Goal: Task Accomplishment & Management: Use online tool/utility

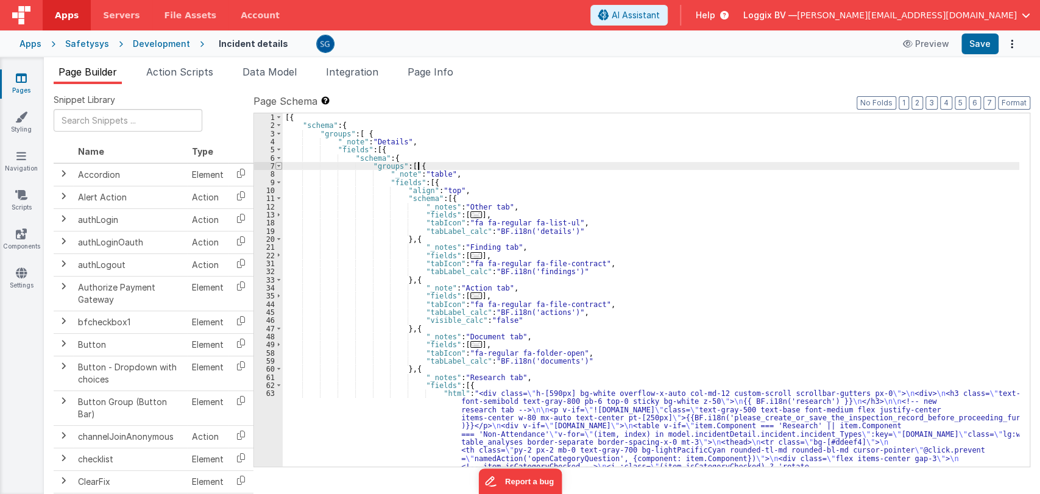
click at [275, 165] on span at bounding box center [278, 166] width 7 height 8
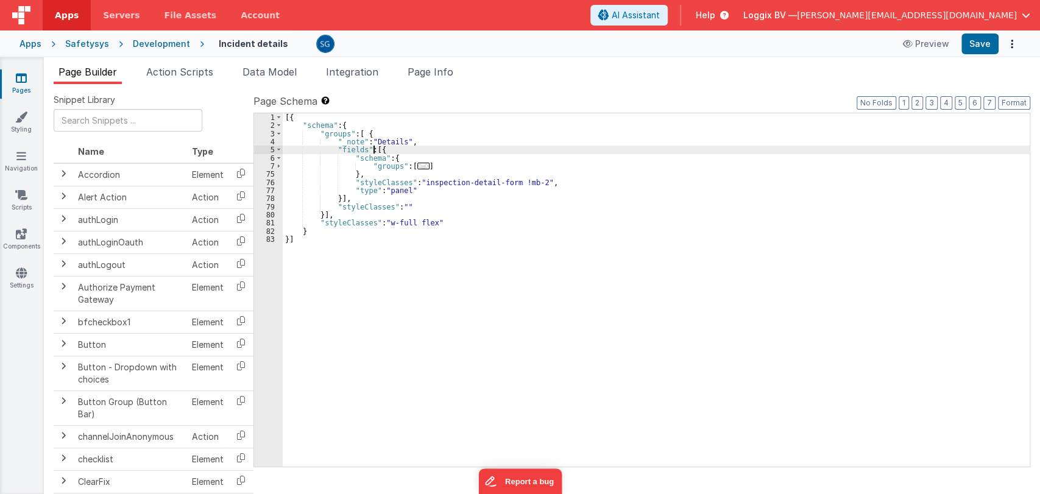
click at [373, 151] on div "[{ "schema" : { "groups" : [ { "_note" : "Details" , "fields" : [{ "schema" : {…" at bounding box center [656, 298] width 747 height 370
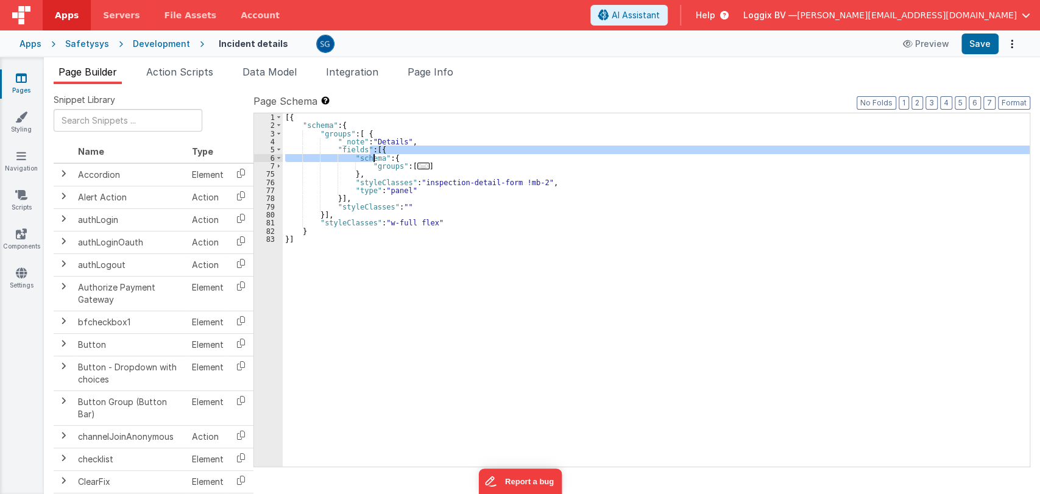
click at [373, 155] on div "[{ "schema" : { "groups" : [ { "_note" : "Details" , "fields" : [{ "schema" : {…" at bounding box center [656, 298] width 747 height 370
click at [373, 149] on div "[{ "schema" : { "groups" : [ { "_note" : "Details" , "fields" : [{ "schema" : {…" at bounding box center [656, 289] width 747 height 353
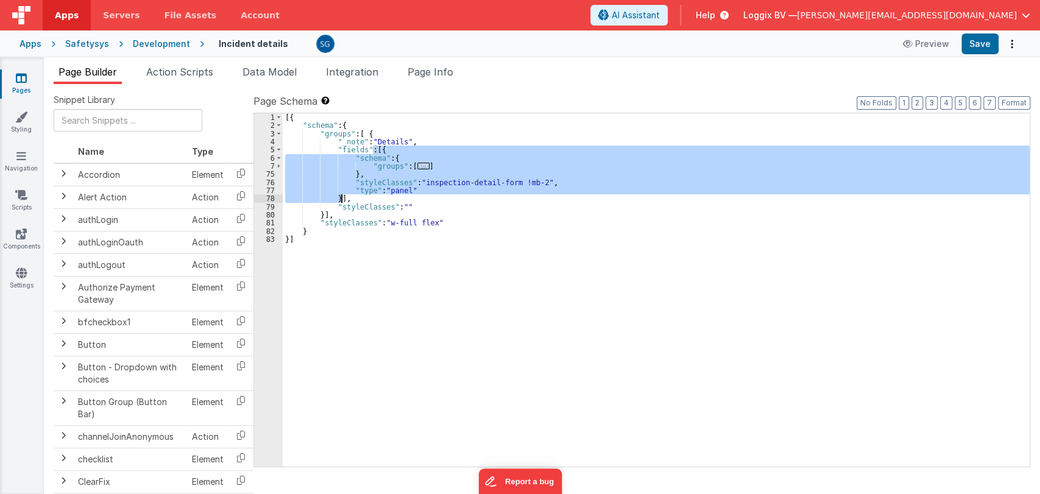
drag, startPoint x: 373, startPoint y: 149, endPoint x: 341, endPoint y: 196, distance: 57.1
click at [341, 196] on div "[{ "schema" : { "groups" : [ { "_note" : "Details" , "fields" : [{ "schema" : {…" at bounding box center [656, 298] width 747 height 370
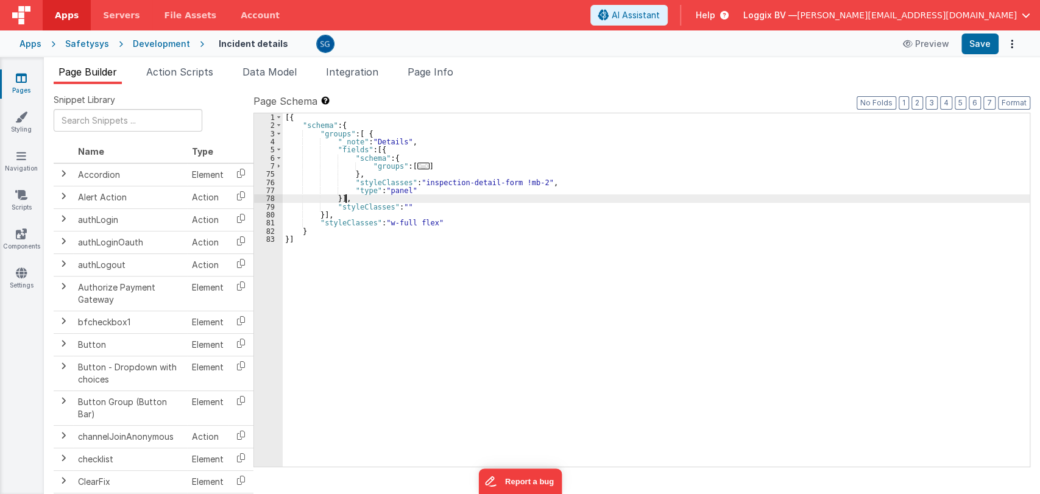
click at [351, 198] on div "[{ "schema" : { "groups" : [ { "_note" : "Details" , "fields" : [{ "schema" : {…" at bounding box center [656, 298] width 747 height 370
click at [278, 148] on span at bounding box center [278, 150] width 7 height 8
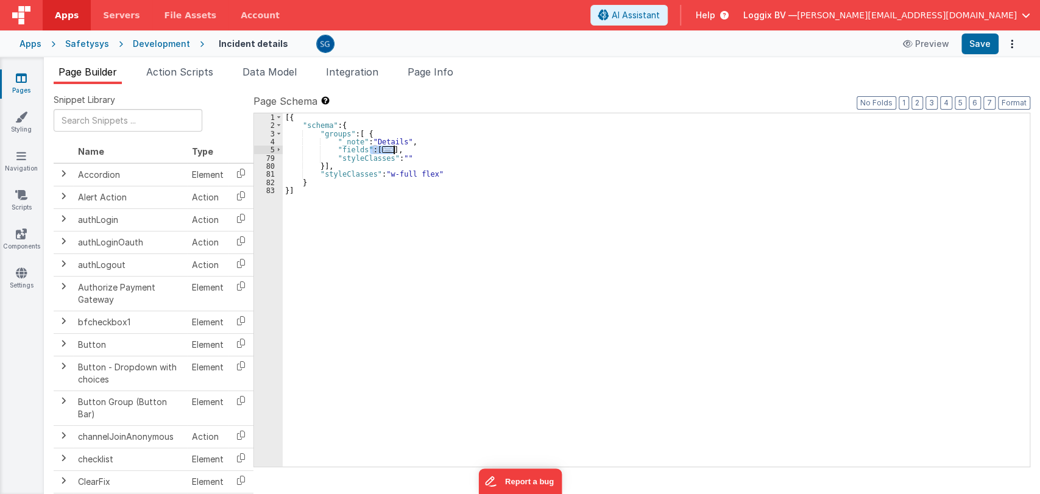
drag, startPoint x: 371, startPoint y: 148, endPoint x: 392, endPoint y: 150, distance: 21.4
click at [392, 150] on div "[{ "schema" : { "groups" : [ { "_note" : "Details" , "fields" : [ ... ] , "styl…" at bounding box center [656, 298] width 747 height 370
click at [343, 186] on div "[{ "schema" : { "groups" : [ { "_note" : "Details" , "fields" : [ ... ] , "styl…" at bounding box center [656, 298] width 747 height 370
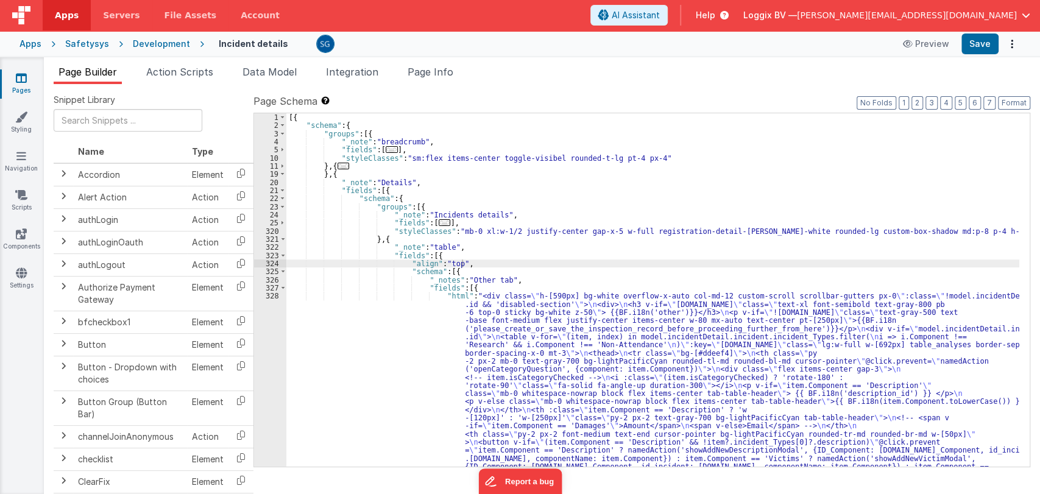
click at [96, 69] on span "Page Builder" at bounding box center [87, 72] width 58 height 12
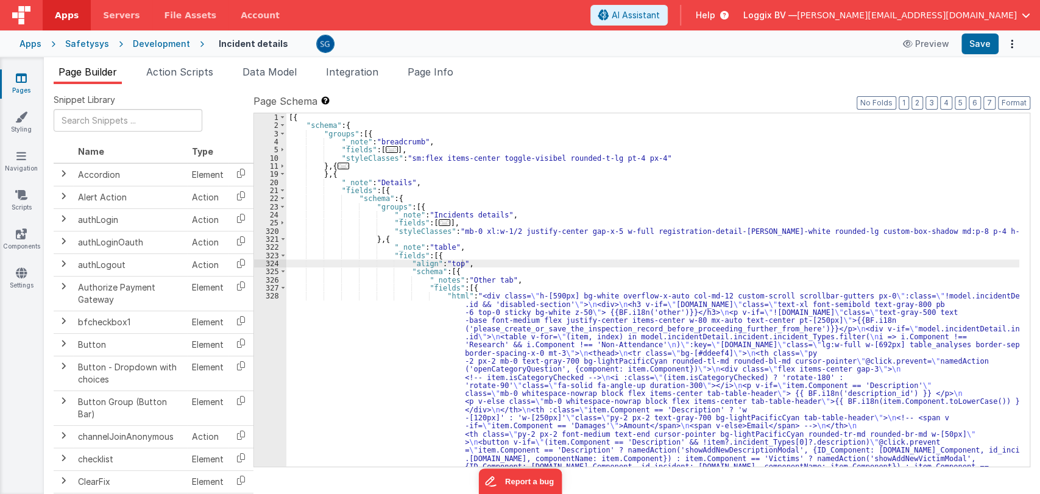
click at [145, 43] on div "Development" at bounding box center [161, 44] width 57 height 12
click at [169, 40] on div "Development" at bounding box center [161, 44] width 57 height 12
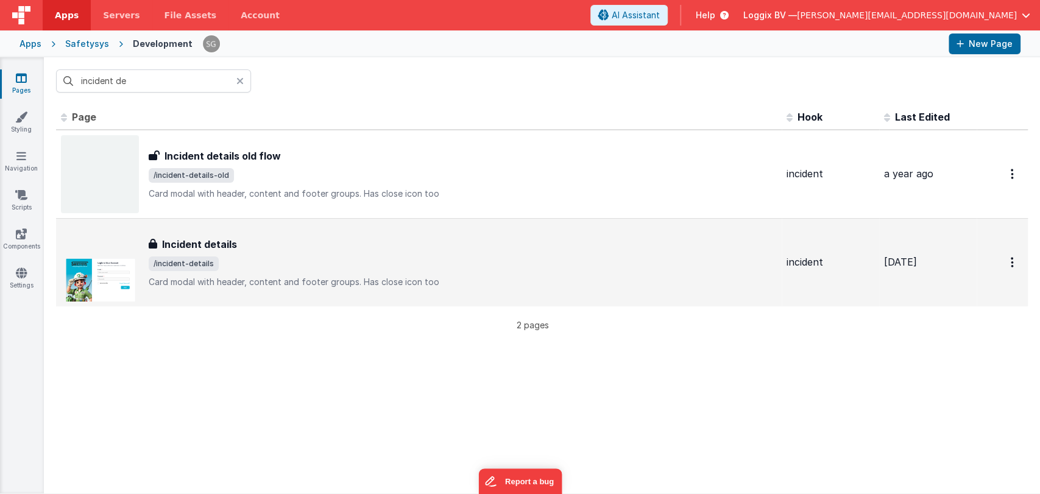
click at [229, 233] on div "Incident details Incident details /incident-details Card modal with header, con…" at bounding box center [419, 263] width 716 height 78
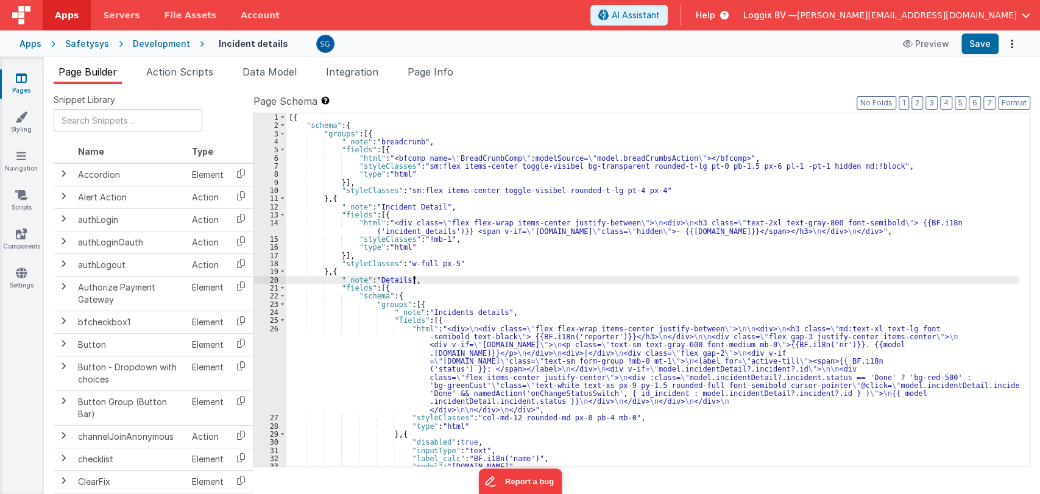
click at [451, 281] on div "[{ "schema" : { "groups" : [{ "_note" : "breadcrumb" , "fields" : [{ "html" : "…" at bounding box center [652, 298] width 733 height 370
click at [471, 263] on div "[{ "schema" : { "groups" : [{ "_note" : "breadcrumb" , "fields" : [{ "html" : "…" at bounding box center [652, 298] width 733 height 370
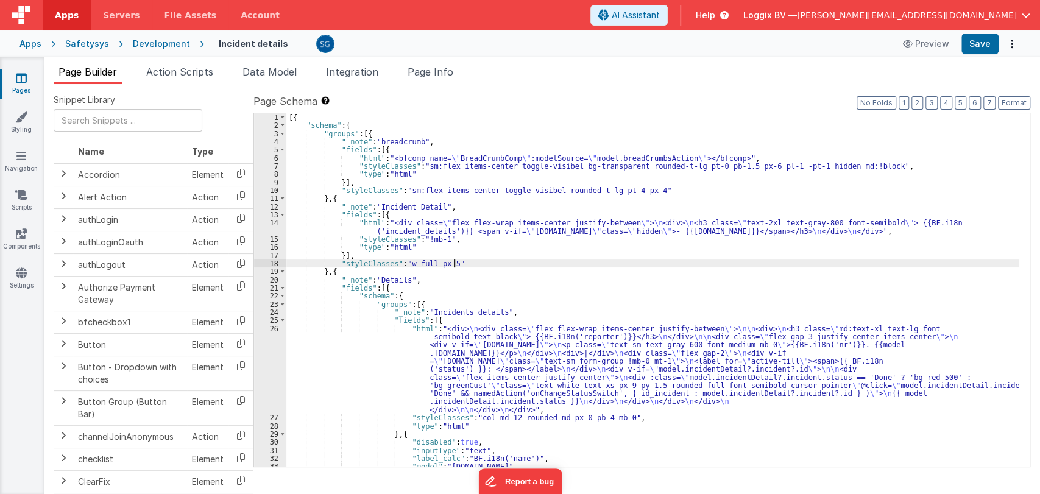
click at [501, 272] on div "[{ "schema" : { "groups" : [{ "_note" : "breadcrumb" , "fields" : [{ "html" : "…" at bounding box center [652, 298] width 733 height 370
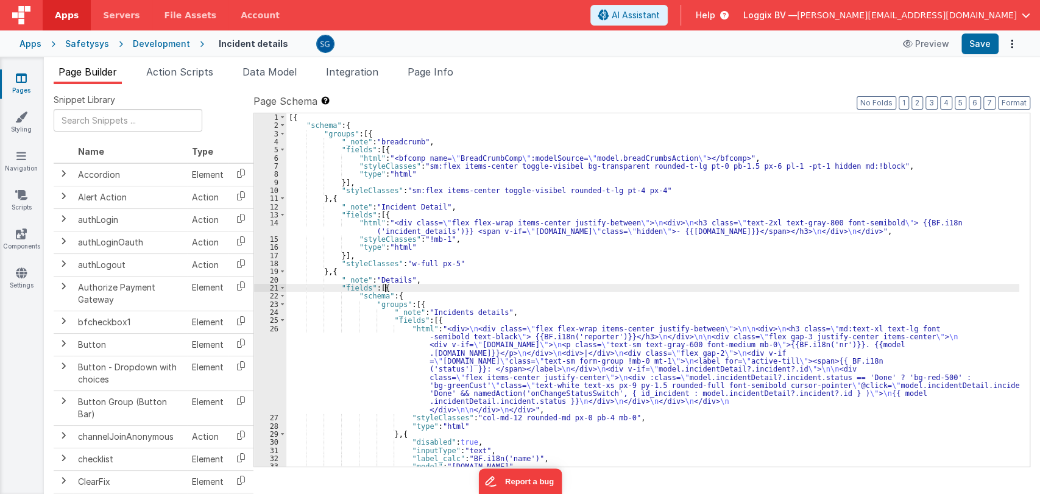
click at [482, 286] on div "[{ "schema" : { "groups" : [{ "_note" : "breadcrumb" , "fields" : [{ "html" : "…" at bounding box center [652, 298] width 733 height 370
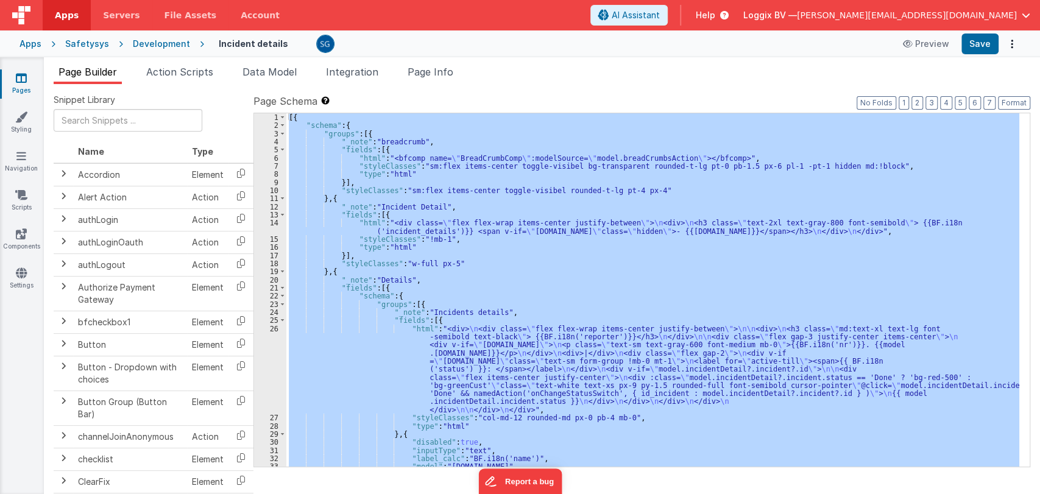
click at [638, 273] on div "[{ "schema" : { "groups" : [{ "_note" : "breadcrumb" , "fields" : [{ "html" : "…" at bounding box center [652, 289] width 733 height 353
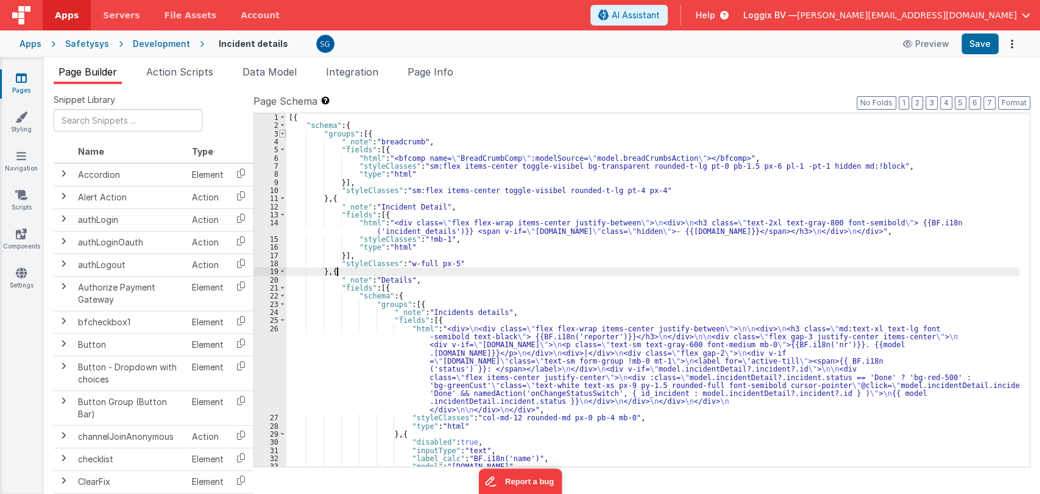
click at [282, 134] on span at bounding box center [282, 134] width 7 height 8
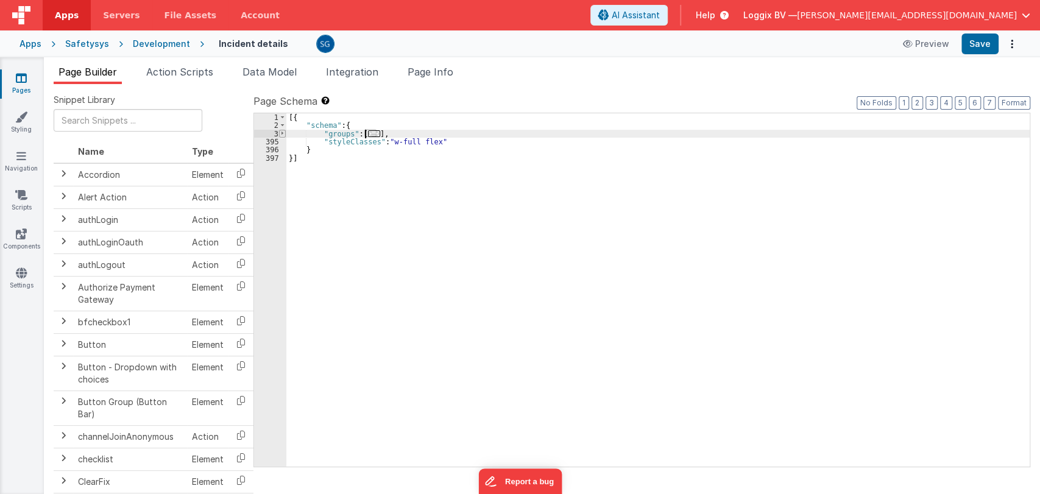
click at [282, 133] on span at bounding box center [282, 134] width 7 height 8
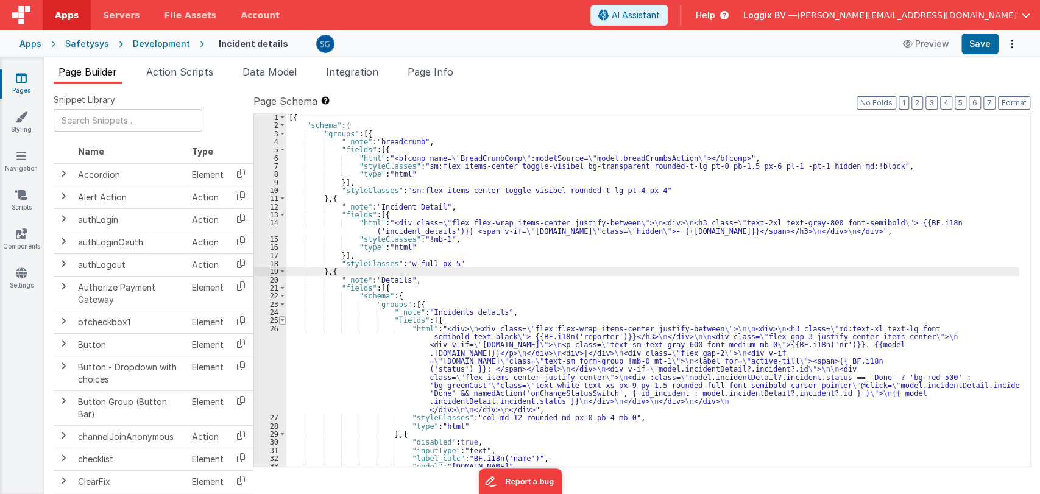
click at [284, 322] on span at bounding box center [282, 320] width 7 height 8
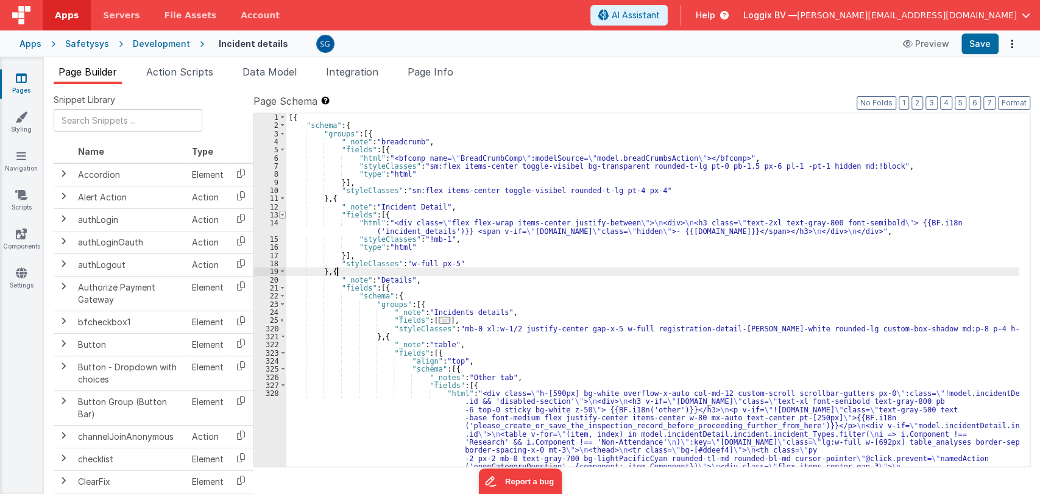
click at [281, 214] on span at bounding box center [282, 215] width 7 height 8
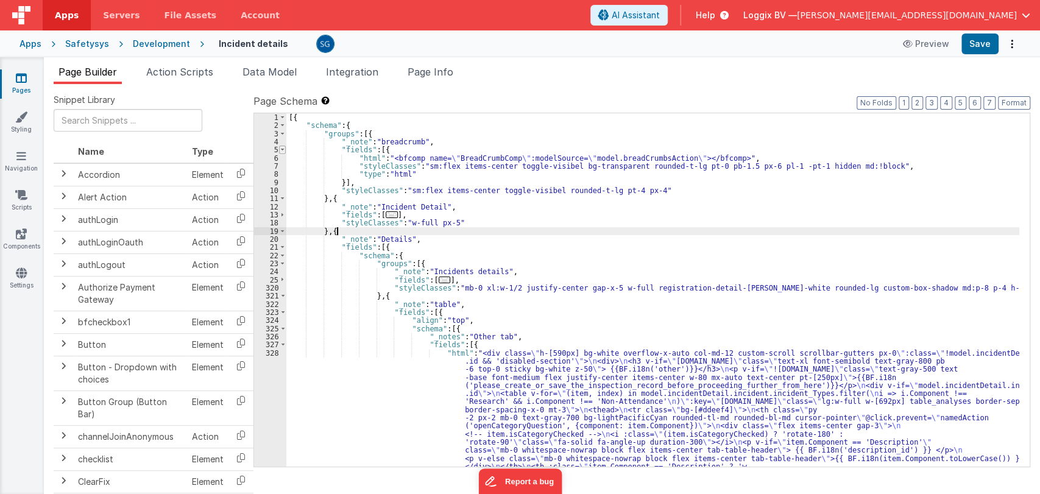
click at [282, 149] on span at bounding box center [282, 150] width 7 height 8
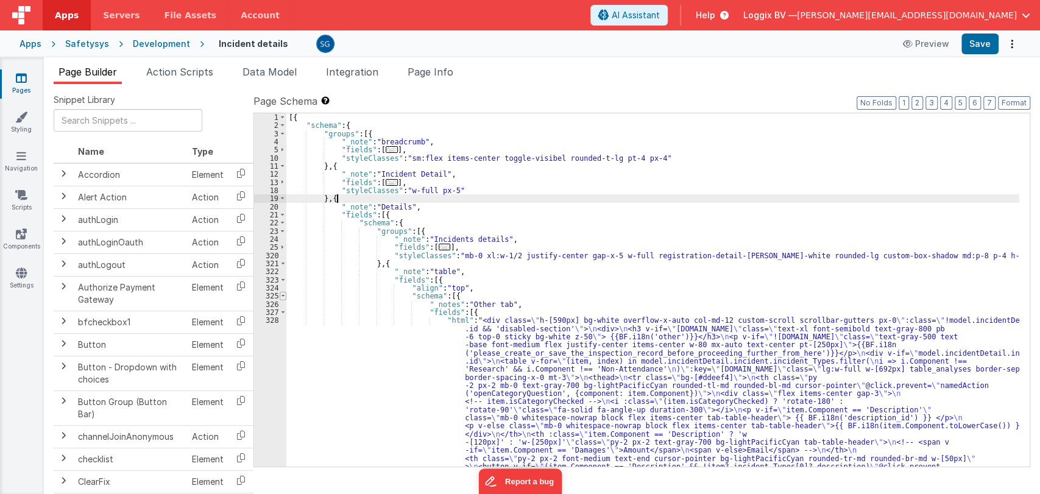
click at [281, 295] on span at bounding box center [283, 296] width 7 height 8
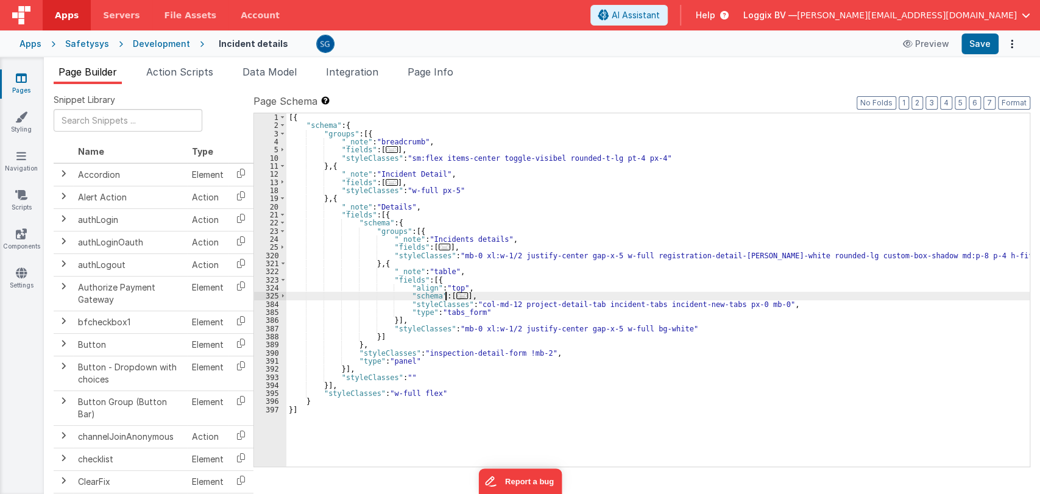
click at [456, 297] on span "..." at bounding box center [462, 295] width 12 height 7
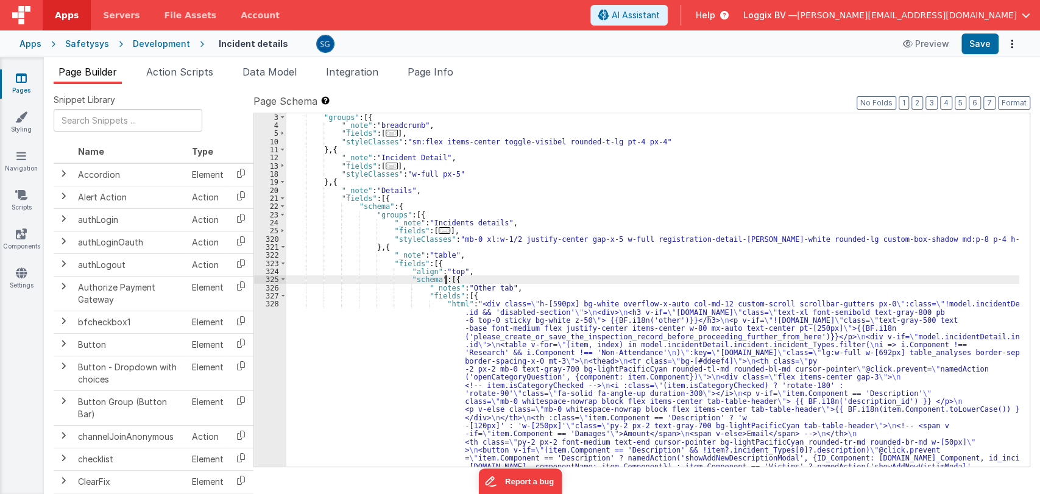
scroll to position [16, 0]
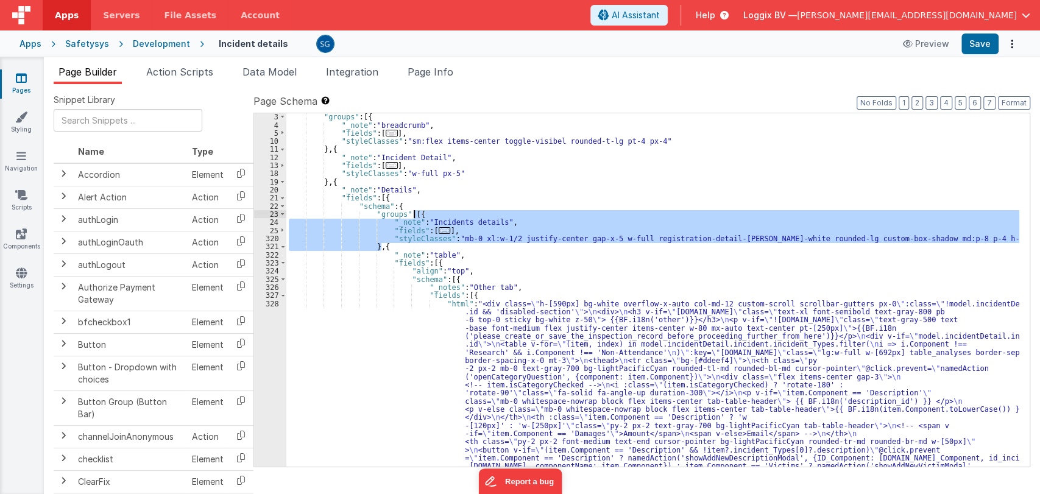
drag, startPoint x: 380, startPoint y: 244, endPoint x: 414, endPoint y: 216, distance: 44.1
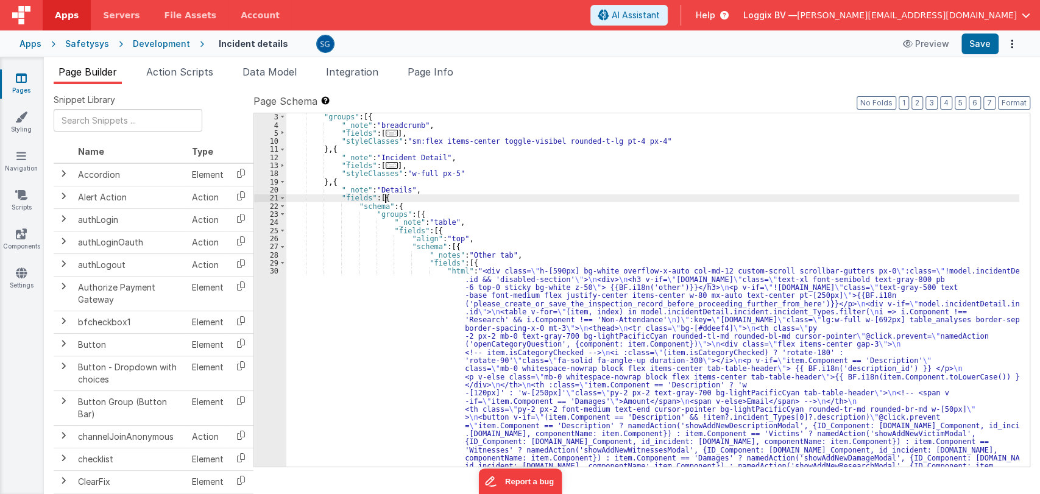
click at [280, 198] on span at bounding box center [282, 198] width 7 height 8
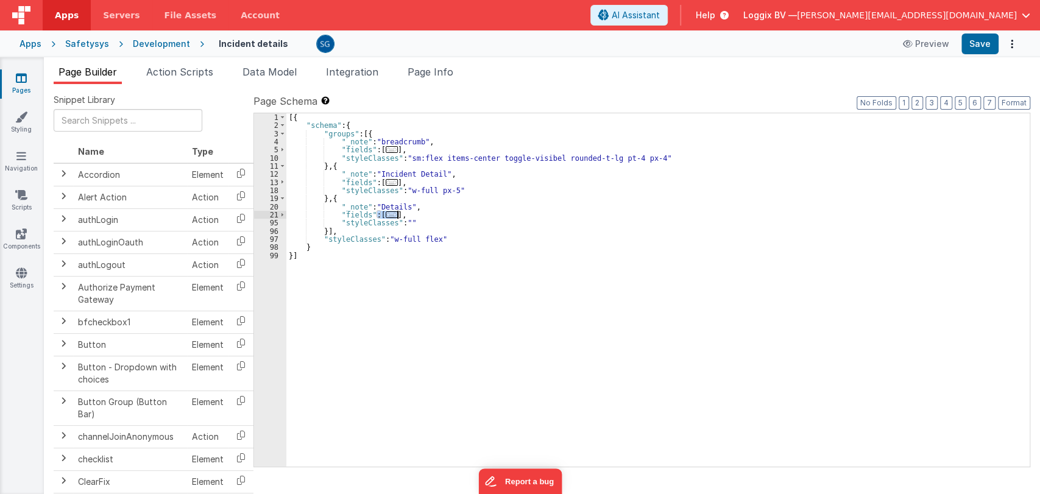
drag, startPoint x: 375, startPoint y: 214, endPoint x: 397, endPoint y: 214, distance: 21.3
click at [397, 214] on div "[{ "schema" : { "groups" : [{ "_note" : "breadcrumb" , "fields" : [ ... ] , "st…" at bounding box center [657, 298] width 743 height 370
click at [337, 255] on div "[{ "schema" : { "groups" : [{ "_note" : "breadcrumb" , "fields" : [ ... ] , "st…" at bounding box center [657, 298] width 743 height 370
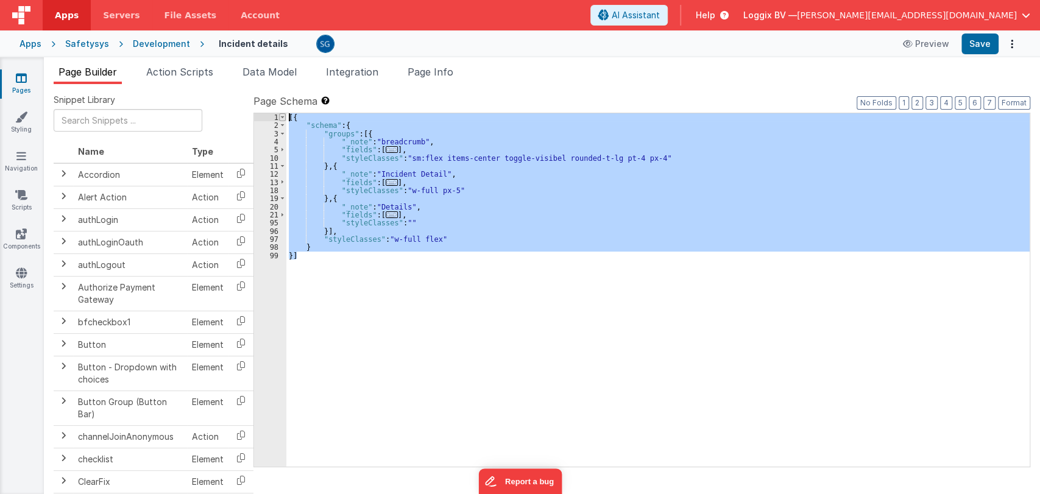
drag, startPoint x: 337, startPoint y: 255, endPoint x: 283, endPoint y: 115, distance: 150.8
click at [283, 115] on div "1 2 3 4 5 10 11 12 13 18 19 20 21 95 96 97 98 99 [{ "schema" : { "groups" : [{ …" at bounding box center [641, 290] width 777 height 355
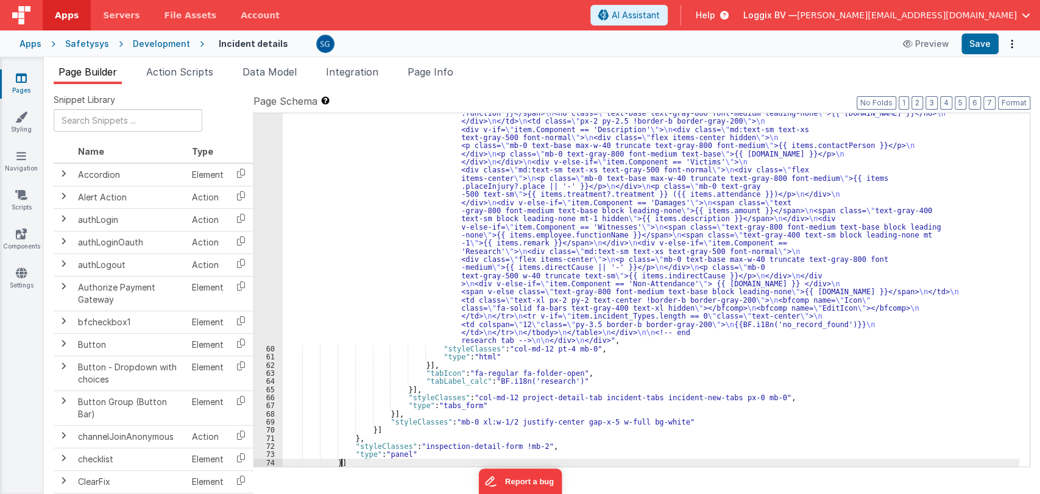
scroll to position [2595, 0]
click at [1001, 98] on button "Format" at bounding box center [1014, 102] width 32 height 13
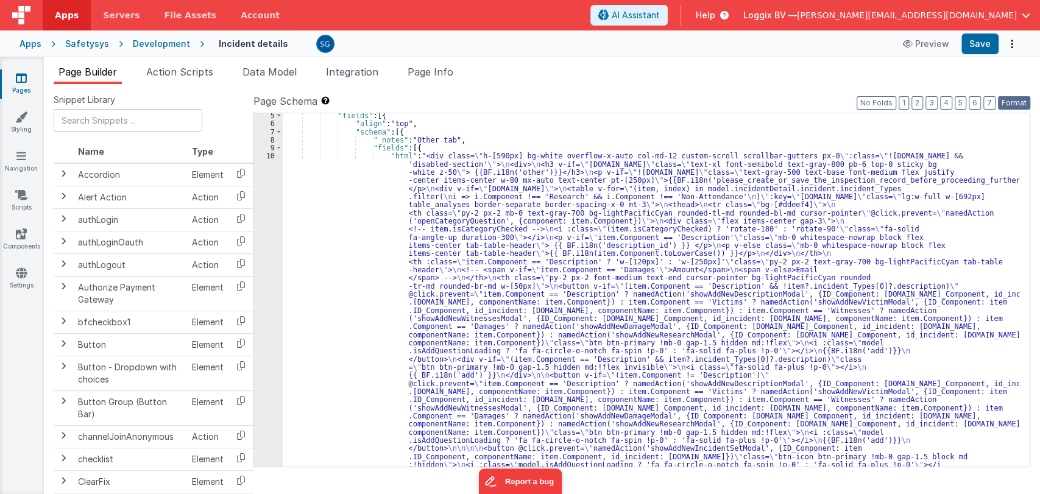
scroll to position [0, 0]
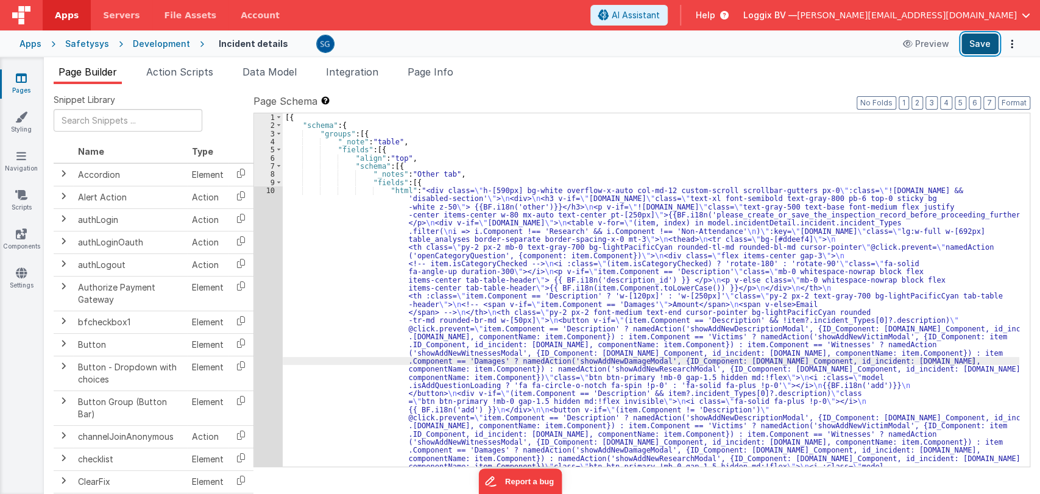
click at [979, 35] on button "Save" at bounding box center [979, 44] width 37 height 21
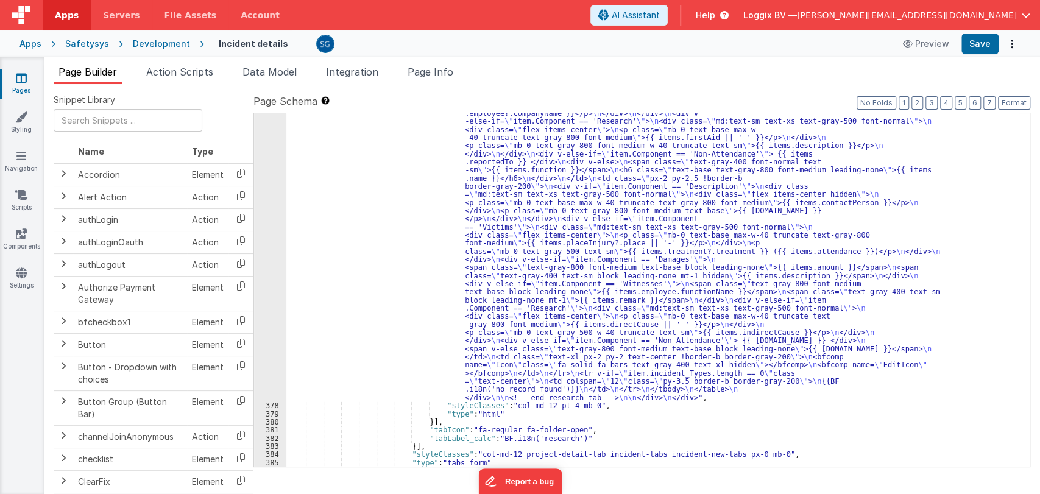
scroll to position [5697, 0]
click at [1012, 105] on button "Format" at bounding box center [1014, 102] width 32 height 13
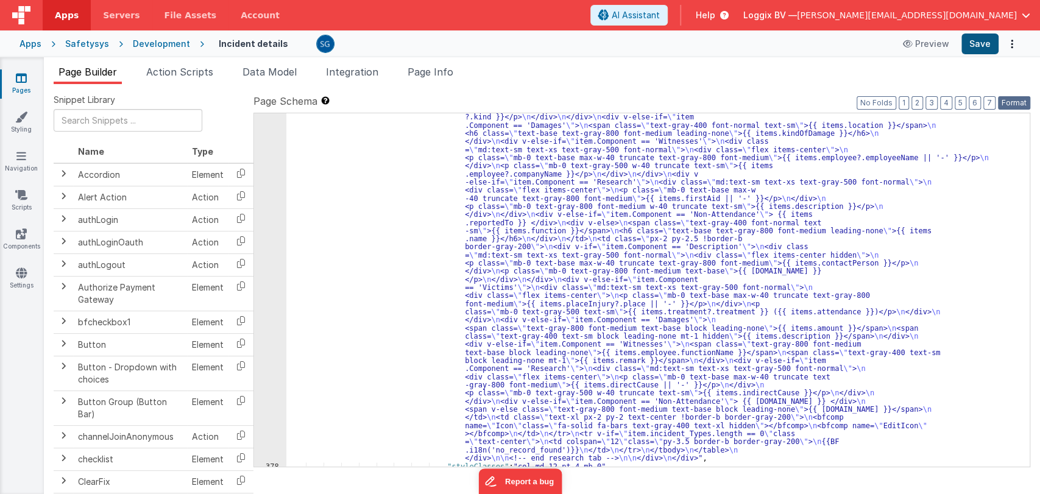
scroll to position [5614, 0]
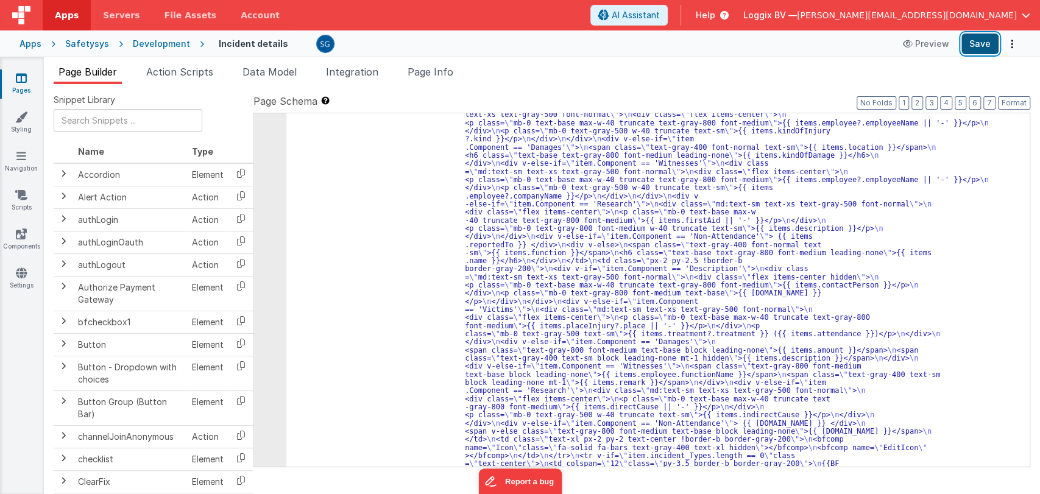
click at [978, 40] on button "Save" at bounding box center [979, 44] width 37 height 21
click at [979, 45] on button "Save" at bounding box center [979, 44] width 37 height 21
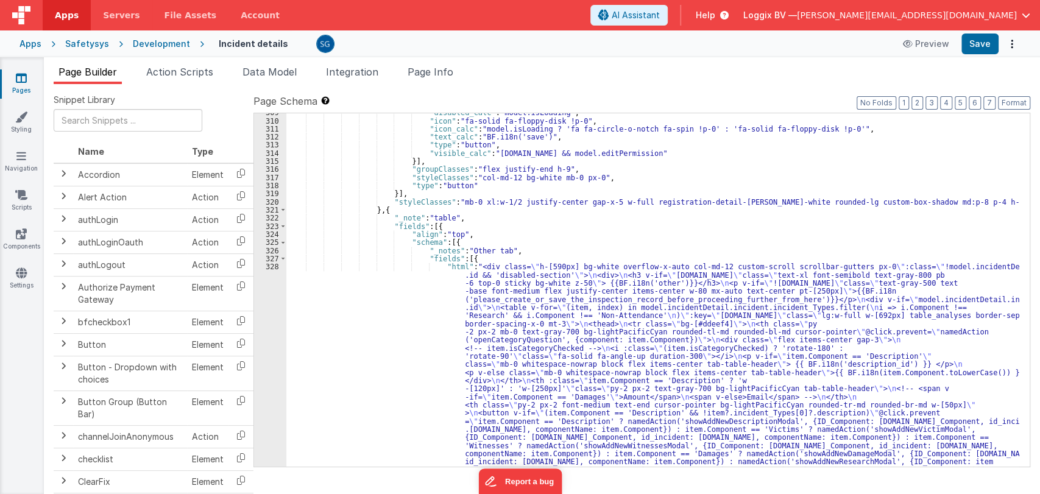
scroll to position [3075, 0]
click at [280, 225] on span at bounding box center [283, 226] width 7 height 8
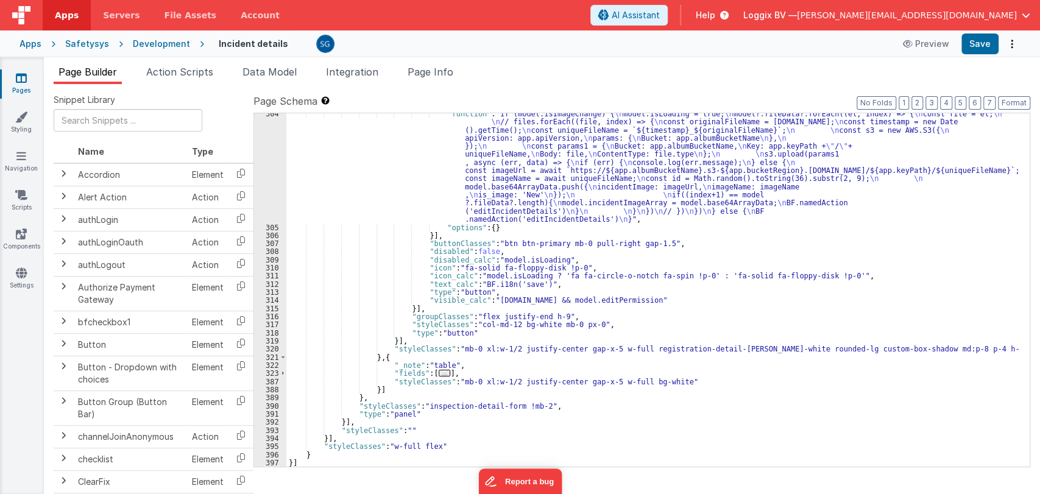
scroll to position [2927, 0]
click at [370, 342] on div ""function" : "if (model.isImageChange) { \n model.isLoading = true; \n model?.f…" at bounding box center [652, 347] width 733 height 475
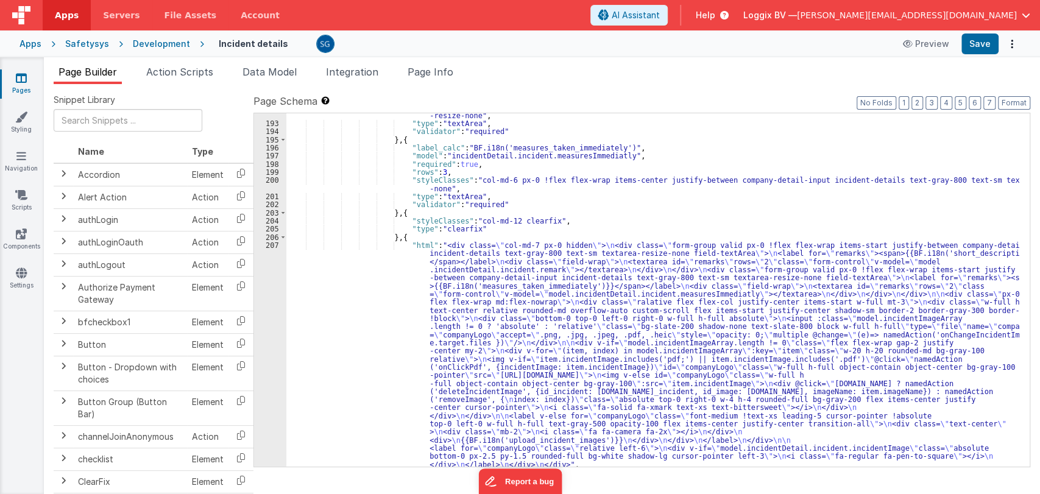
scroll to position [1667, 0]
click at [283, 236] on span at bounding box center [283, 237] width 7 height 8
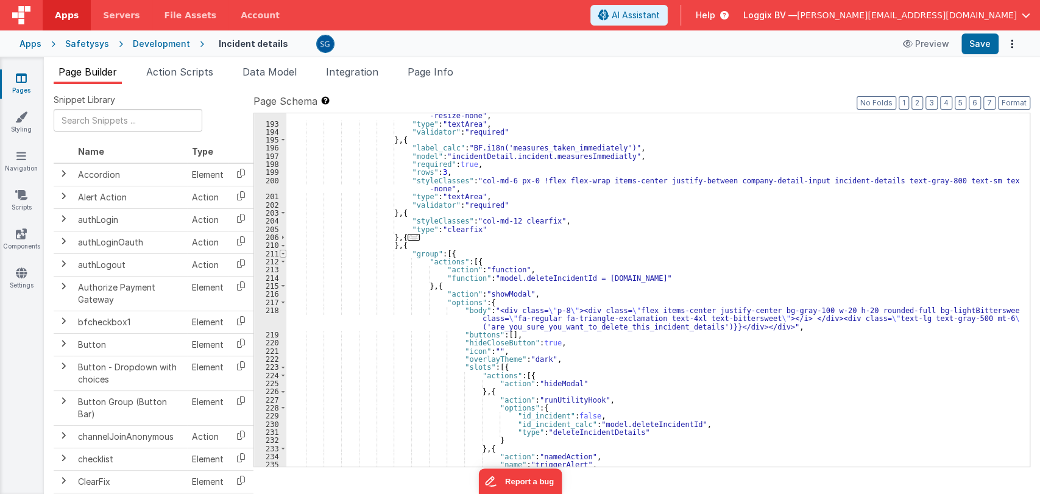
click at [281, 250] on span at bounding box center [283, 254] width 7 height 8
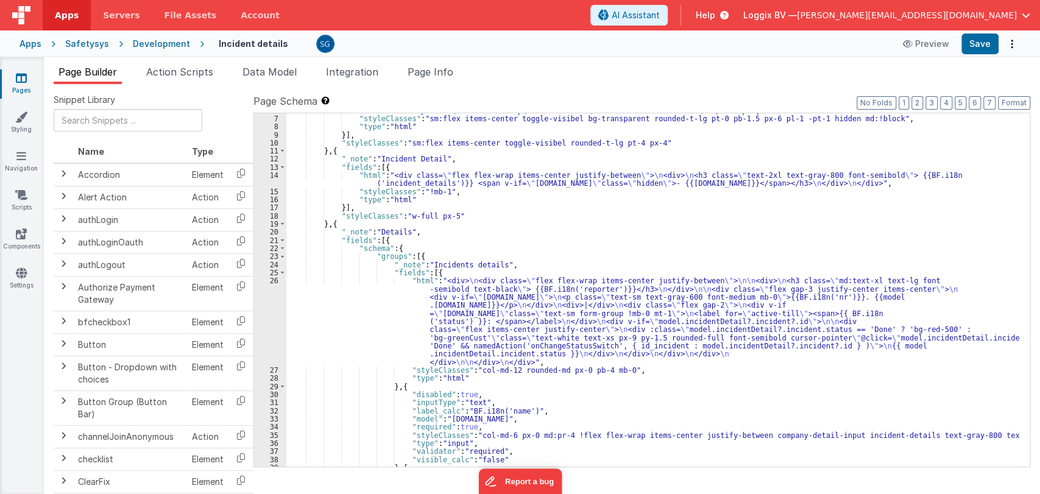
scroll to position [43, 0]
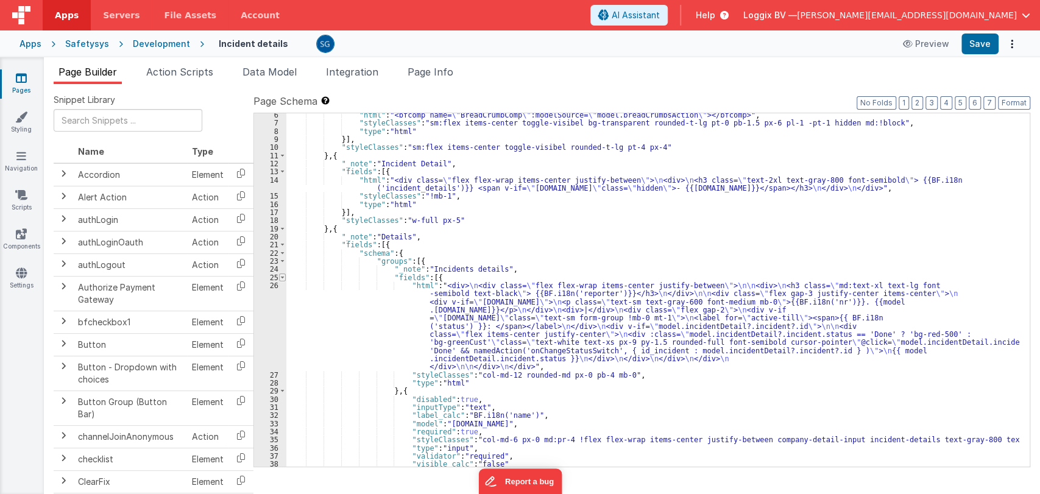
click at [281, 278] on span at bounding box center [282, 277] width 7 height 8
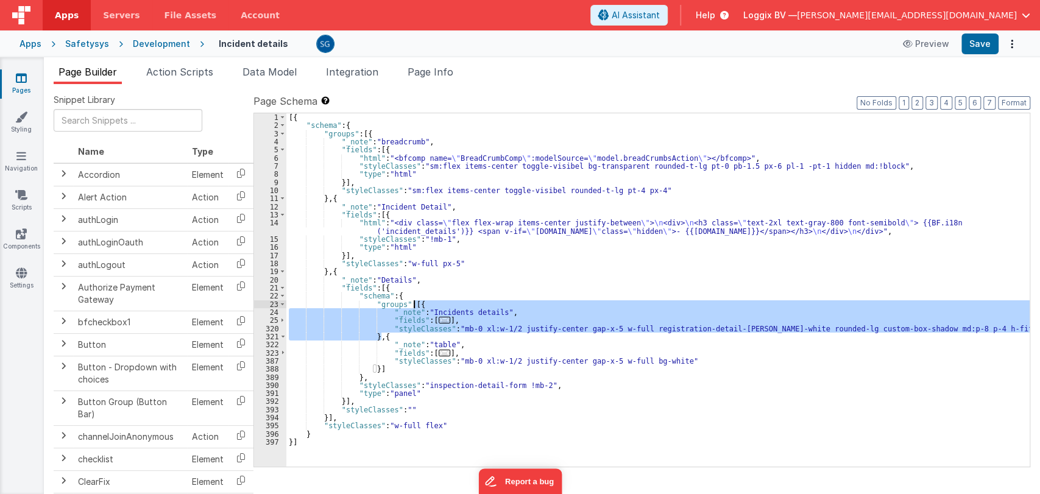
drag, startPoint x: 379, startPoint y: 336, endPoint x: 413, endPoint y: 303, distance: 46.9
click at [413, 303] on div "[{ "schema" : { "groups" : [{ "_note" : "breadcrumb" , "fields" : [{ "html" : "…" at bounding box center [657, 298] width 743 height 370
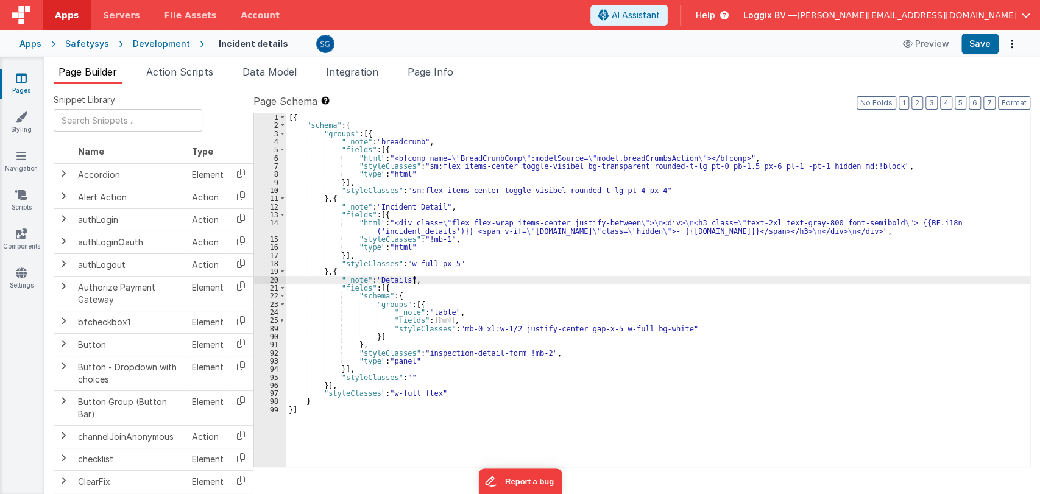
click at [503, 280] on div "[{ "schema" : { "groups" : [{ "_note" : "breadcrumb" , "fields" : [{ "html" : "…" at bounding box center [657, 298] width 743 height 370
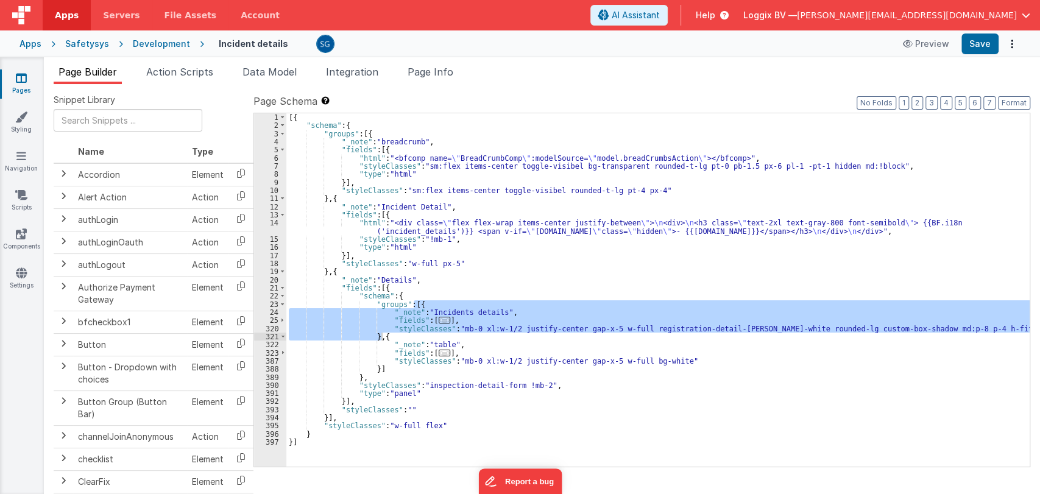
click at [163, 46] on div "Development" at bounding box center [161, 44] width 57 height 12
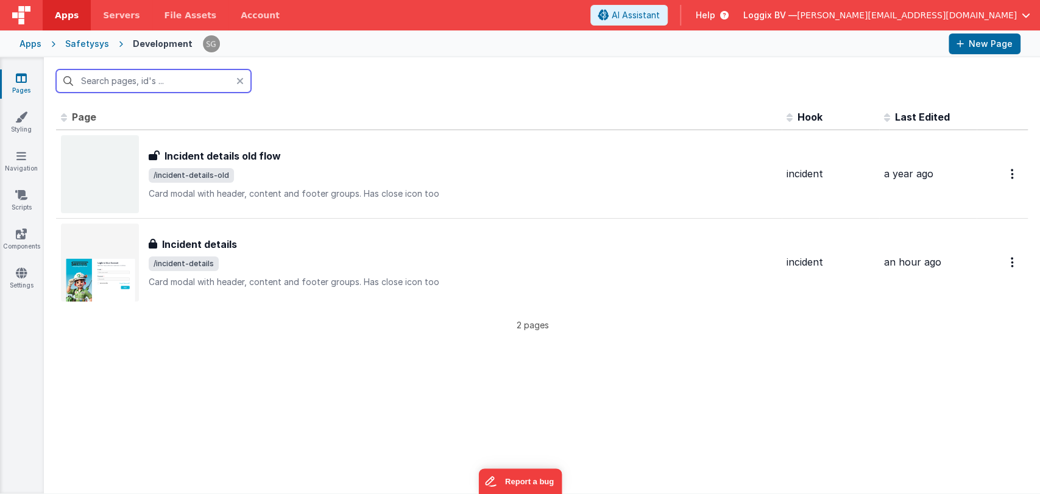
type input "\"
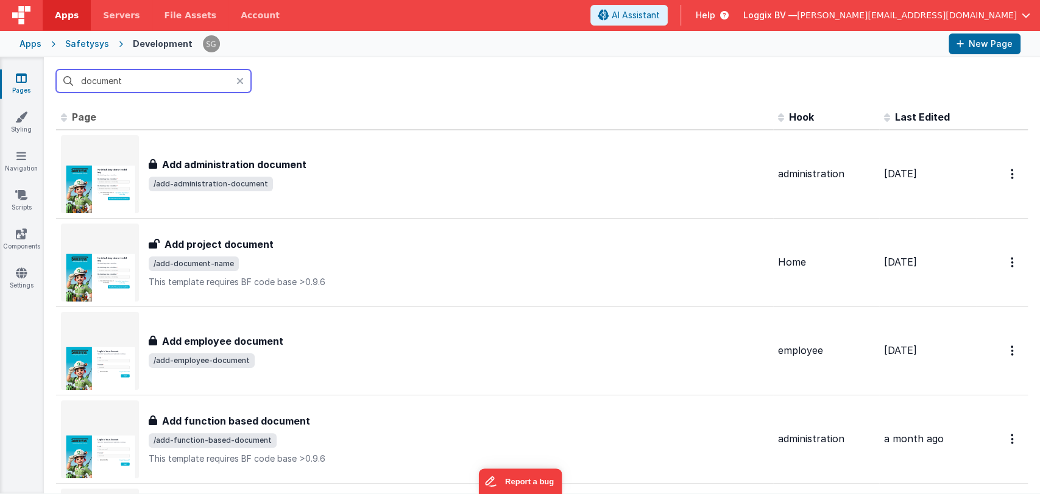
type input "document"
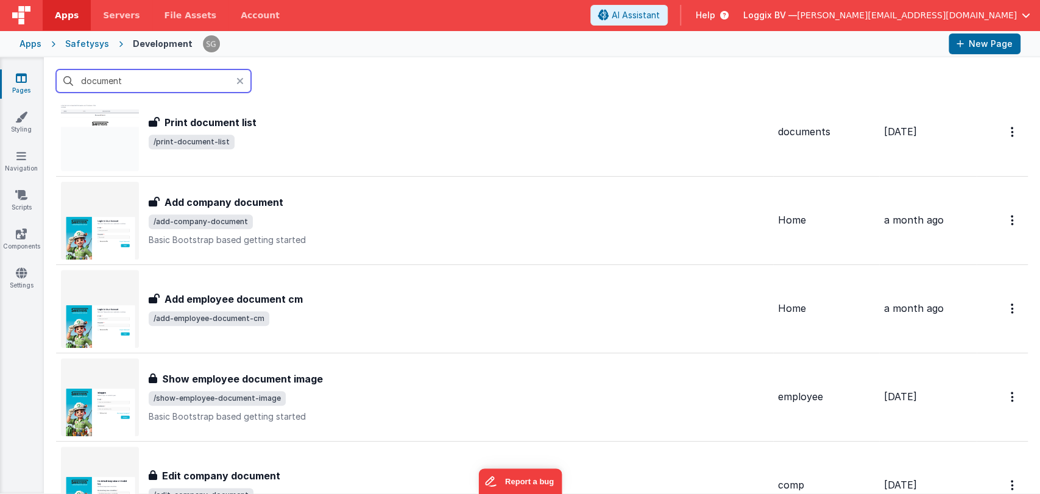
scroll to position [670, 0]
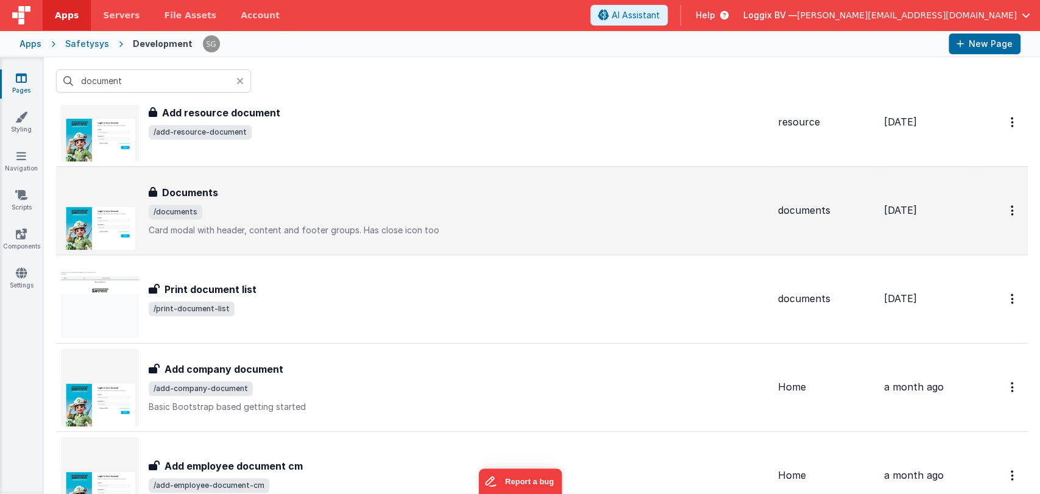
click at [272, 181] on div "Documents Documents /documents Card modal with header, content and footer group…" at bounding box center [414, 211] width 707 height 78
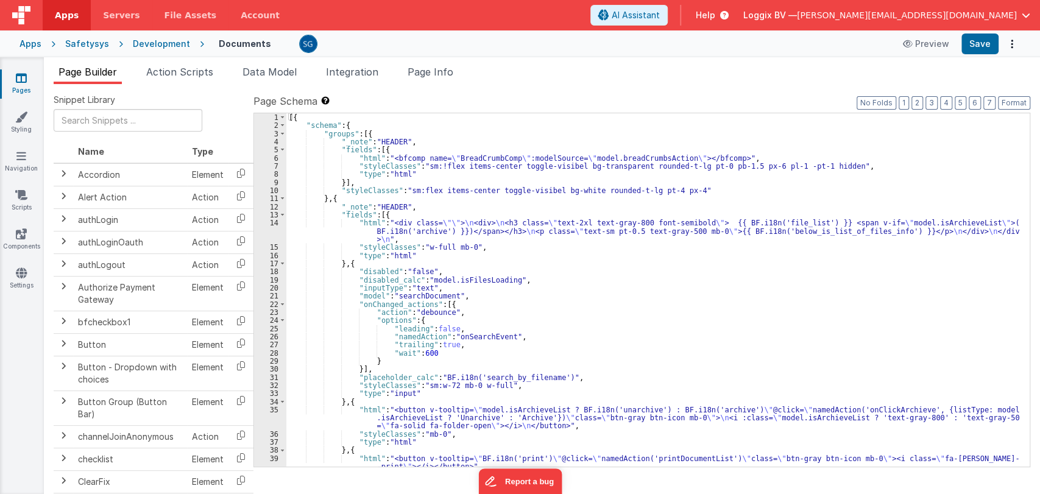
click at [593, 318] on div "[{ "schema" : { "groups" : [{ "_note" : "HEADER" , "fields" : [{ "html" : "<bfc…" at bounding box center [652, 298] width 733 height 370
click at [543, 333] on div "[{ "schema" : { "groups" : [{ "_note" : "HEADER" , "fields" : [{ "html" : "<bfc…" at bounding box center [652, 298] width 733 height 370
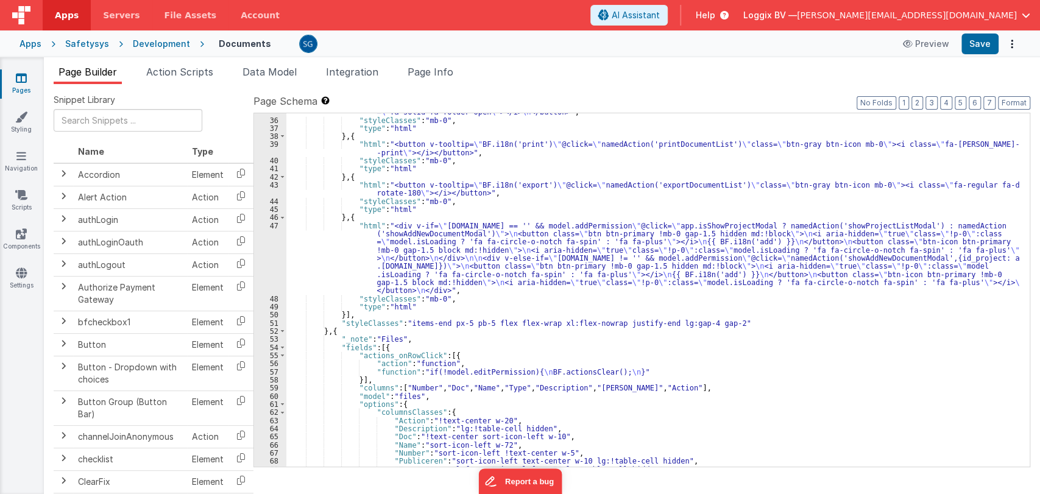
scroll to position [316, 0]
click at [280, 330] on span at bounding box center [282, 330] width 7 height 8
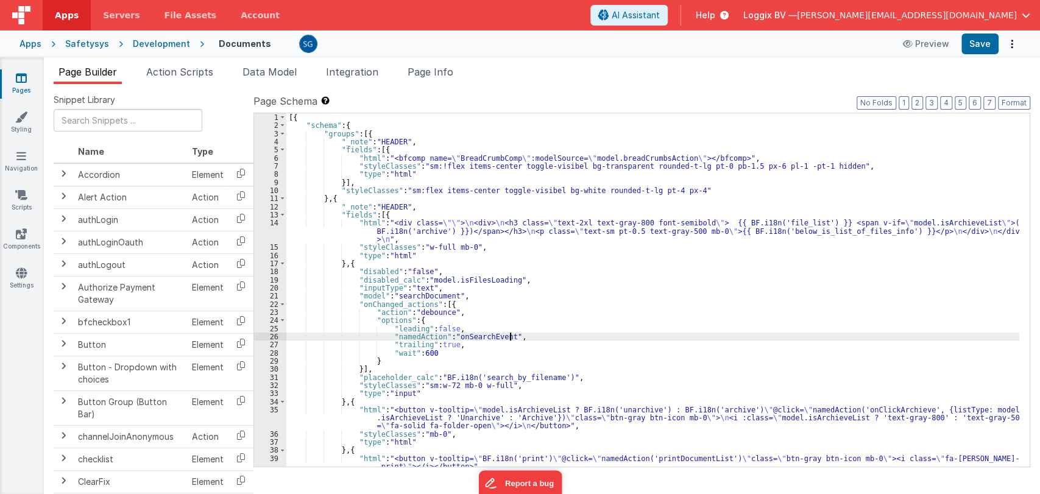
scroll to position [0, 0]
click at [283, 149] on span at bounding box center [282, 150] width 7 height 8
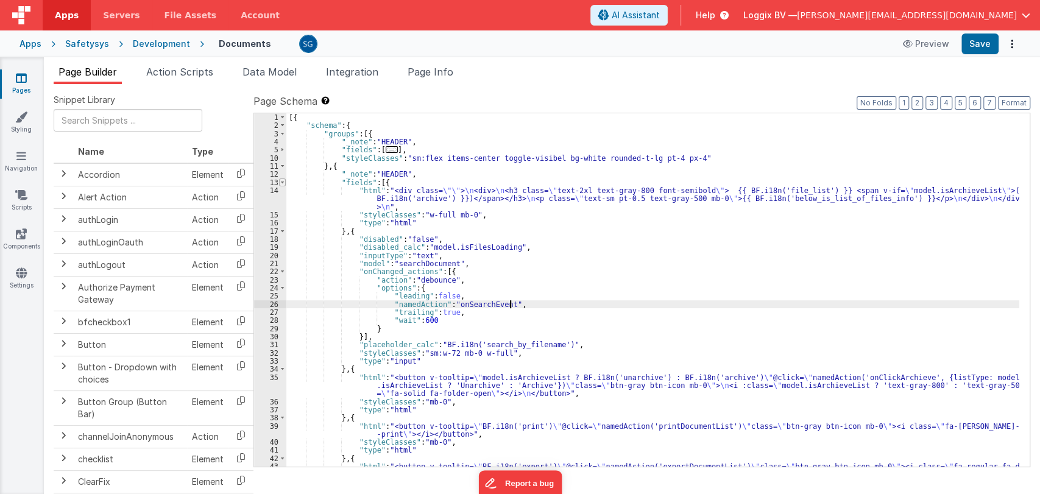
click at [281, 182] on span at bounding box center [282, 182] width 7 height 8
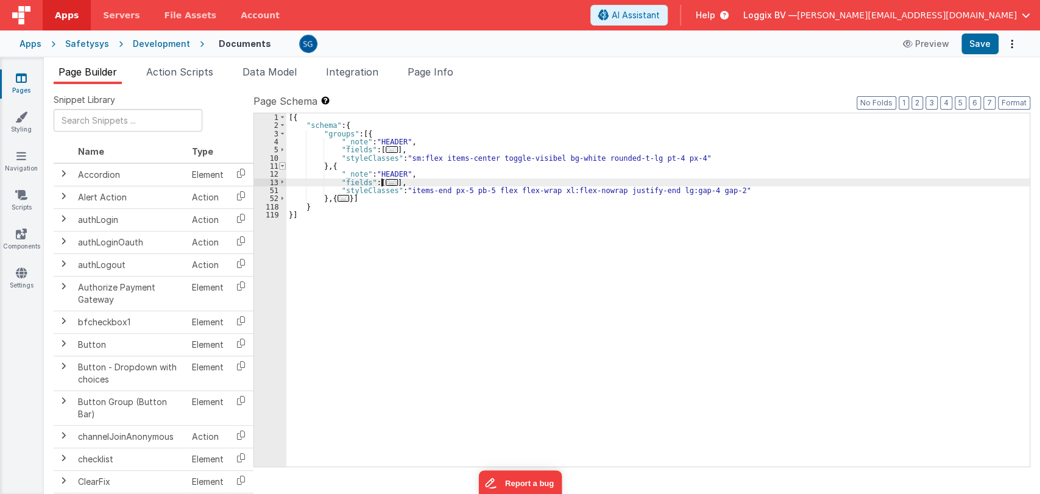
click at [281, 165] on span at bounding box center [282, 166] width 7 height 8
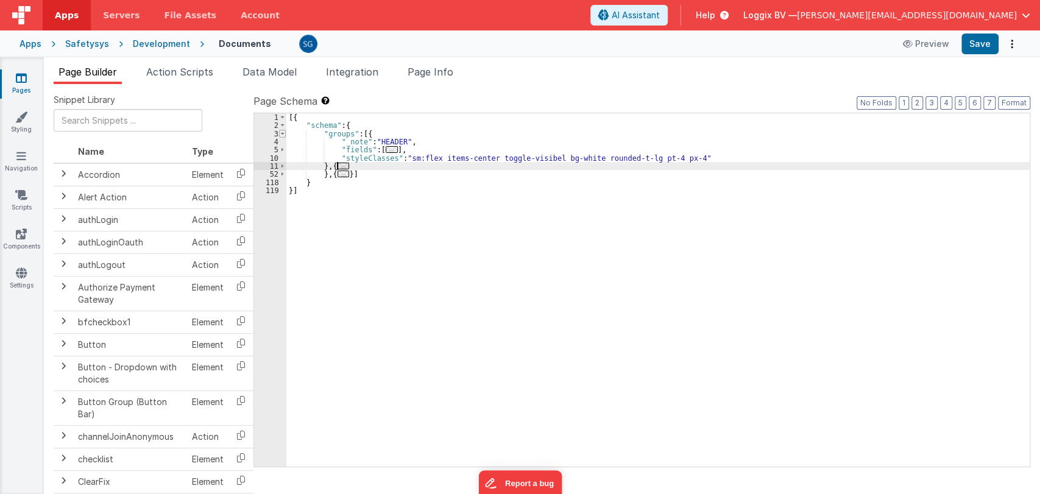
click at [281, 135] on span at bounding box center [282, 134] width 7 height 8
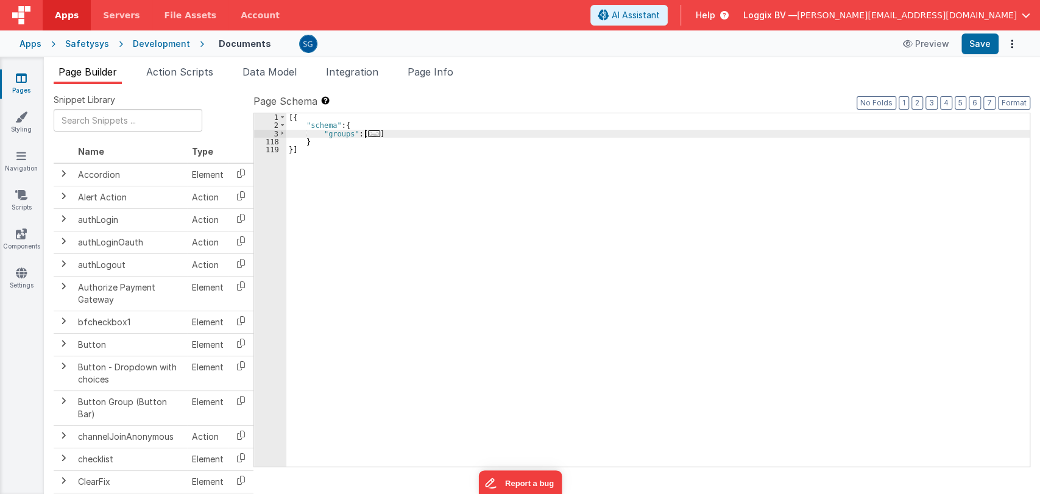
click at [370, 133] on span "..." at bounding box center [374, 133] width 12 height 7
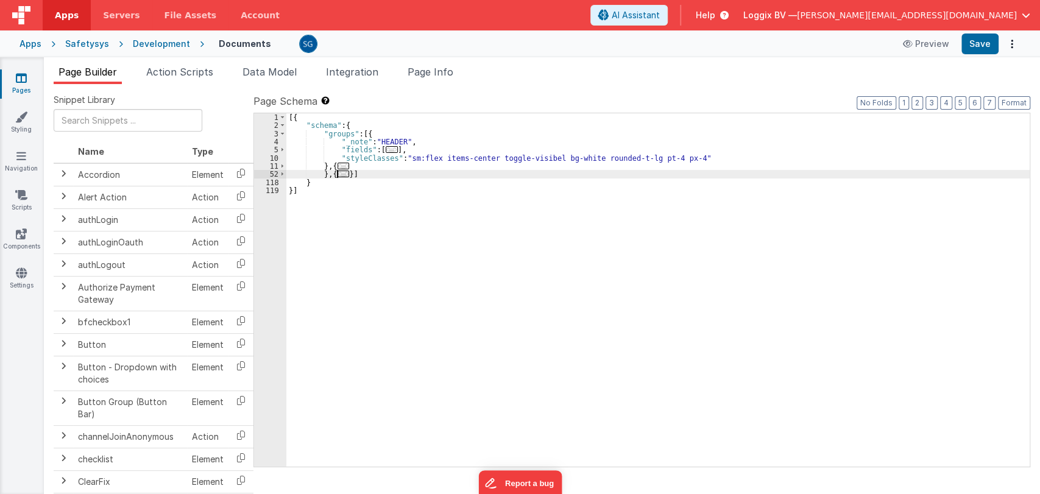
click at [345, 174] on span "..." at bounding box center [343, 174] width 12 height 7
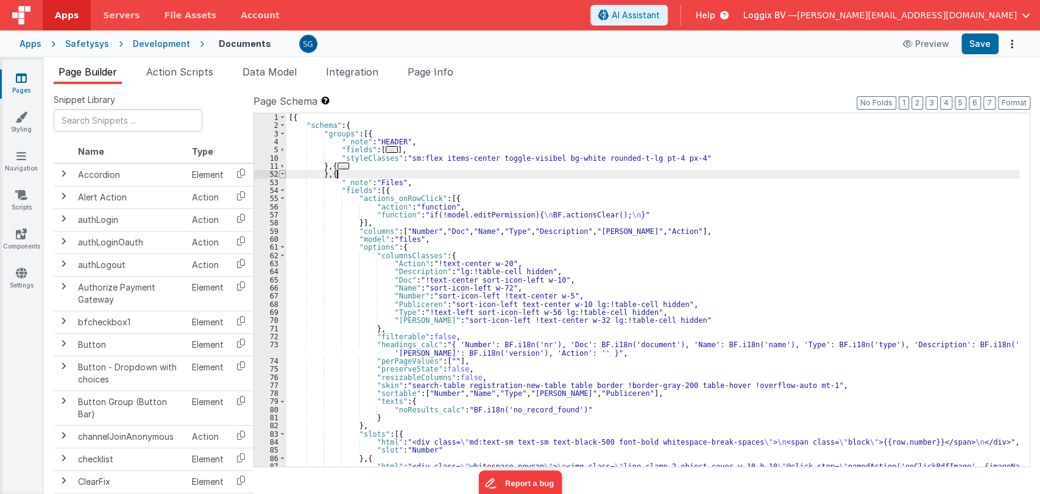
click at [280, 172] on span at bounding box center [282, 174] width 7 height 8
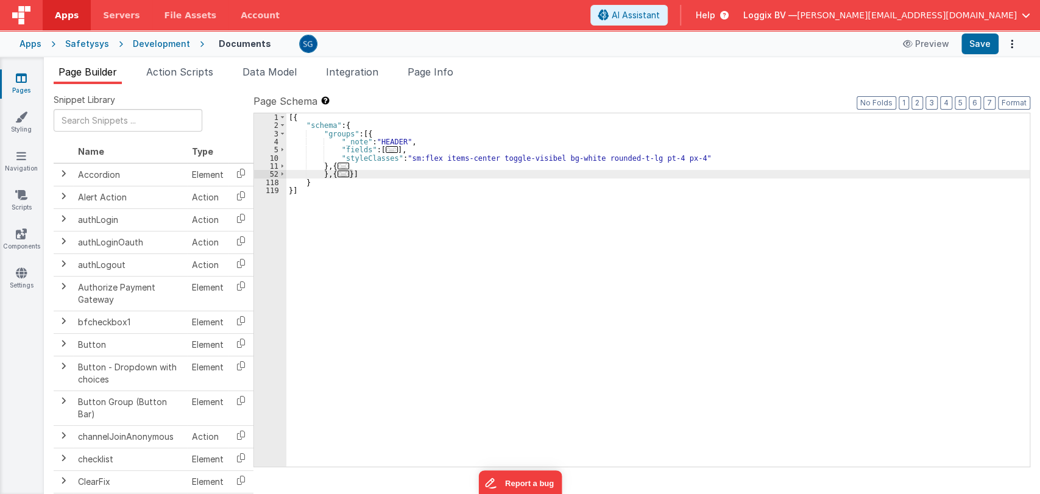
click at [343, 174] on span "..." at bounding box center [343, 174] width 12 height 7
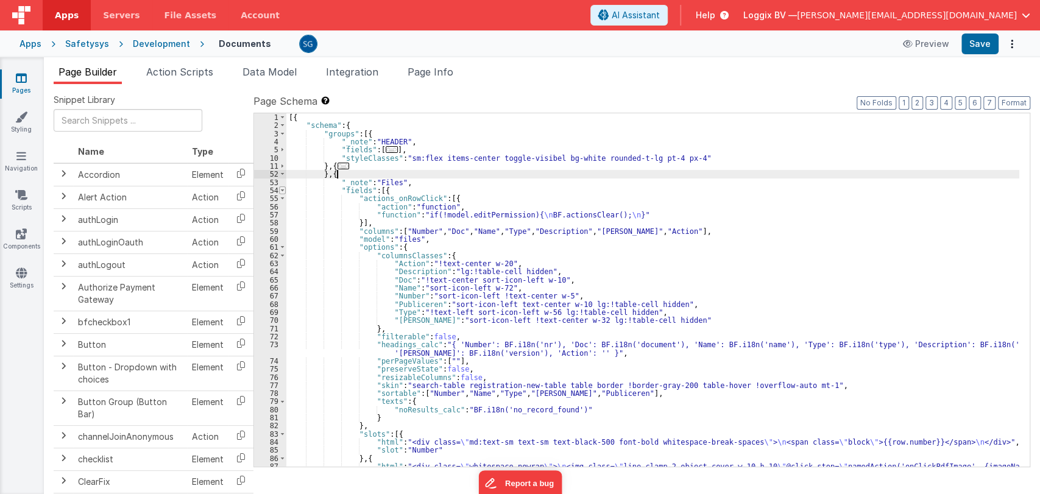
click at [281, 191] on span at bounding box center [282, 190] width 7 height 8
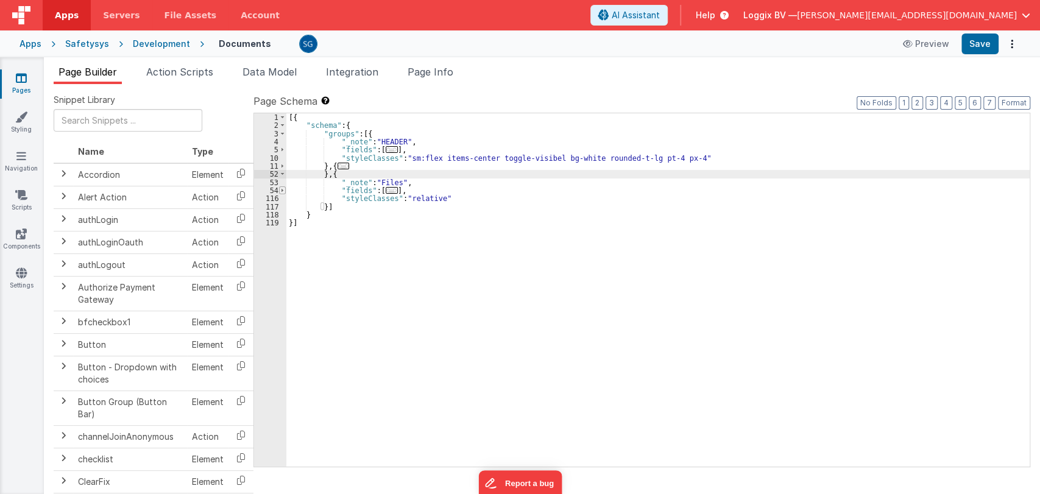
click at [281, 191] on span at bounding box center [282, 190] width 7 height 8
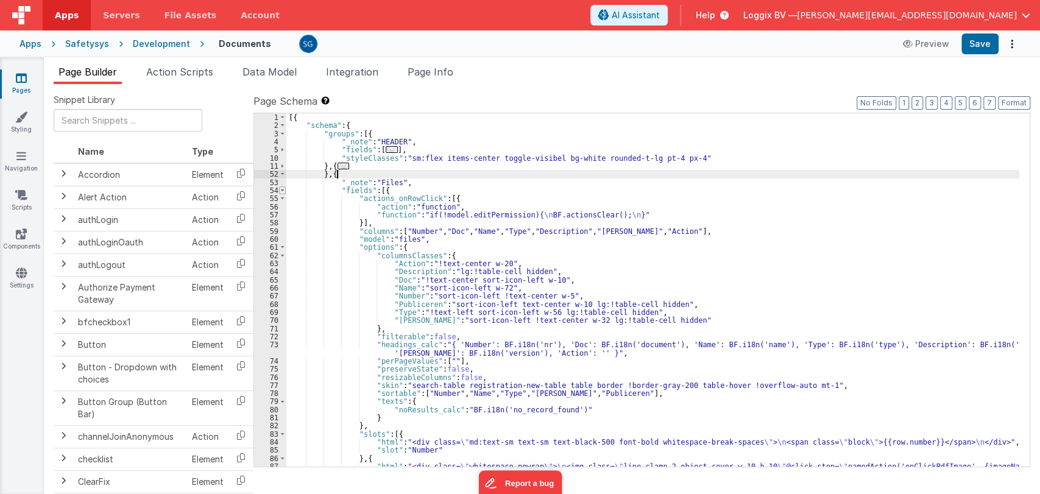
click at [281, 191] on span at bounding box center [282, 190] width 7 height 8
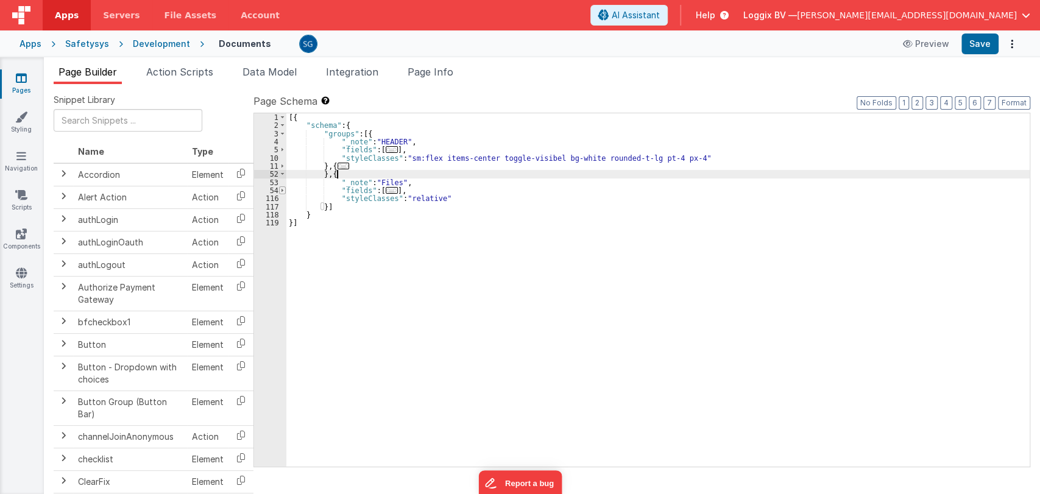
click at [281, 191] on span at bounding box center [282, 190] width 7 height 8
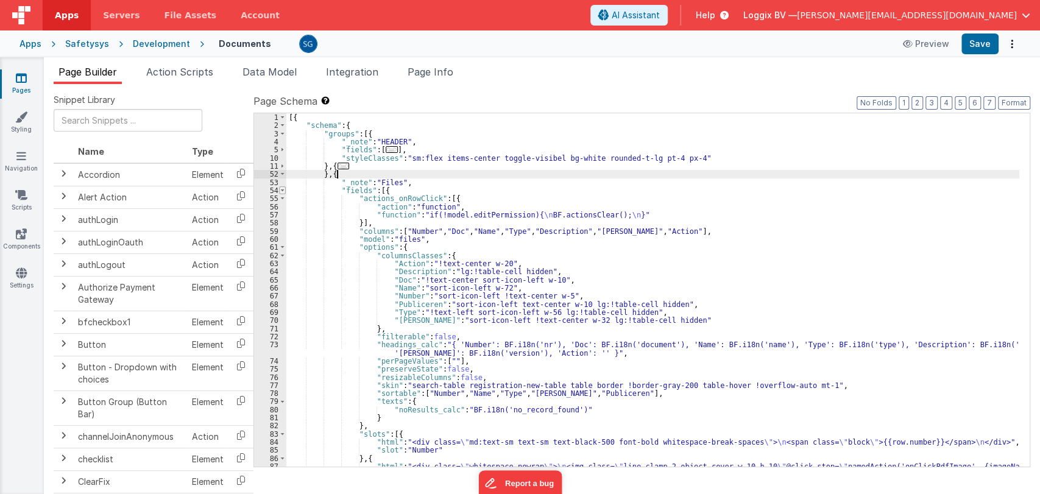
click at [280, 188] on span at bounding box center [282, 190] width 7 height 8
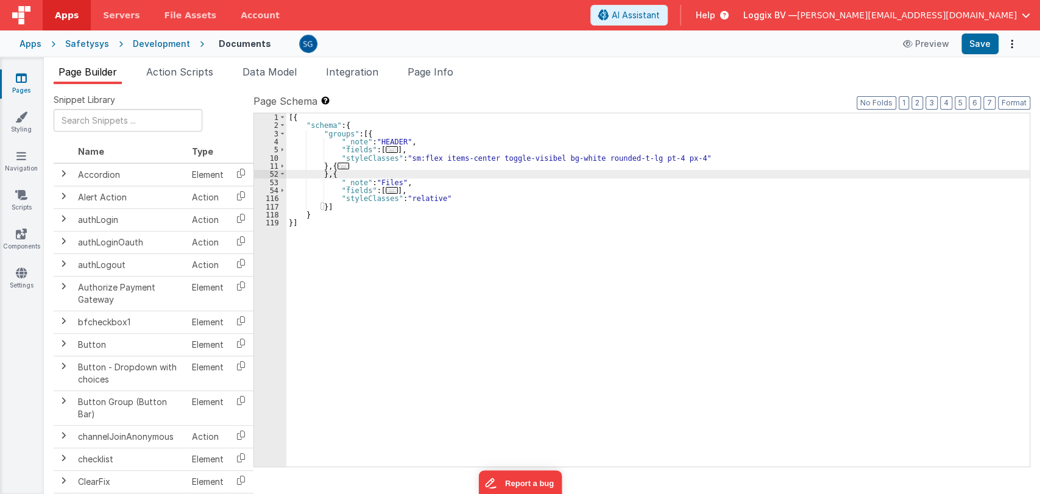
click at [392, 189] on span "..." at bounding box center [392, 190] width 12 height 7
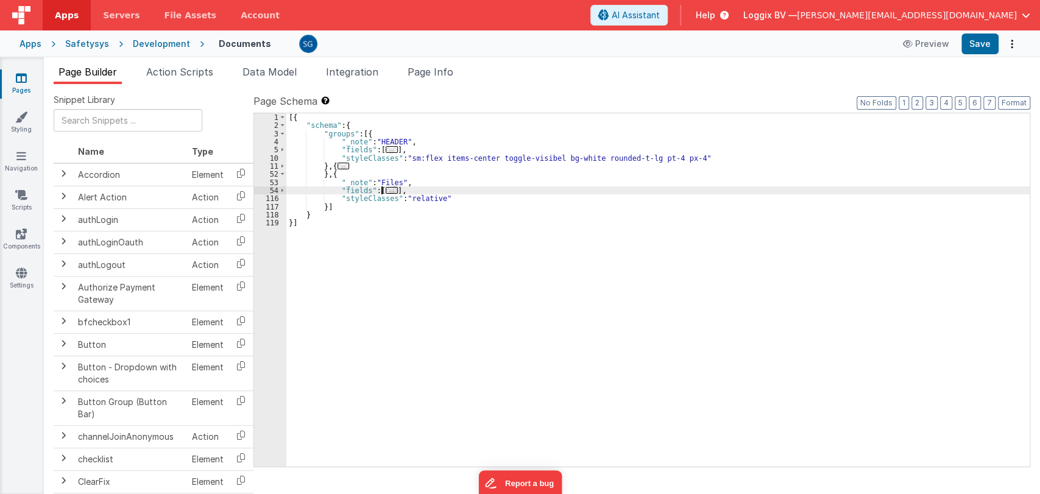
click at [386, 191] on span "..." at bounding box center [392, 190] width 12 height 7
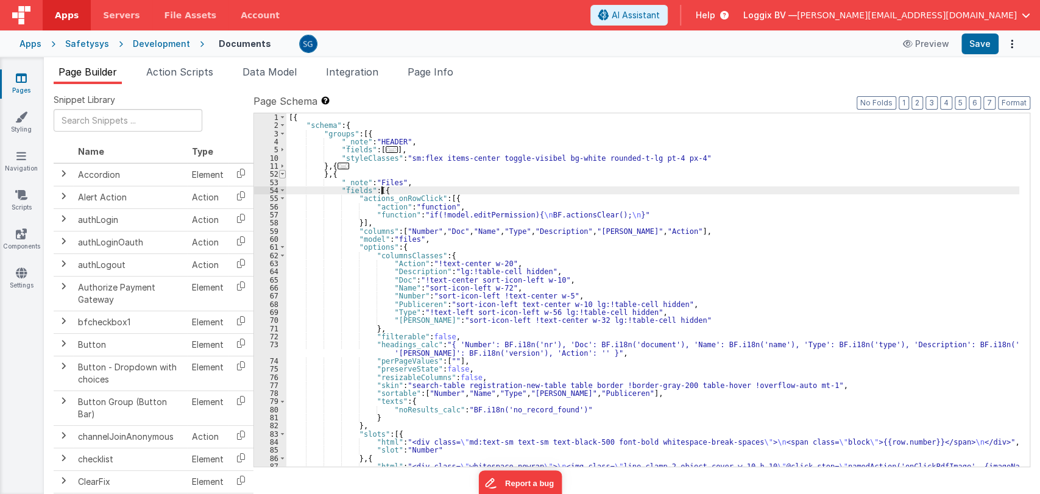
click at [280, 173] on span at bounding box center [282, 174] width 7 height 8
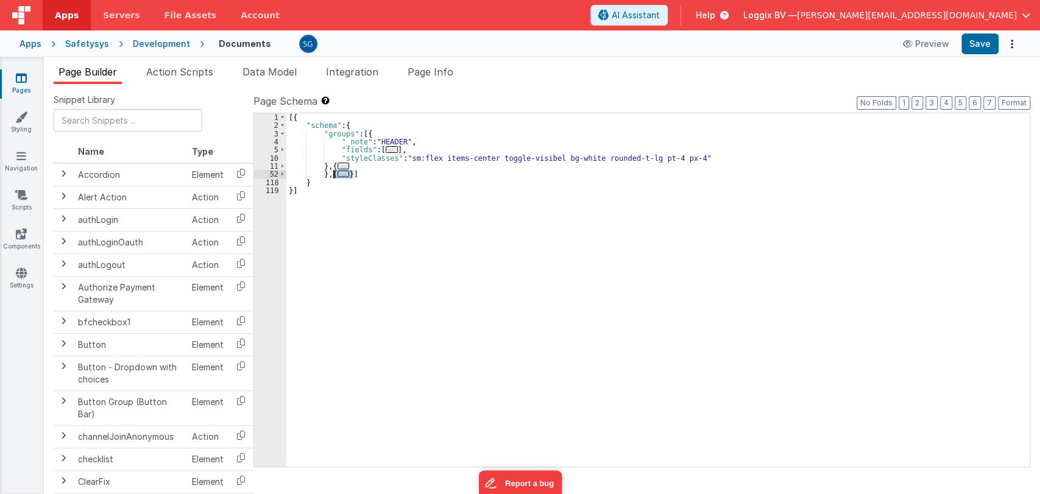
drag, startPoint x: 353, startPoint y: 175, endPoint x: 334, endPoint y: 174, distance: 18.9
click at [334, 174] on div "[{ "schema" : { "groups" : [{ "_note" : "HEADER" , "fields" : [ ... ] , "styleC…" at bounding box center [657, 298] width 743 height 370
click at [377, 176] on div "[{ "schema" : { "groups" : [{ "_note" : "HEADER" , "fields" : [ ... ] , "styleC…" at bounding box center [657, 298] width 743 height 370
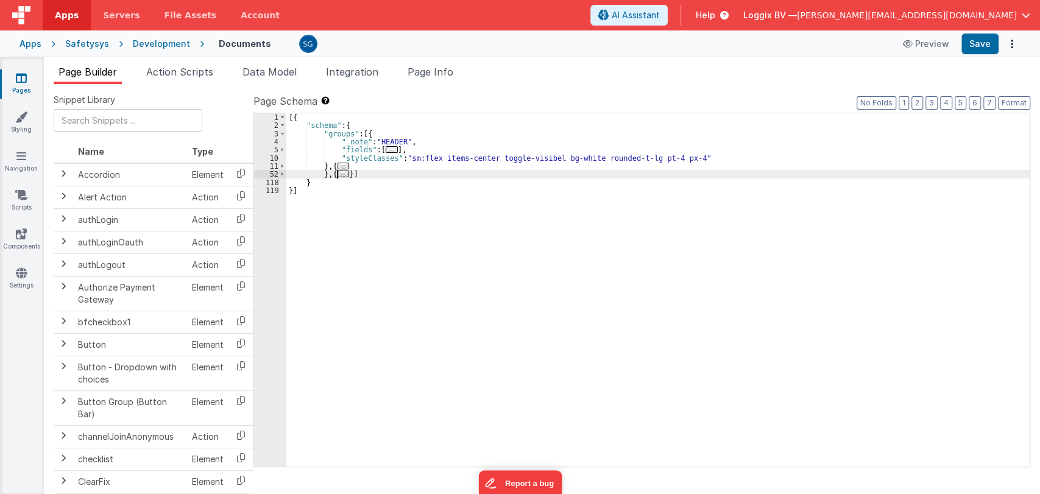
click at [342, 175] on span "..." at bounding box center [343, 174] width 12 height 7
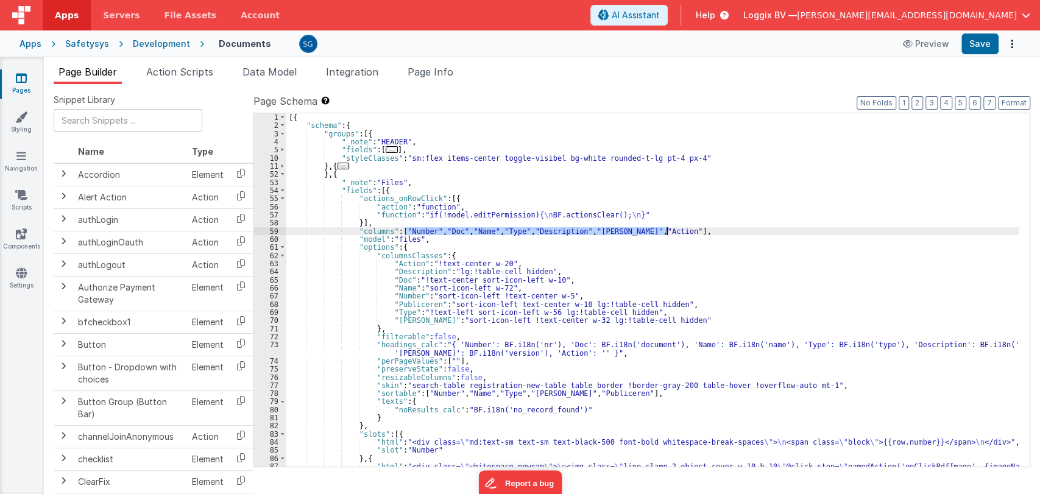
drag, startPoint x: 404, startPoint y: 230, endPoint x: 666, endPoint y: 232, distance: 261.9
click at [666, 232] on div "[{ "schema" : { "groups" : [{ "_note" : "HEADER" , "fields" : [ ... ] , "styleC…" at bounding box center [652, 302] width 733 height 378
click at [696, 230] on div "[{ "schema" : { "groups" : [{ "_note" : "HEADER" , "fields" : [ ... ] , "styleC…" at bounding box center [652, 302] width 733 height 378
drag, startPoint x: 401, startPoint y: 228, endPoint x: 668, endPoint y: 230, distance: 266.8
click at [668, 230] on div "[{ "schema" : { "groups" : [{ "_note" : "HEADER" , "fields" : [ ... ] , "styleC…" at bounding box center [652, 302] width 733 height 378
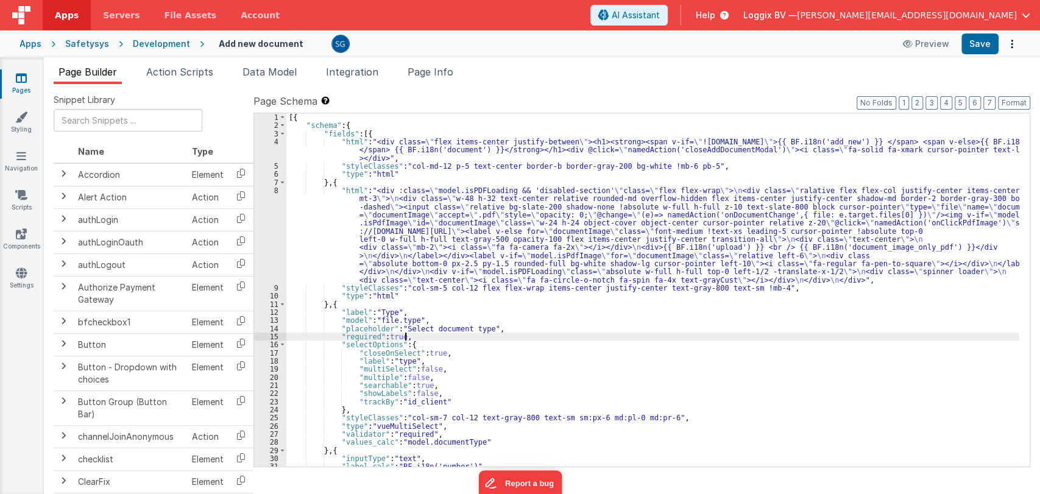
click at [524, 337] on div "[{ "schema" : { "fields" : [{ "html" : "<div class= \" flex items-center justif…" at bounding box center [652, 298] width 733 height 370
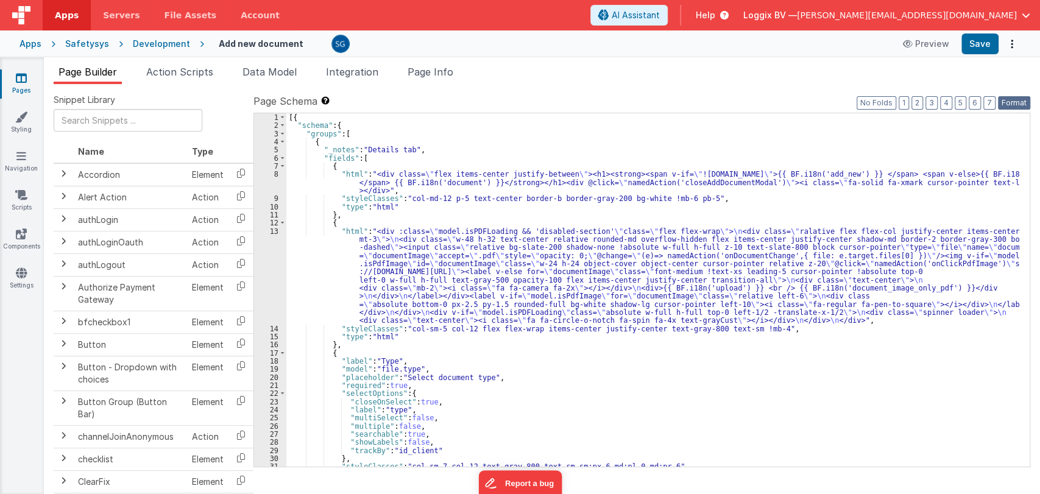
click at [1018, 104] on button "Format" at bounding box center [1014, 102] width 32 height 13
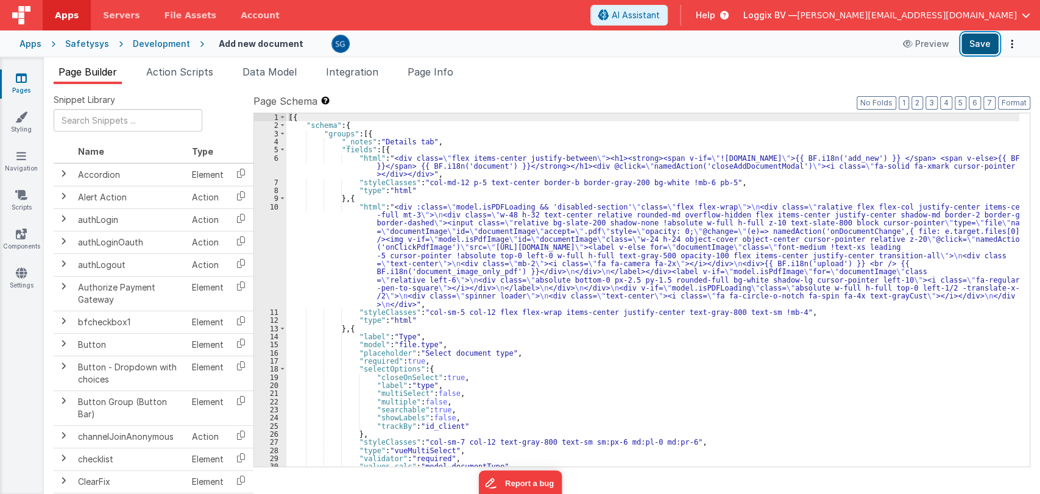
click at [982, 48] on button "Save" at bounding box center [979, 44] width 37 height 21
click at [495, 339] on div "[{ "schema" : { "groups" : [{ "_notes" : "Details tab" , "fields" : [{ "html" :…" at bounding box center [652, 298] width 733 height 370
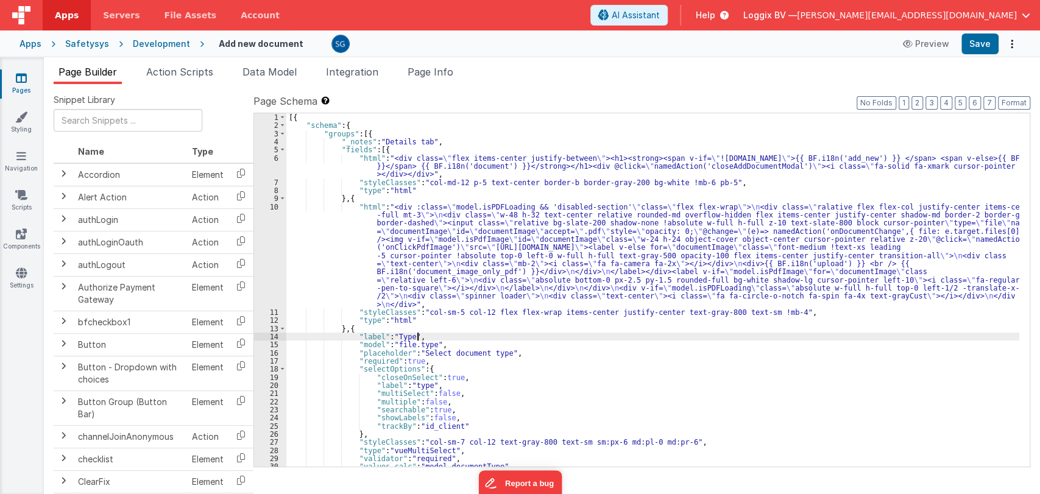
click at [495, 339] on div "[{ "schema" : { "groups" : [{ "_notes" : "Details tab" , "fields" : [{ "html" :…" at bounding box center [652, 298] width 733 height 370
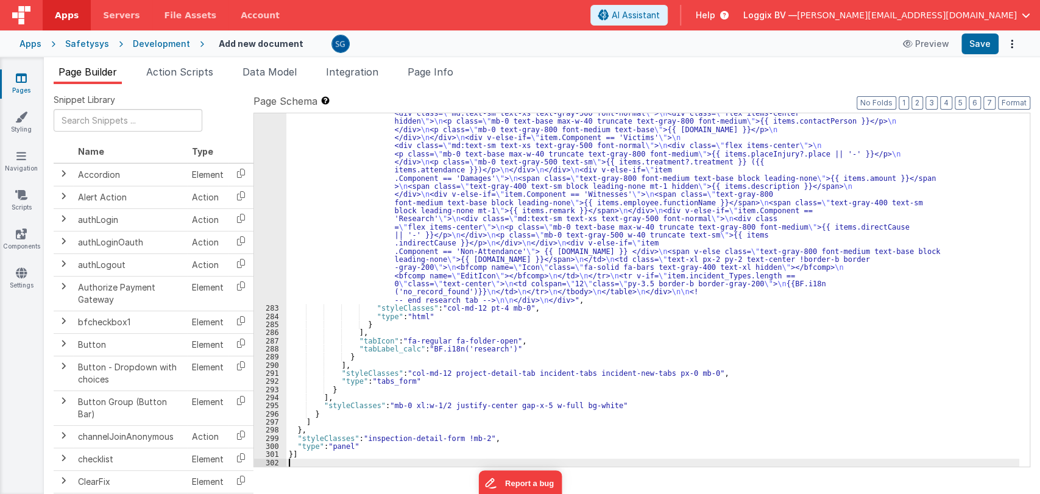
scroll to position [4283, 0]
click at [1009, 103] on button "Format" at bounding box center [1014, 102] width 32 height 13
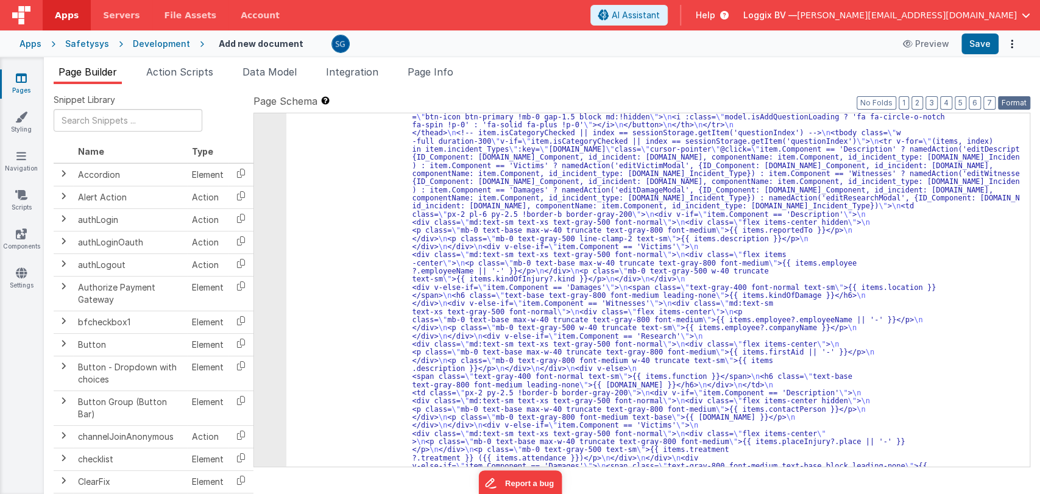
scroll to position [0, 0]
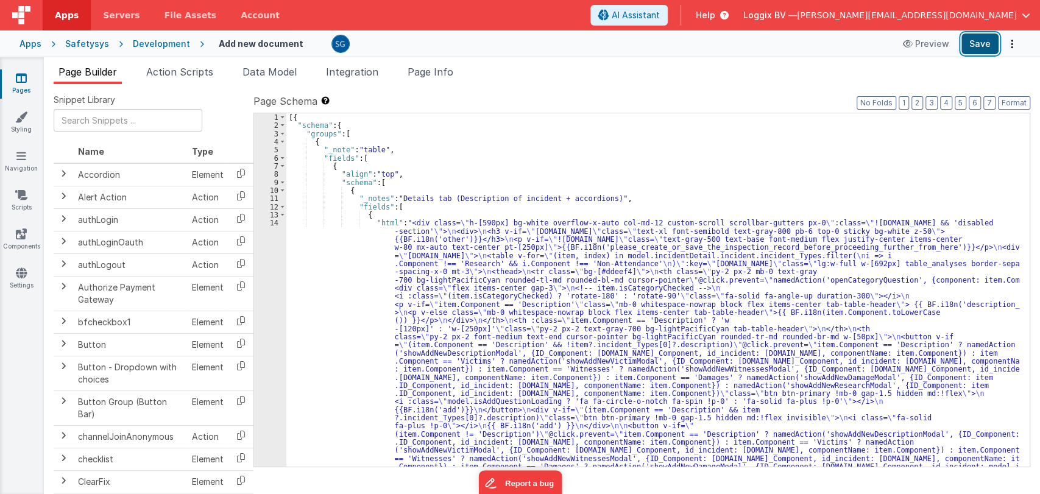
click at [984, 51] on button "Save" at bounding box center [979, 44] width 37 height 21
click at [281, 215] on span at bounding box center [282, 215] width 7 height 8
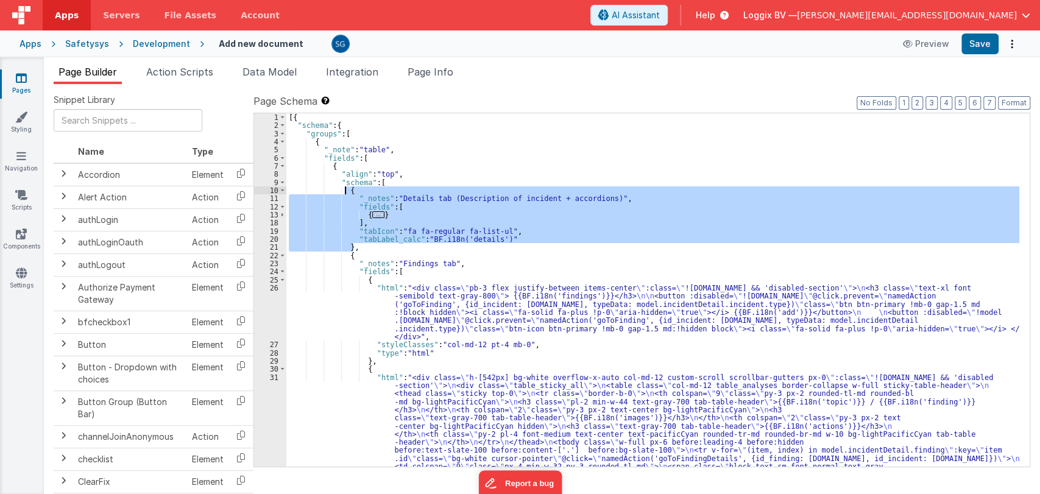
drag, startPoint x: 360, startPoint y: 246, endPoint x: 345, endPoint y: 189, distance: 58.7
click at [345, 189] on div "[{ "schema" : { "groups" : [ { "_note" : "table" , "fields" : [ { "align" : "to…" at bounding box center [652, 383] width 733 height 540
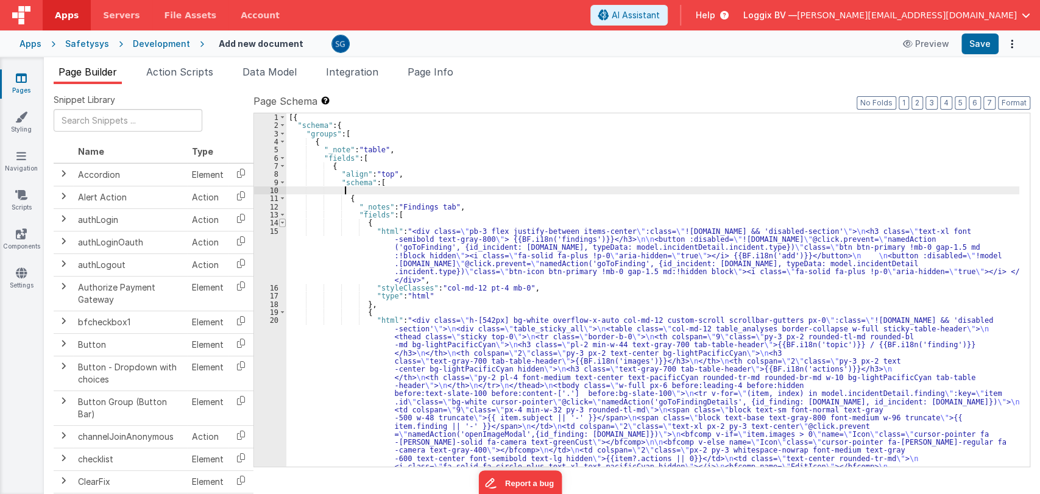
click at [280, 224] on span at bounding box center [282, 223] width 7 height 8
click at [283, 224] on span at bounding box center [282, 223] width 7 height 8
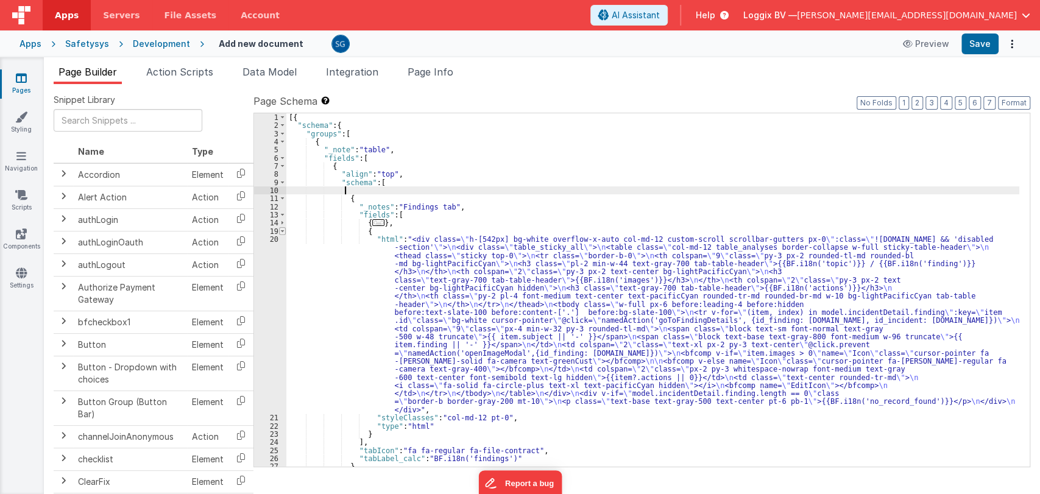
click at [281, 233] on span at bounding box center [282, 231] width 7 height 8
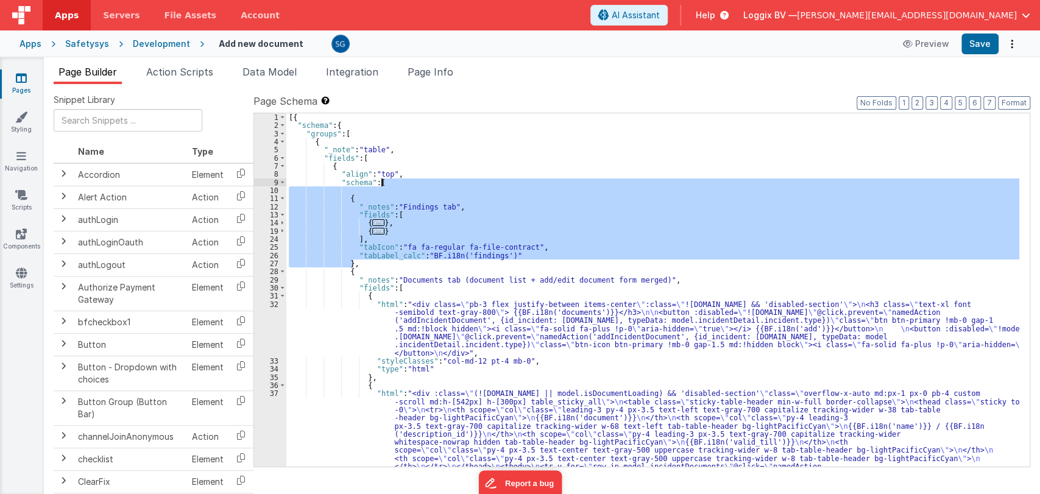
drag, startPoint x: 361, startPoint y: 262, endPoint x: 386, endPoint y: 185, distance: 80.7
click at [386, 185] on div "[{ "schema" : { "groups" : [ { "_note" : "table" , "fields" : [ { "align" : "to…" at bounding box center [652, 415] width 733 height 605
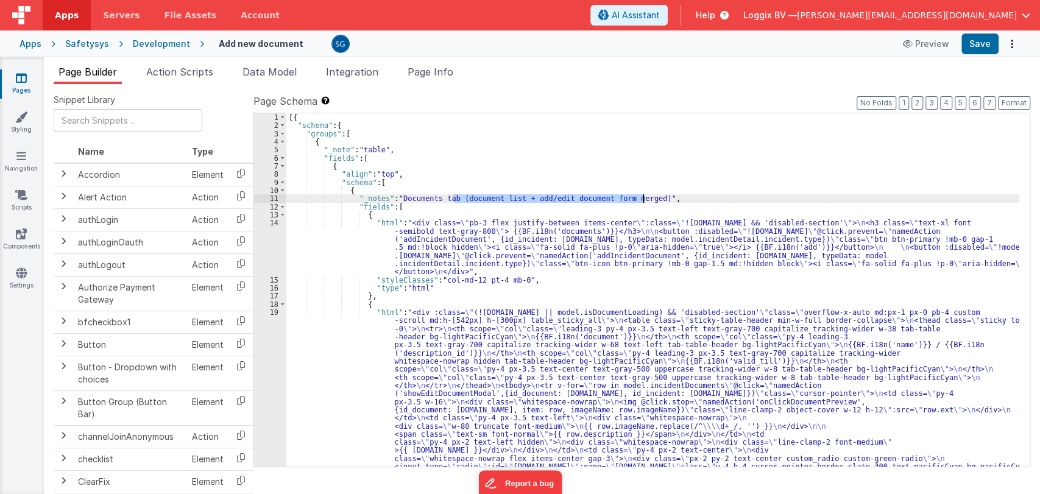
drag, startPoint x: 452, startPoint y: 196, endPoint x: 643, endPoint y: 199, distance: 191.3
click at [643, 199] on div "[{ "schema" : { "groups" : [ { "_note" : "table" , "fields" : [ { "align" : "to…" at bounding box center [652, 415] width 733 height 605
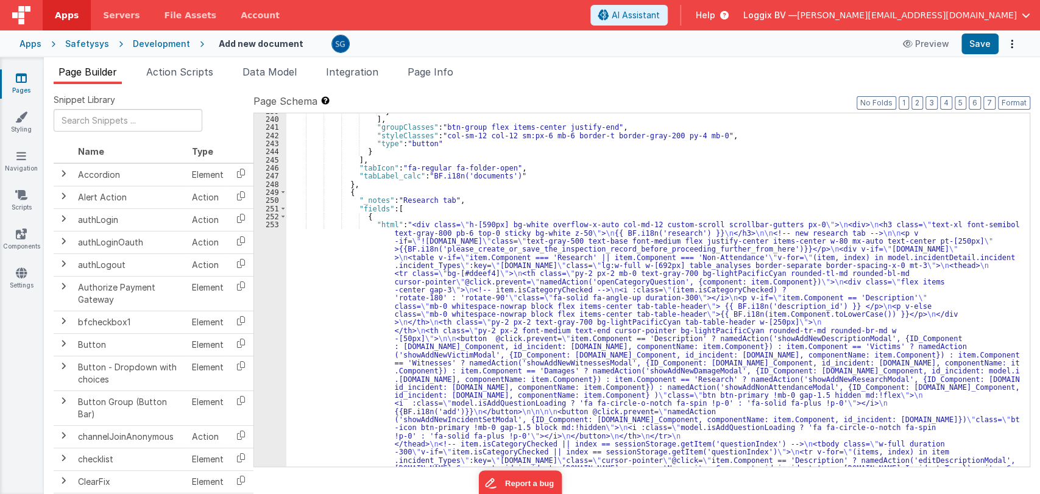
scroll to position [2483, 0]
click at [283, 216] on span at bounding box center [283, 217] width 7 height 8
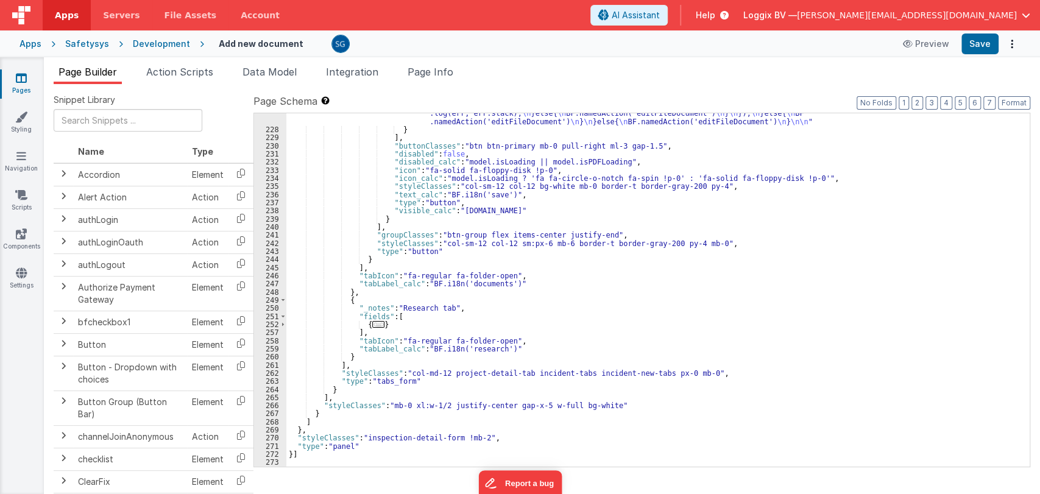
scroll to position [2376, 0]
click at [372, 323] on span "..." at bounding box center [378, 324] width 12 height 7
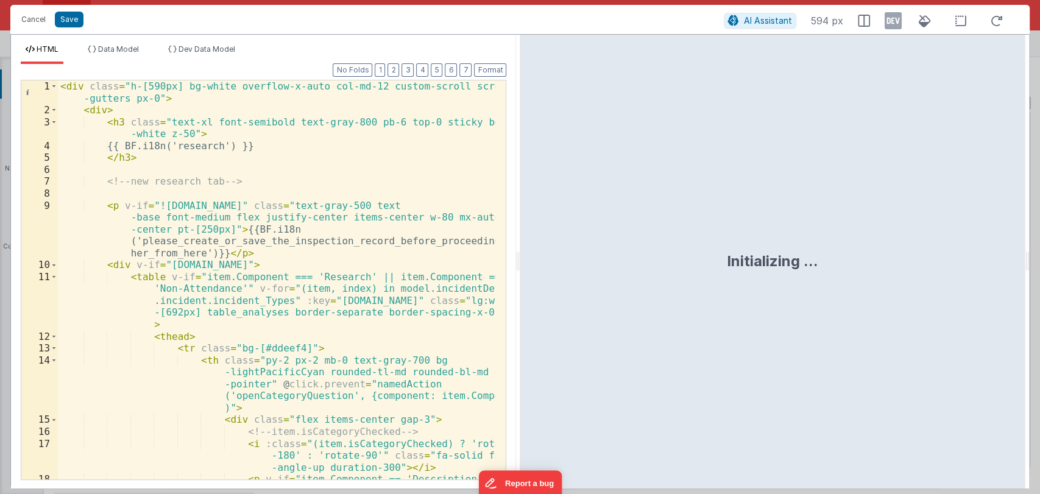
drag, startPoint x: 518, startPoint y: 259, endPoint x: 847, endPoint y: 258, distance: 328.3
click at [847, 258] on html "Cancel Save AI Assistant 594 px HTML Data Model Dev Data Model Format 7 6 5 4 3…" at bounding box center [520, 247] width 1040 height 494
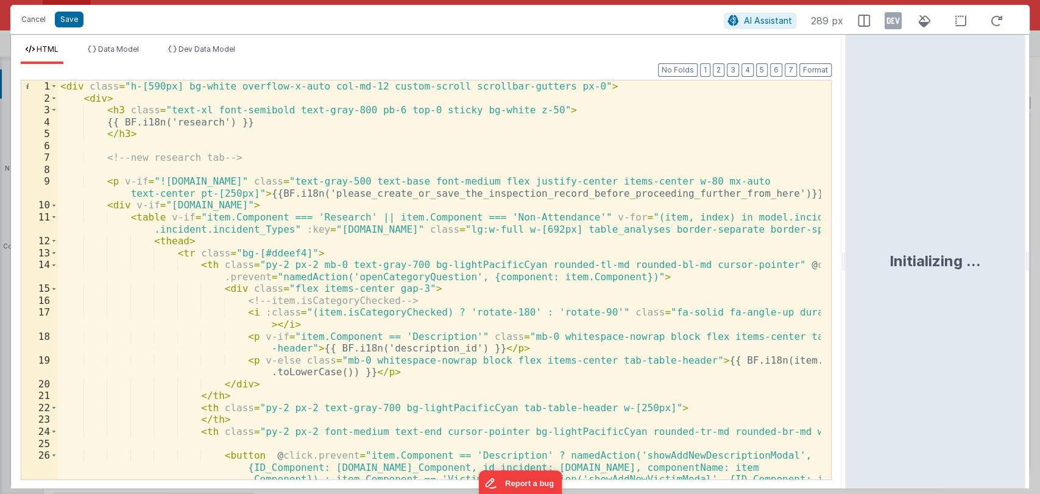
click at [503, 264] on div "< div class = "h-[590px] bg-white overflow-x-auto col-md-12 custom-scroll scrol…" at bounding box center [439, 357] width 763 height 554
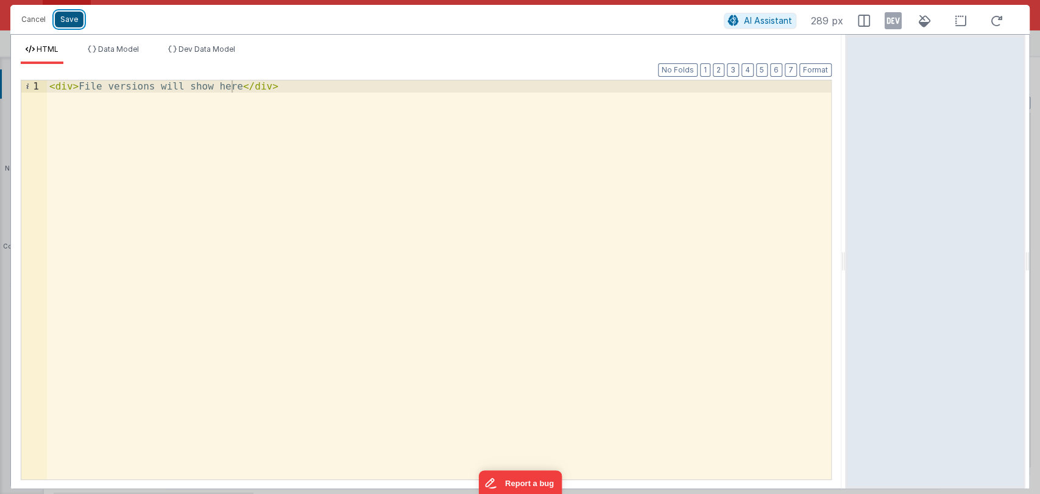
click at [61, 16] on button "Save" at bounding box center [69, 20] width 29 height 16
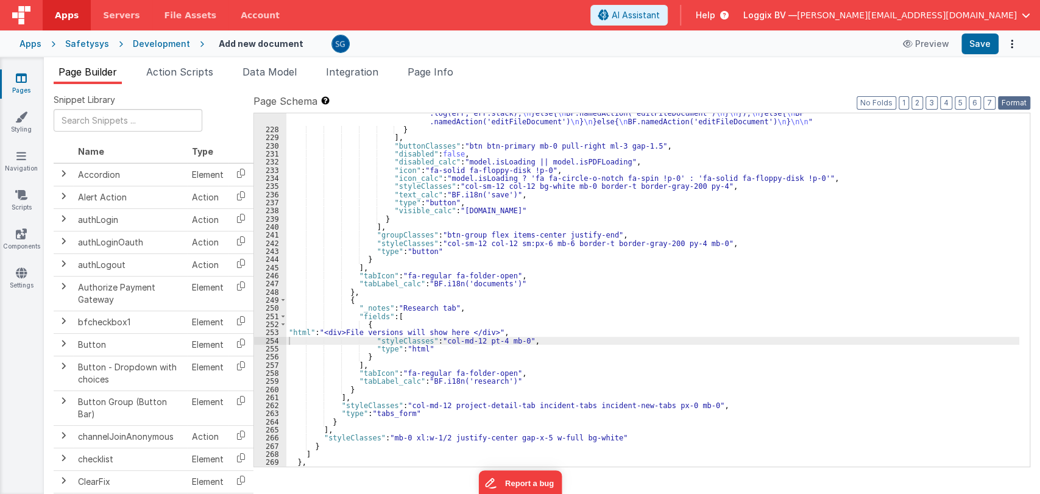
click at [1014, 107] on button "Format" at bounding box center [1014, 102] width 32 height 13
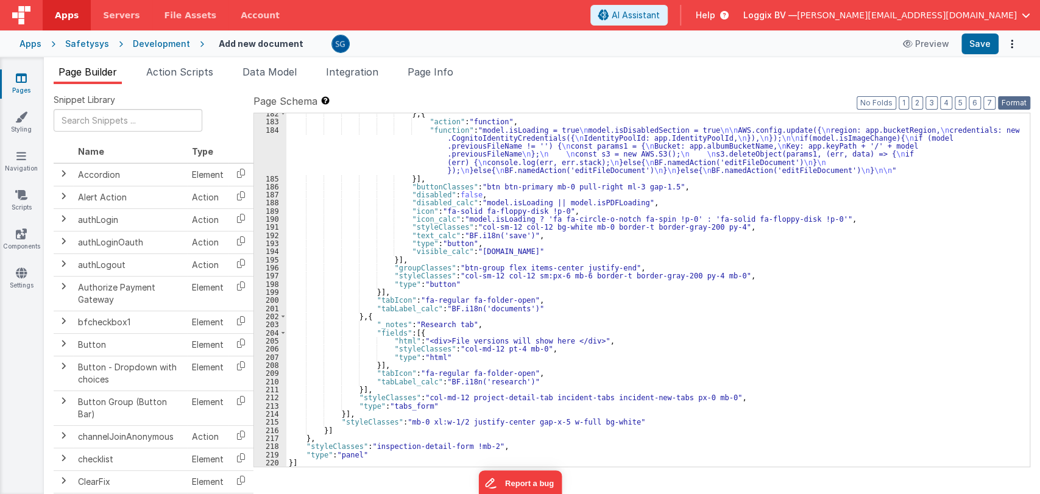
scroll to position [1985, 0]
click at [979, 43] on button "Save" at bounding box center [979, 44] width 37 height 21
click at [637, 328] on div "} , { "action" : "function" , "function" : "model.isLoading = true \n model.isD…" at bounding box center [652, 295] width 733 height 370
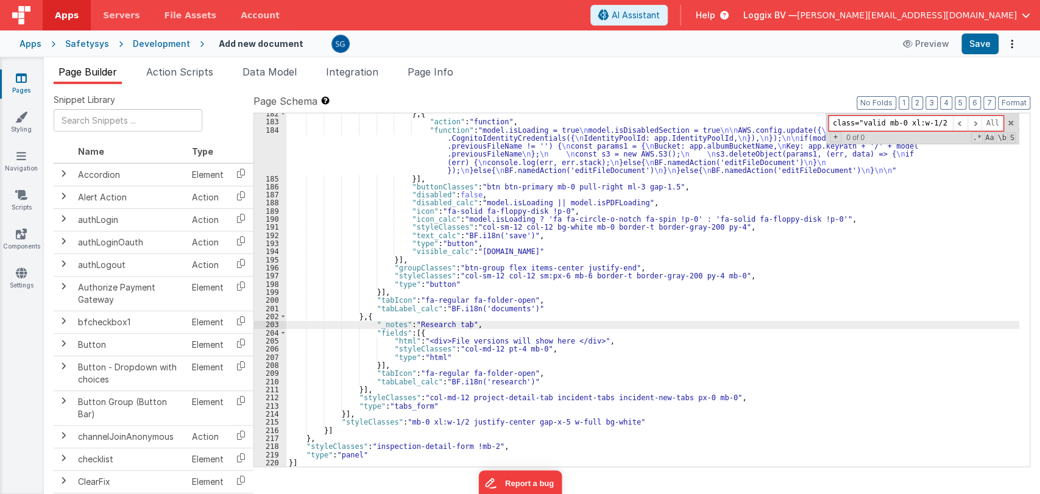
scroll to position [0, 0]
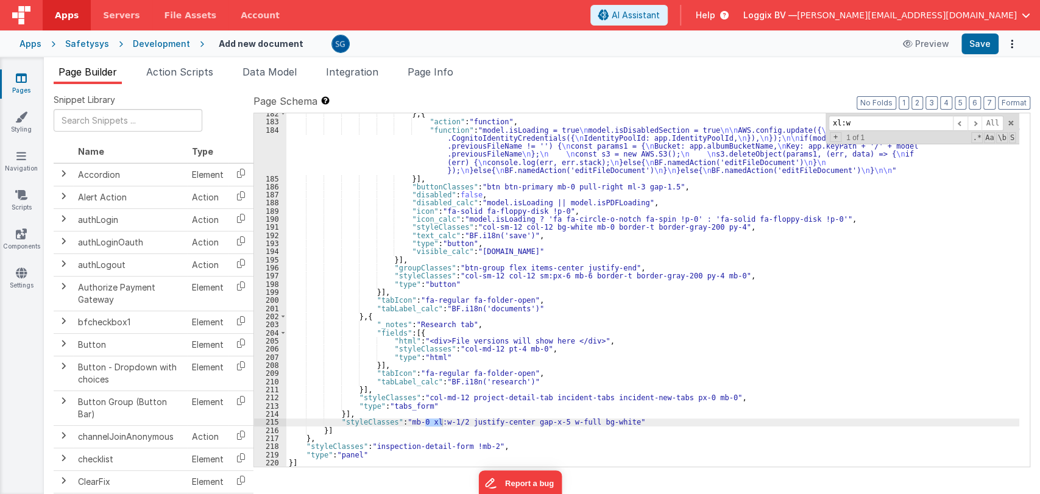
type input "xl:w"
click at [457, 421] on div "} , { "action" : "function" , "function" : "model.isLoading = true \n model.isD…" at bounding box center [652, 295] width 733 height 370
drag, startPoint x: 458, startPoint y: 421, endPoint x: 423, endPoint y: 422, distance: 35.3
click at [423, 422] on div "} , { "action" : "function" , "function" : "model.isLoading = true \n model.isD…" at bounding box center [652, 295] width 733 height 370
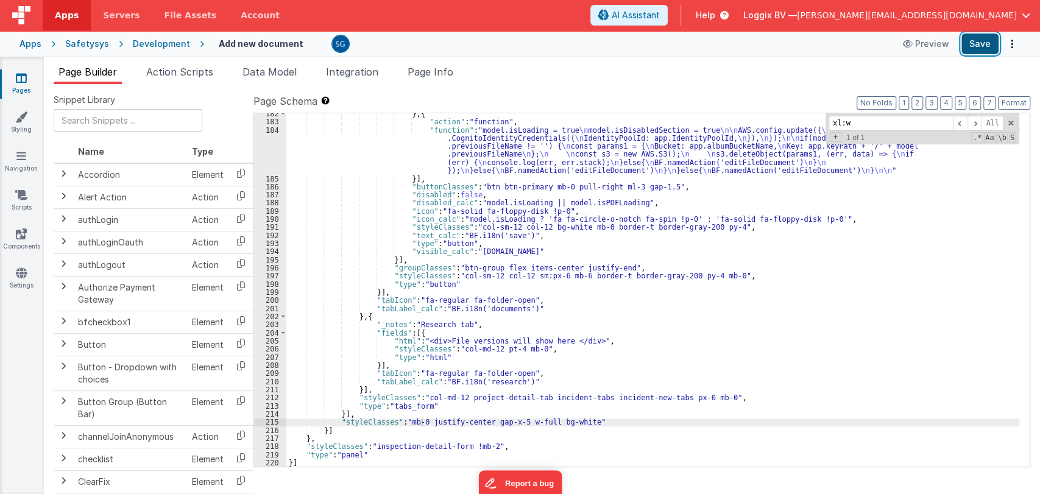
click at [974, 50] on button "Save" at bounding box center [979, 44] width 37 height 21
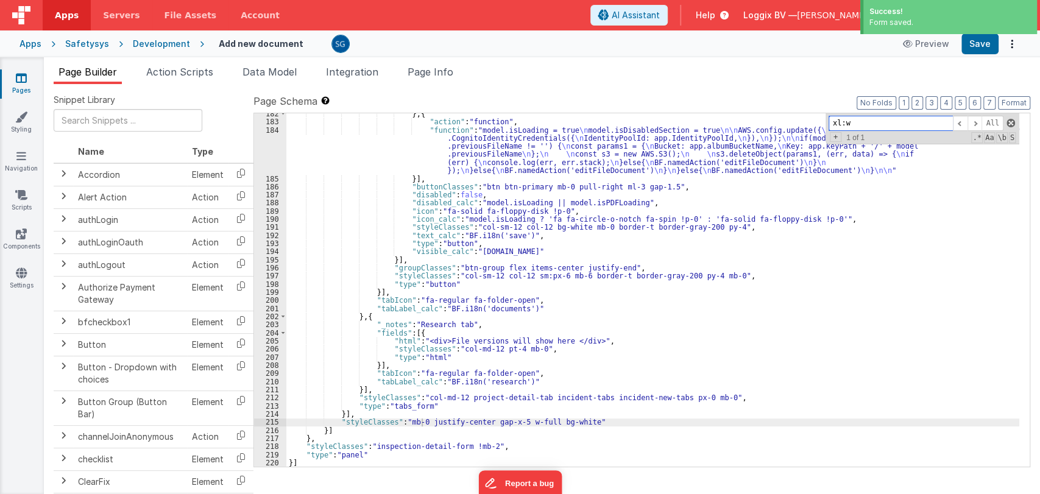
click at [1012, 123] on span at bounding box center [1010, 123] width 9 height 9
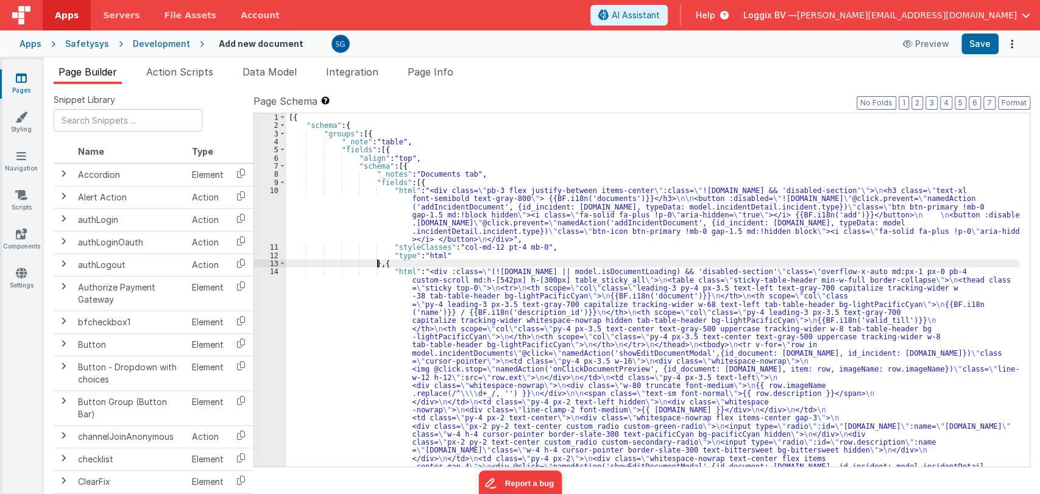
click at [379, 263] on div "[{ "schema" : { "groups" : [{ "_note" : "table" , "fields" : [{ "align" : "top"…" at bounding box center [652, 419] width 733 height 613
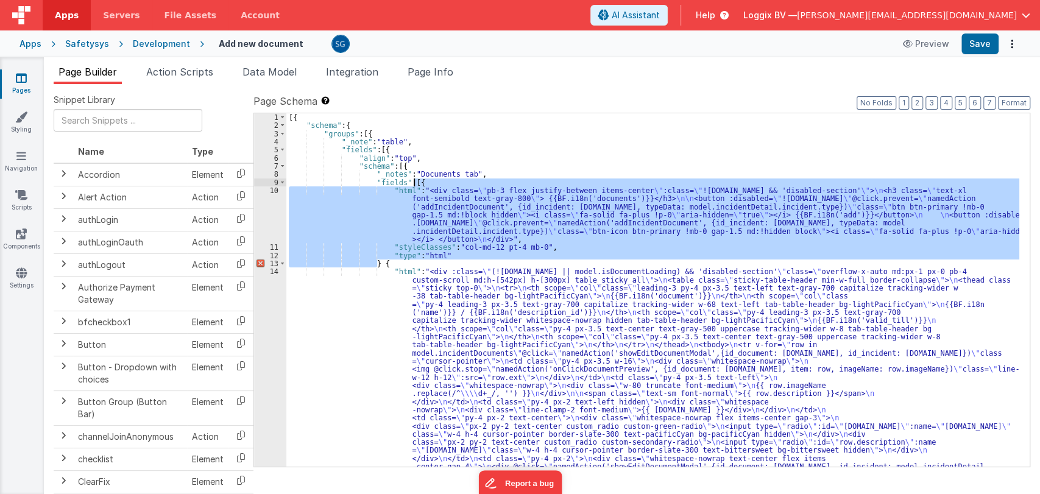
drag, startPoint x: 375, startPoint y: 263, endPoint x: 413, endPoint y: 182, distance: 89.4
click at [413, 182] on div "[{ "schema" : { "groups" : [{ "_note" : "table" , "fields" : [{ "align" : "top"…" at bounding box center [652, 419] width 733 height 613
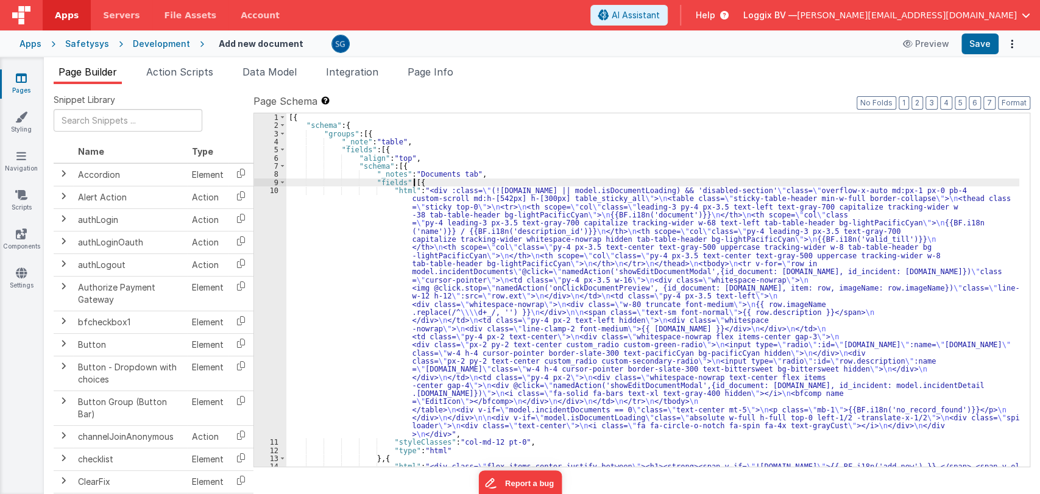
click at [364, 133] on div "[{ "schema" : { "groups" : [{ "_note" : "table" , "fields" : [{ "align" : "top"…" at bounding box center [652, 306] width 733 height 386
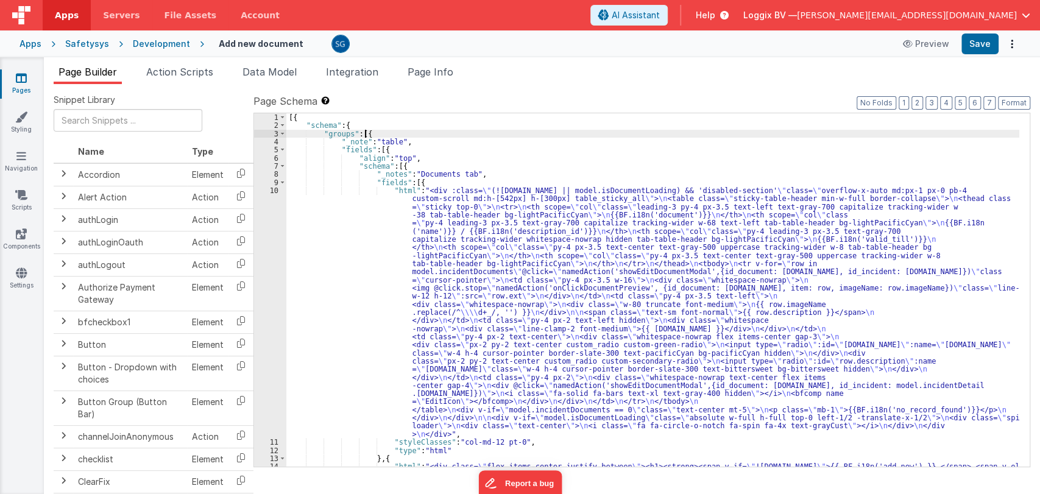
paste textarea
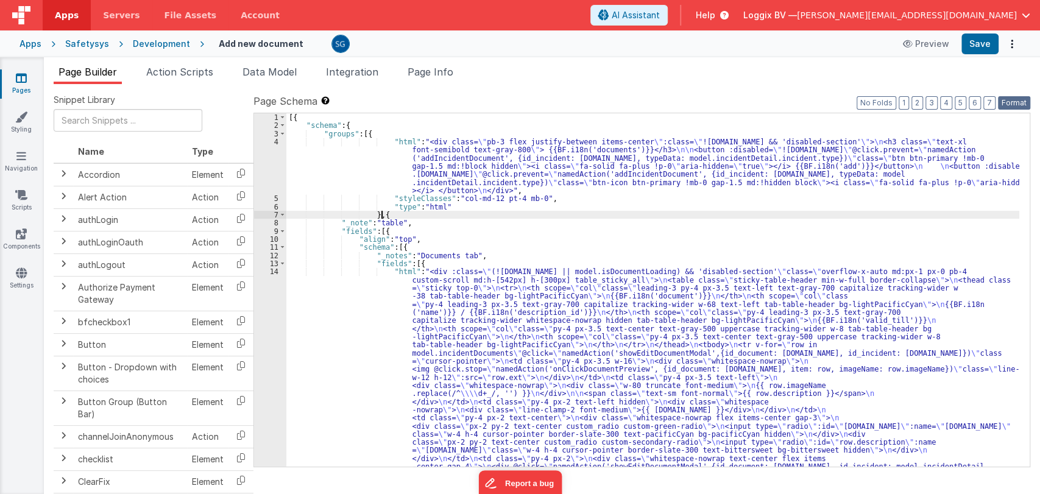
click at [1007, 101] on button "Format" at bounding box center [1014, 102] width 32 height 13
click at [989, 47] on button "Save" at bounding box center [979, 44] width 37 height 21
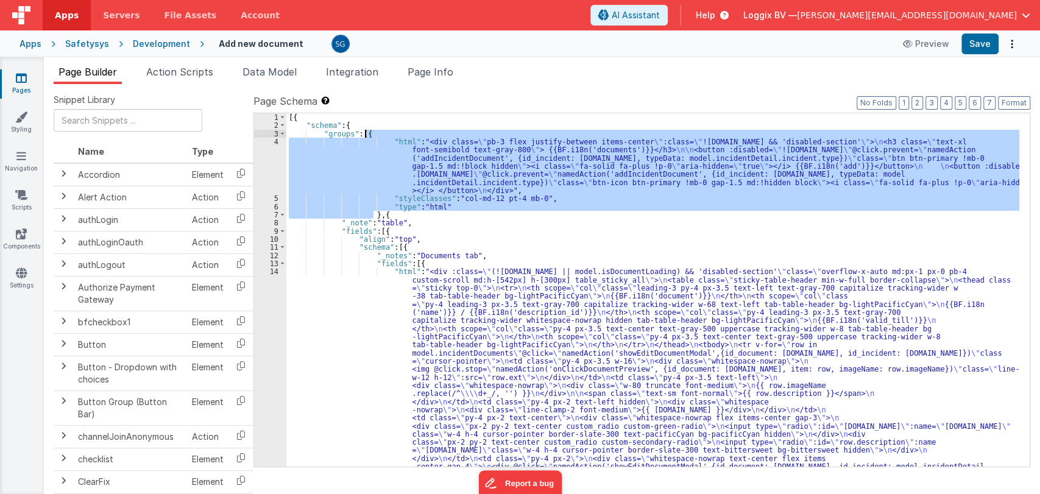
drag, startPoint x: 374, startPoint y: 213, endPoint x: 364, endPoint y: 134, distance: 79.8
click at [364, 134] on div "[{ "schema" : { "groups" : [{ "html" : "<div class= \" pb-3 flex justify-betwee…" at bounding box center [652, 419] width 733 height 613
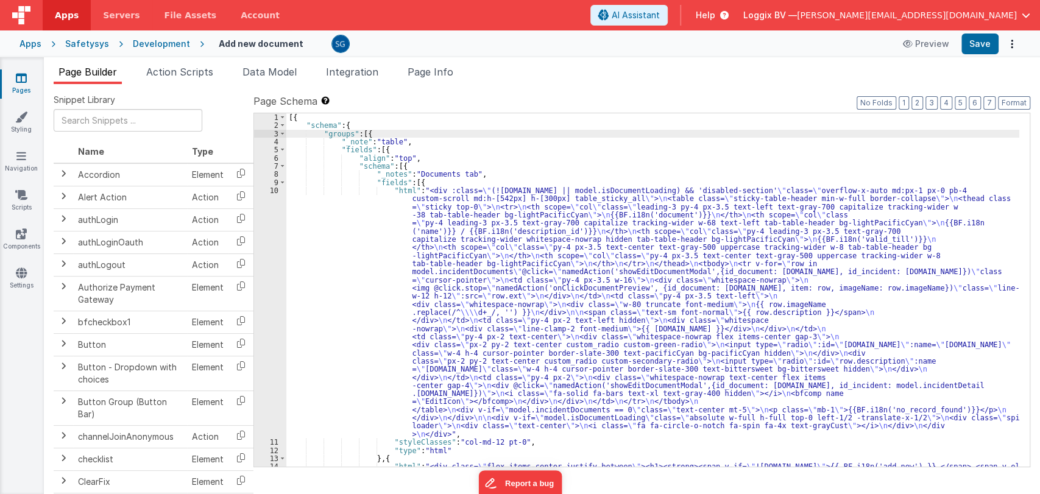
click at [414, 181] on div "[{ "schema" : { "groups" : [{ "_note" : "table" , "fields" : [{ "align" : "top"…" at bounding box center [652, 306] width 733 height 386
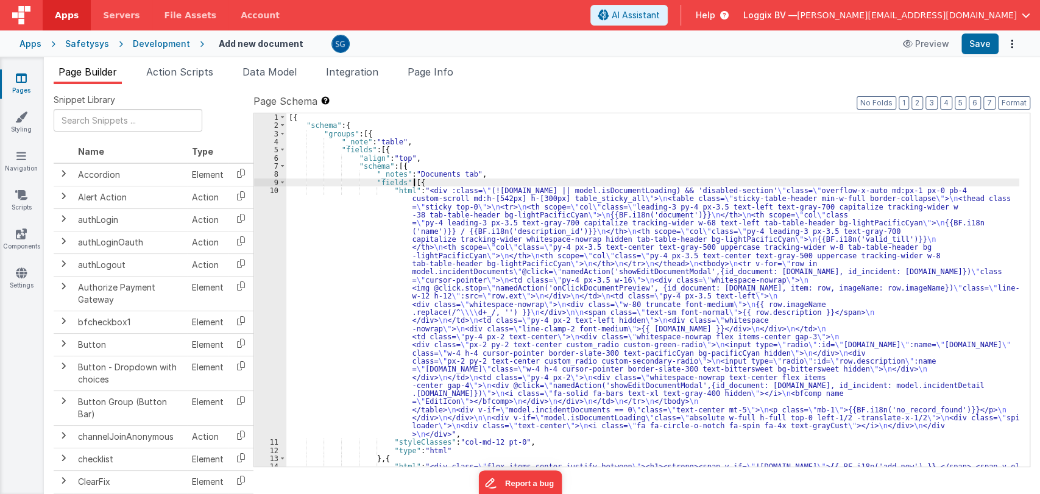
paste textarea
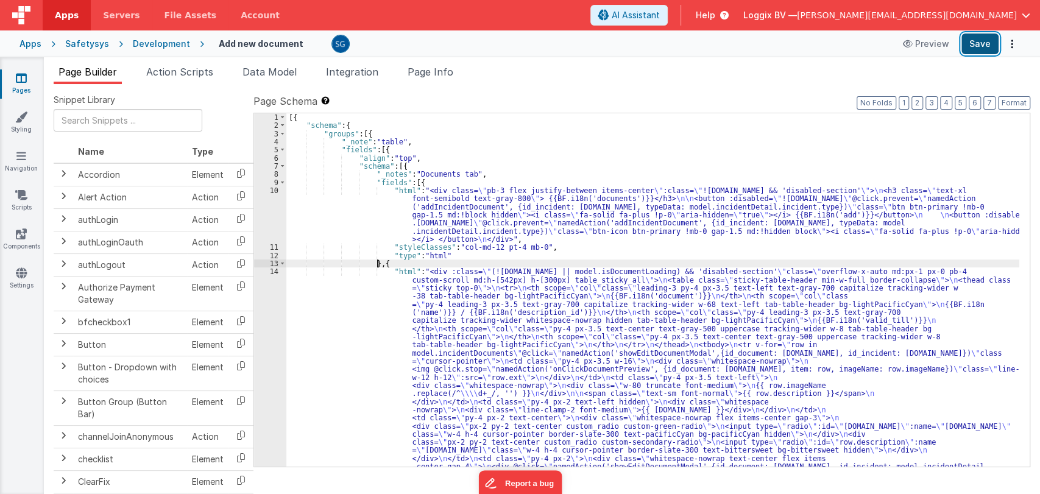
click at [976, 38] on button "Save" at bounding box center [979, 44] width 37 height 21
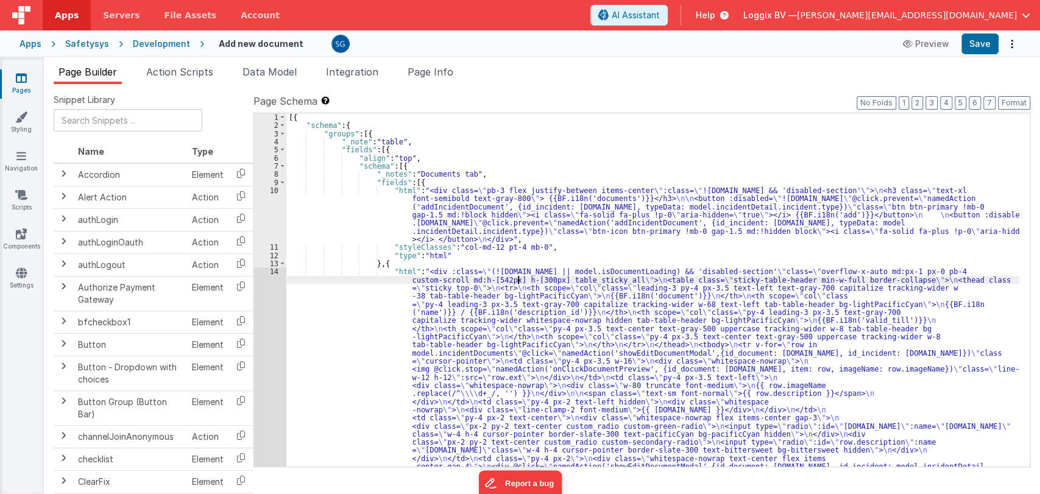
click at [518, 279] on div "[{ "schema" : { "groups" : [{ "_note" : "table" , "fields" : [{ "align" : "top"…" at bounding box center [652, 419] width 733 height 613
click at [270, 270] on div "14" at bounding box center [270, 393] width 32 height 252
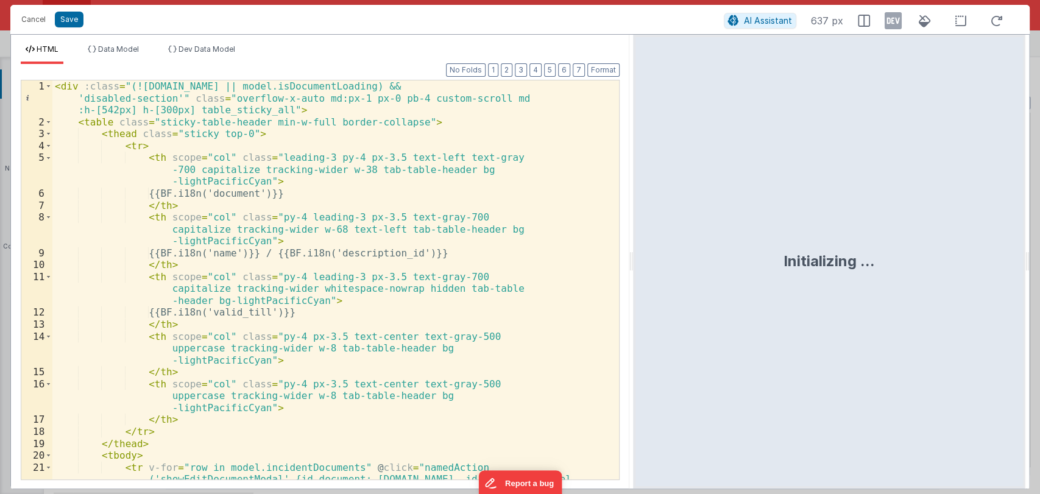
drag, startPoint x: 518, startPoint y: 263, endPoint x: 671, endPoint y: 253, distance: 153.8
click at [658, 253] on html "Cancel Save AI Assistant 637 px HTML Data Model Dev Data Model Format 7 6 5 4 3…" at bounding box center [520, 247] width 1040 height 494
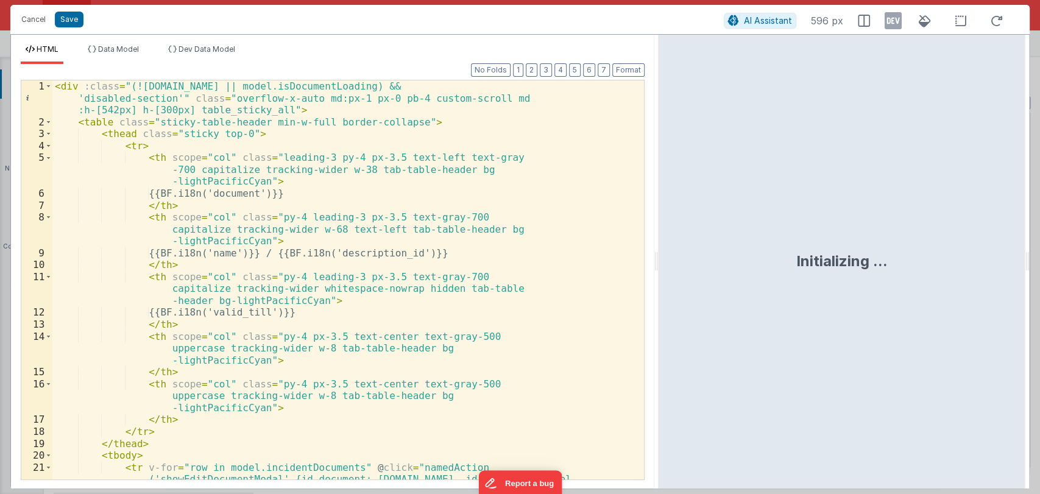
click at [671, 253] on html "Cancel Save AI Assistant 596 px HTML Data Model Dev Data Model Format 7 6 5 4 3…" at bounding box center [520, 247] width 1040 height 494
click at [680, 253] on html "Cancel Save AI Assistant 596 px HTML Data Model Dev Data Model Format 7 6 5 4 3…" at bounding box center [520, 247] width 1040 height 494
click at [680, 253] on div "Initializing ..." at bounding box center [841, 262] width 367 height 454
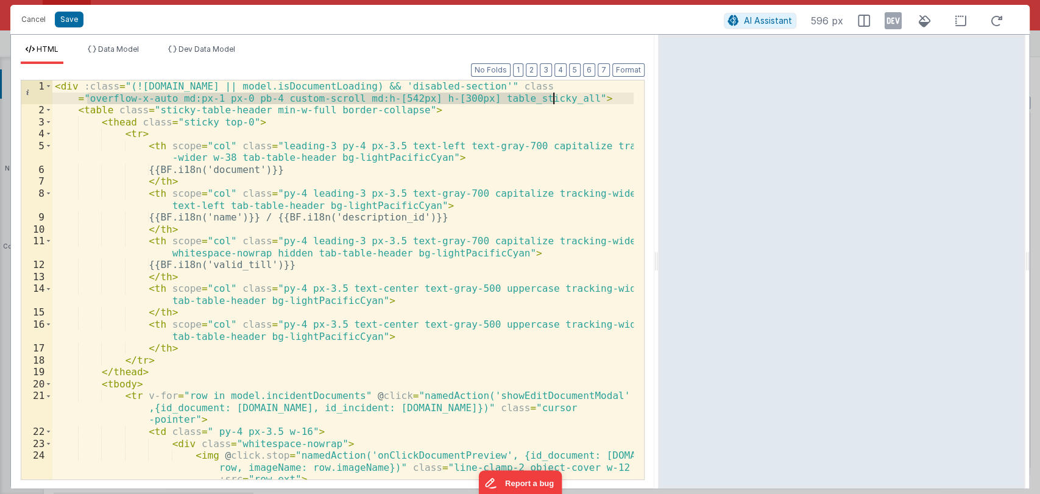
drag, startPoint x: 86, startPoint y: 100, endPoint x: 551, endPoint y: 98, distance: 465.4
click at [551, 98] on div "< div :class = "(!model.incidentDetail.incident.id || model.isDocumentLoading) …" at bounding box center [343, 297] width 582 height 435
click at [36, 21] on button "Cancel" at bounding box center [33, 19] width 37 height 17
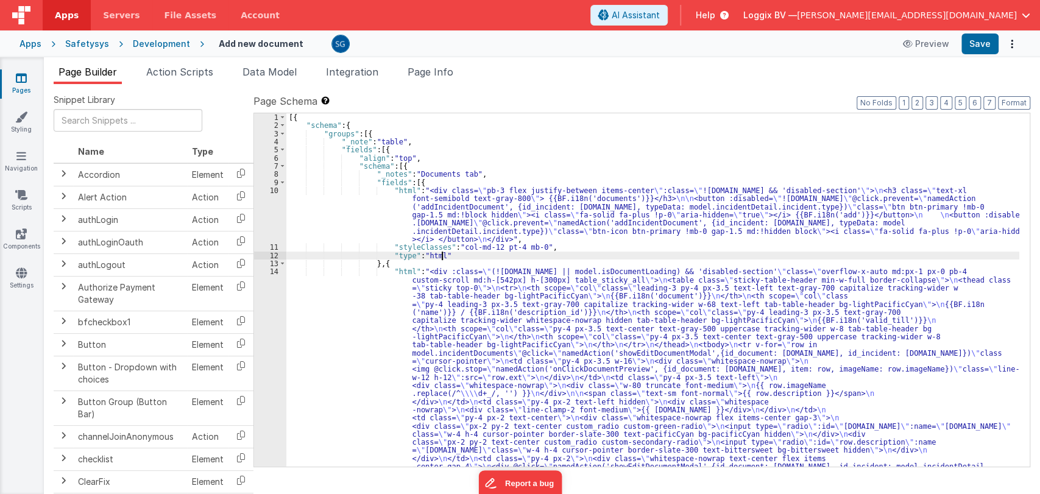
click at [446, 258] on div "[{ "schema" : { "groups" : [{ "_note" : "table" , "fields" : [{ "align" : "top"…" at bounding box center [652, 419] width 733 height 613
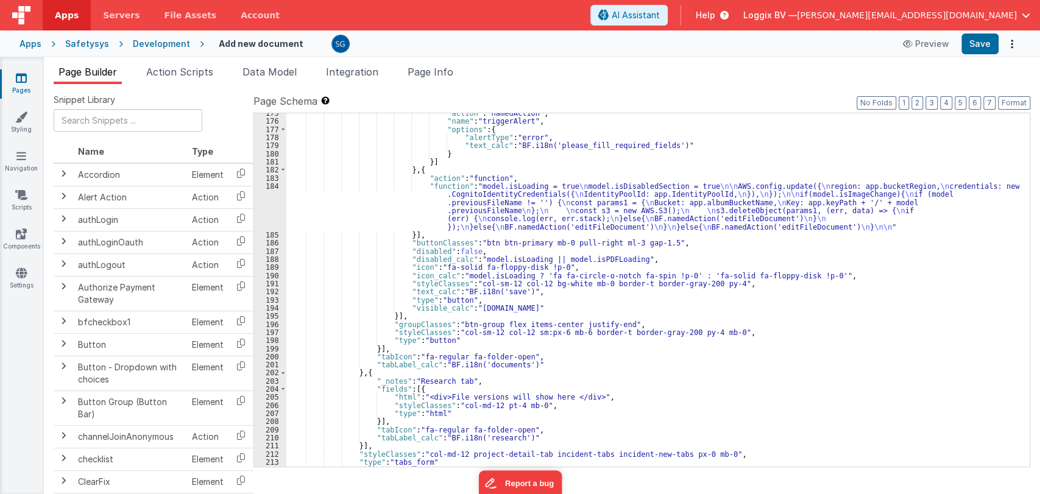
scroll to position [1986, 0]
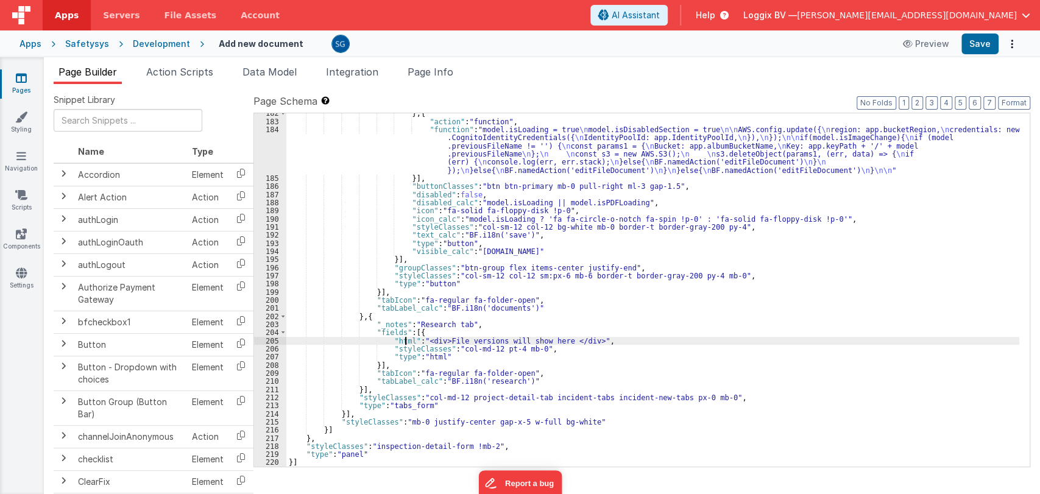
click at [404, 340] on div "} , { "action" : "function" , "function" : "model.isLoading = true \n model.isD…" at bounding box center [652, 294] width 733 height 370
click at [276, 339] on div "205" at bounding box center [270, 341] width 32 height 8
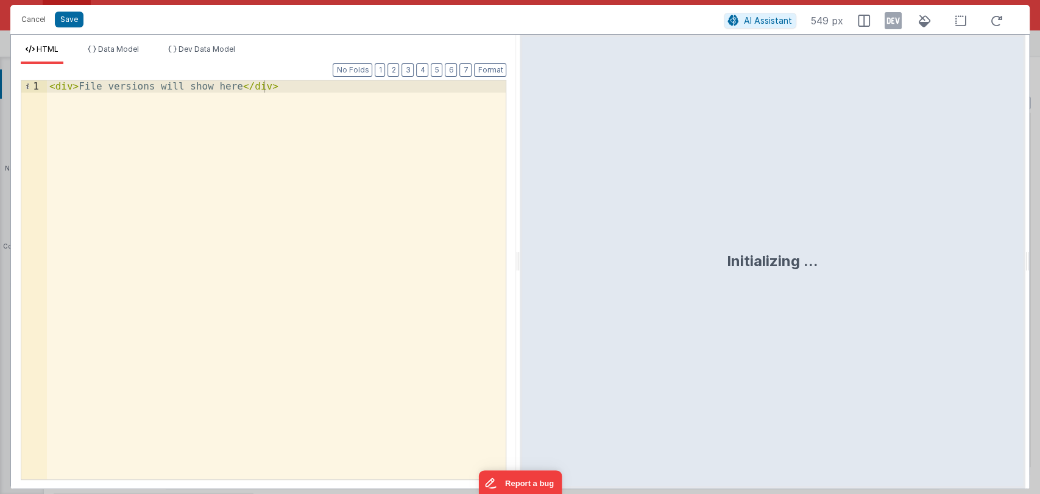
click at [156, 87] on div "< div > File versions will show here </ div >" at bounding box center [276, 291] width 459 height 423
click at [71, 86] on div "< div > File versions will show here </ div >" at bounding box center [276, 291] width 459 height 423
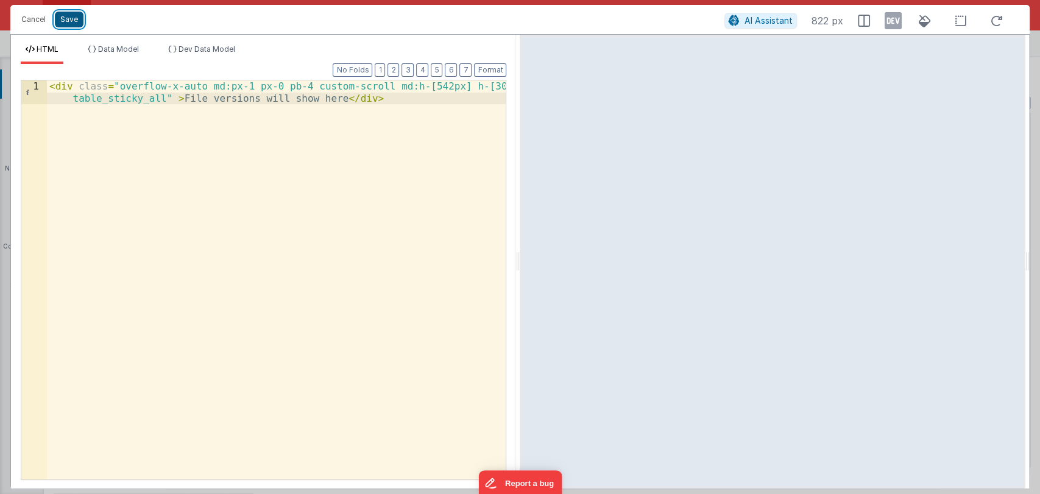
click at [65, 15] on button "Save" at bounding box center [69, 20] width 29 height 16
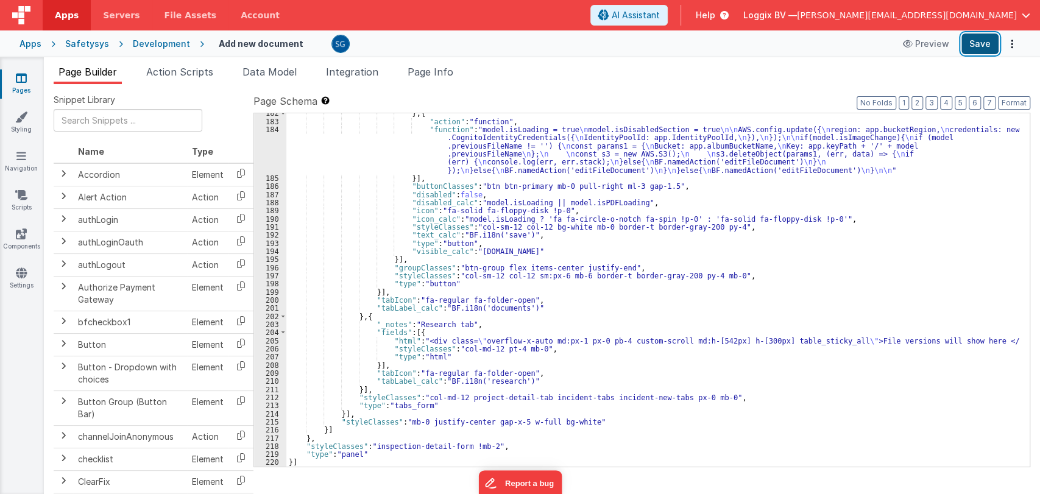
click at [969, 46] on button "Save" at bounding box center [979, 44] width 37 height 21
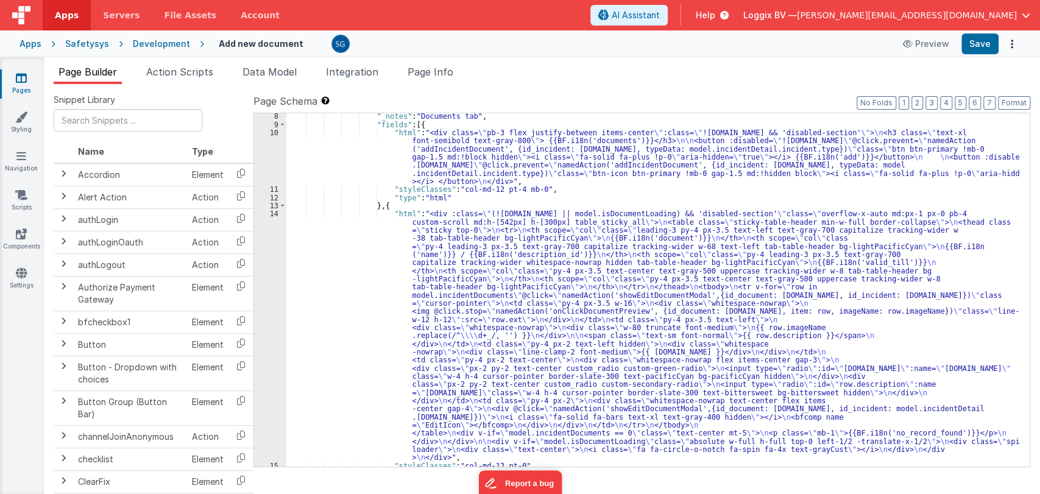
scroll to position [0, 0]
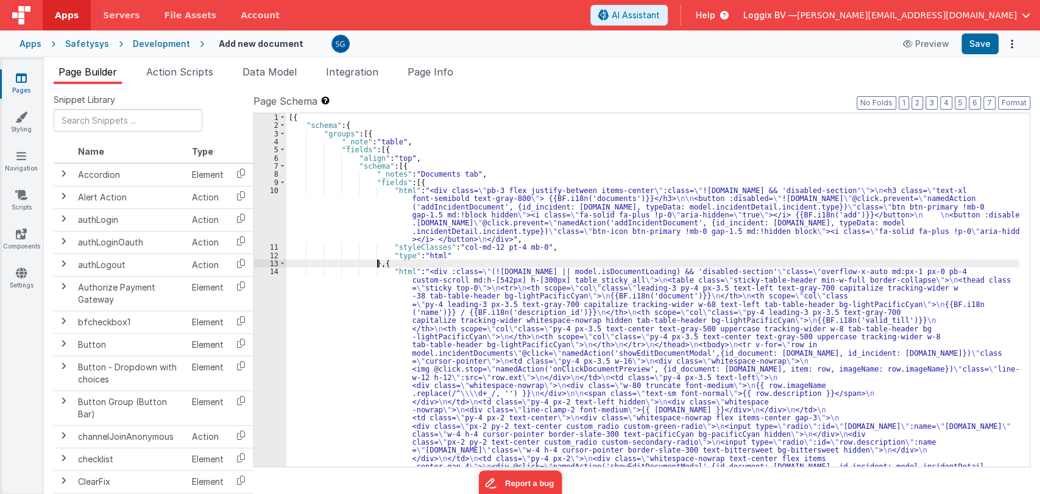
click at [379, 261] on div "[{ "schema" : { "groups" : [{ "_note" : "table" , "fields" : [{ "align" : "top"…" at bounding box center [652, 419] width 733 height 613
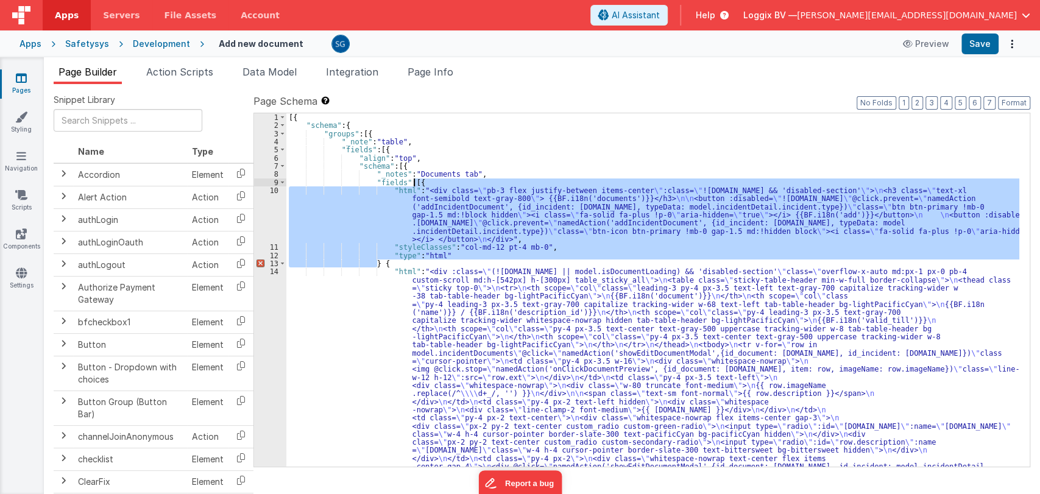
drag, startPoint x: 376, startPoint y: 261, endPoint x: 414, endPoint y: 183, distance: 86.9
click at [414, 183] on div "[{ "schema" : { "groups" : [{ "_note" : "table" , "fields" : [{ "align" : "top"…" at bounding box center [652, 419] width 733 height 613
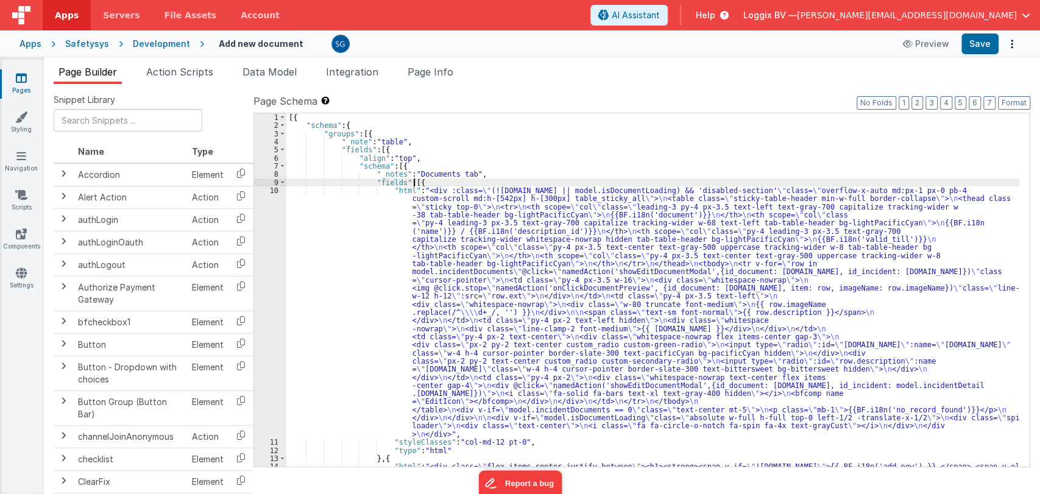
click at [364, 132] on div "[{ "schema" : { "groups" : [{ "_note" : "table" , "fields" : [{ "align" : "top"…" at bounding box center [652, 306] width 733 height 386
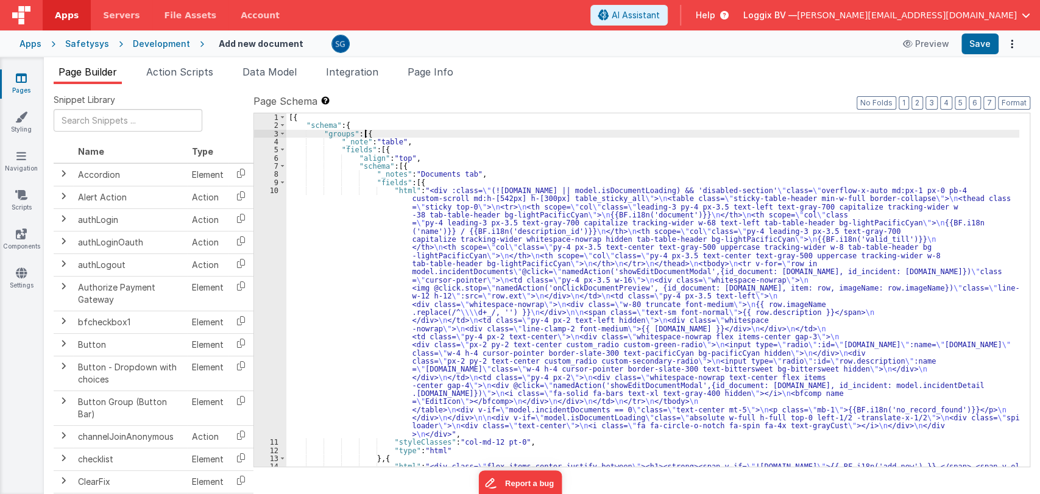
paste textarea
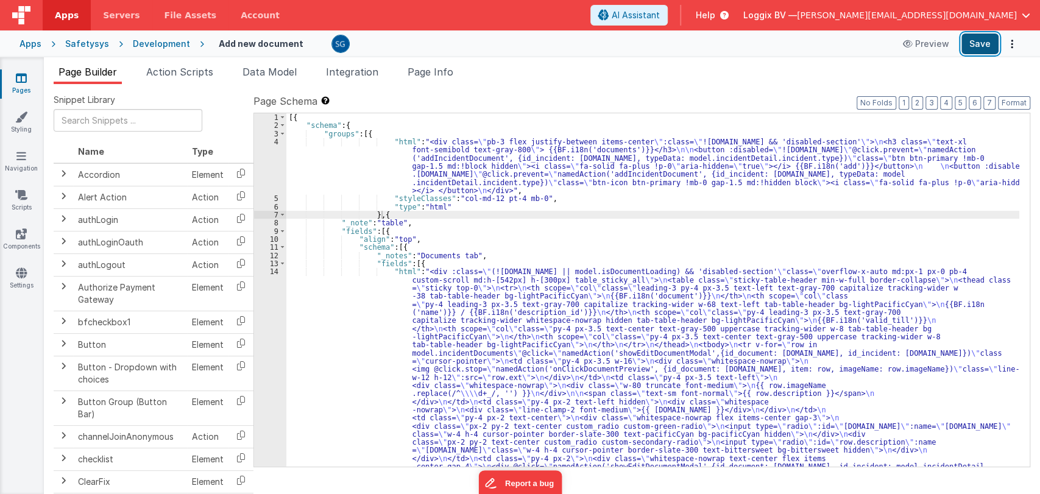
click at [964, 48] on button "Save" at bounding box center [979, 44] width 37 height 21
click at [390, 215] on div "[{ "schema" : { "groups" : [{ "html" : "<div class= \" pb-3 flex justify-betwee…" at bounding box center [652, 419] width 733 height 613
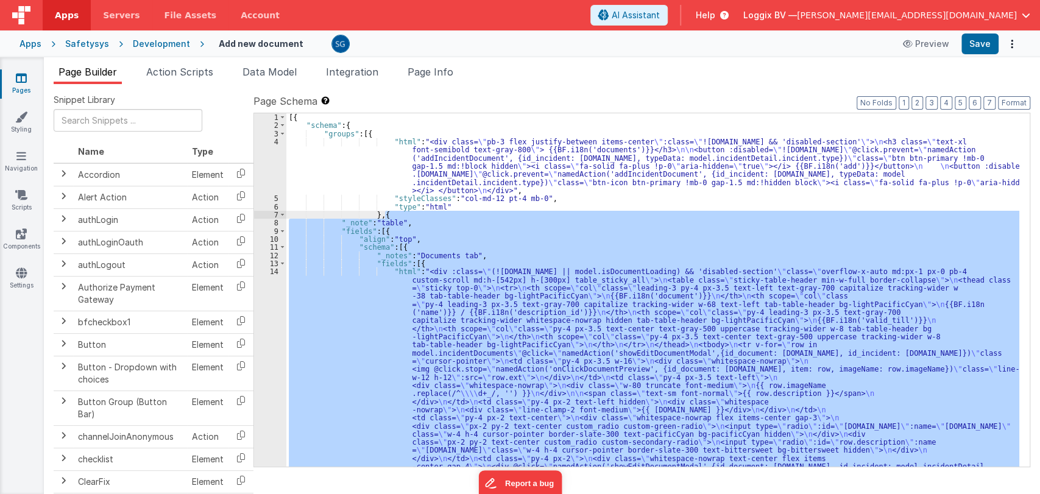
click at [390, 212] on div "[{ "schema" : { "groups" : [{ "html" : "<div class= \" pb-3 flex justify-betwee…" at bounding box center [652, 289] width 733 height 353
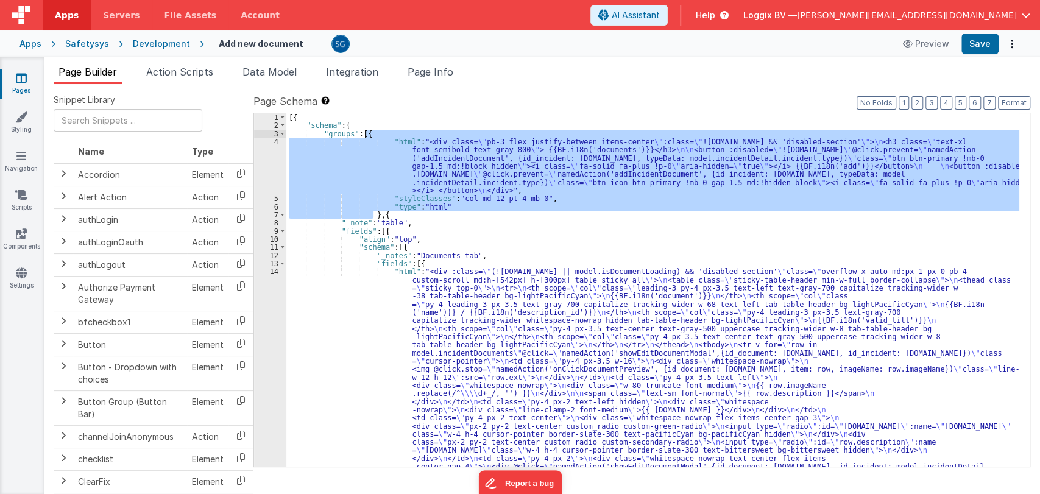
drag, startPoint x: 373, startPoint y: 211, endPoint x: 365, endPoint y: 135, distance: 77.2
click at [365, 135] on div "[{ "schema" : { "groups" : [{ "html" : "<div class= \" pb-3 flex justify-betwee…" at bounding box center [652, 419] width 733 height 613
click at [412, 259] on div "[{ "schema" : { "groups" : [{ "html" : "<div class= \" pb-3 flex justify-betwee…" at bounding box center [652, 419] width 733 height 613
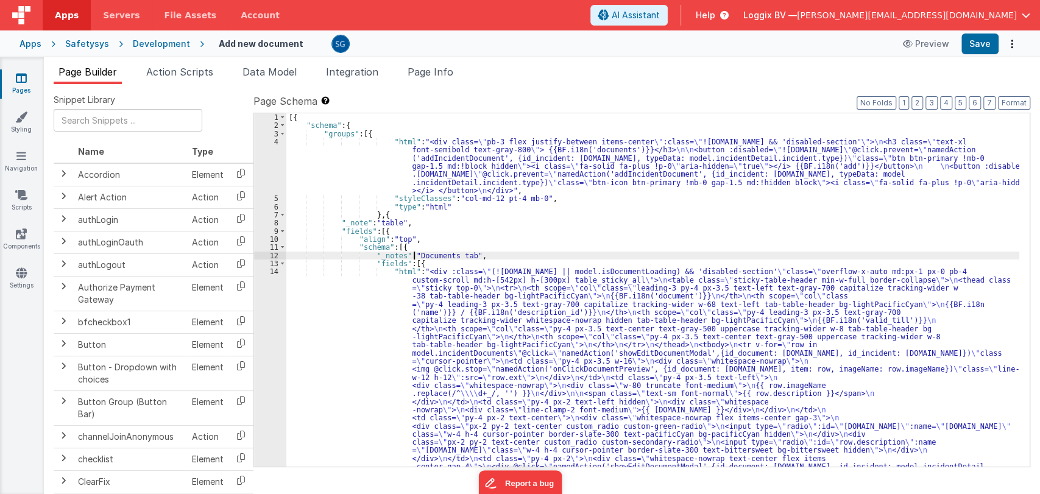
click at [415, 258] on div "[{ "schema" : { "groups" : [{ "html" : "<div class= \" pb-3 flex justify-betwee…" at bounding box center [652, 419] width 733 height 613
click at [412, 264] on div "[{ "schema" : { "groups" : [{ "html" : "<div class= \" pb-3 flex justify-betwee…" at bounding box center [652, 419] width 733 height 613
paste textarea
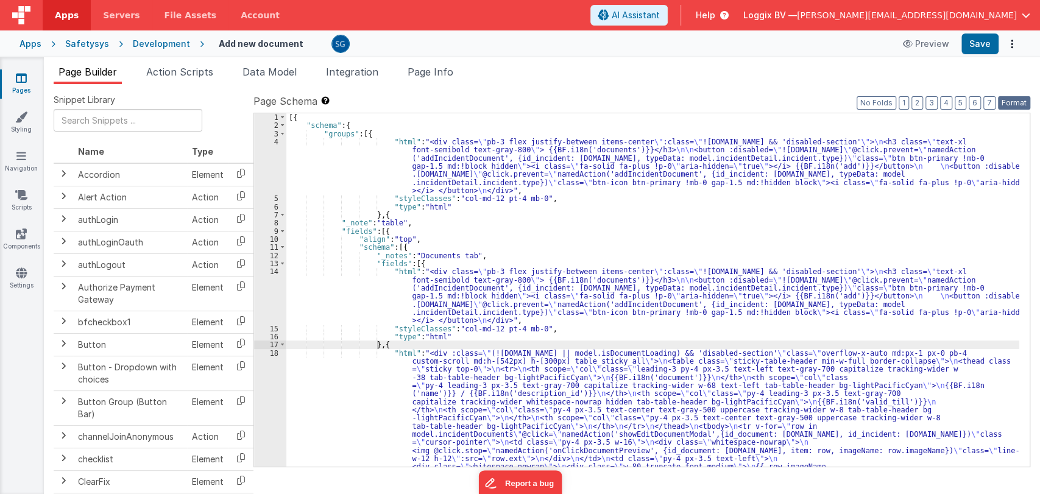
click at [1007, 97] on button "Format" at bounding box center [1014, 102] width 32 height 13
click at [977, 46] on button "Save" at bounding box center [979, 44] width 37 height 21
click at [378, 347] on div "[{ "schema" : { "groups" : [{ "html" : "<div class= \" pb-3 flex justify-betwee…" at bounding box center [652, 419] width 733 height 613
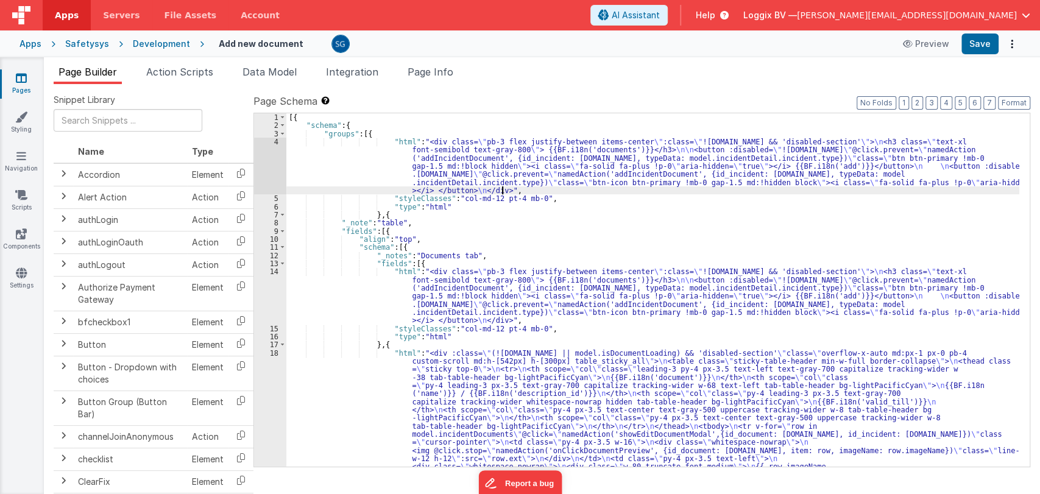
click at [500, 194] on div "[{ "schema" : { "groups" : [{ "html" : "<div class= \" pb-3 flex justify-betwee…" at bounding box center [652, 419] width 733 height 613
paste input "class="nav nav-tabs""
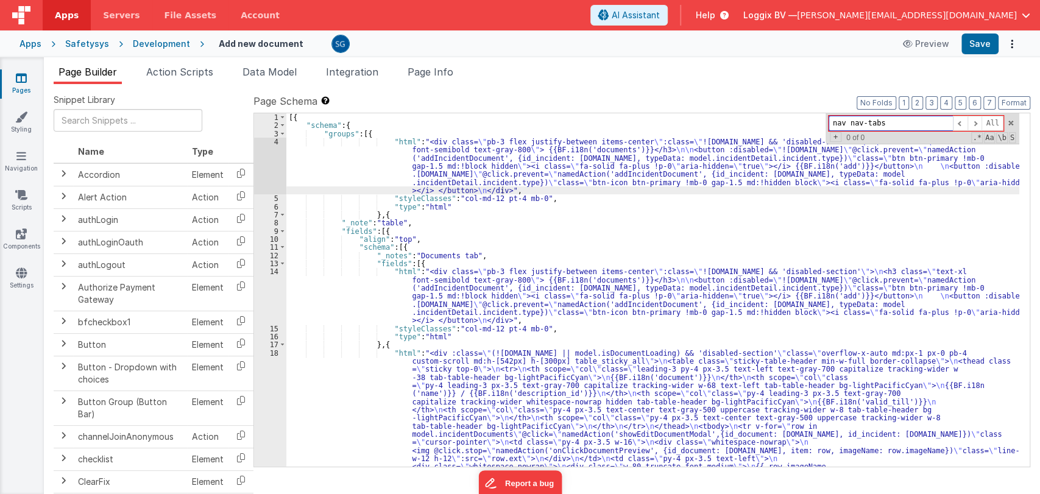
type input "nav-tabs"
click at [864, 119] on input "nav-tabs" at bounding box center [890, 123] width 124 height 15
click at [282, 228] on span at bounding box center [282, 231] width 7 height 8
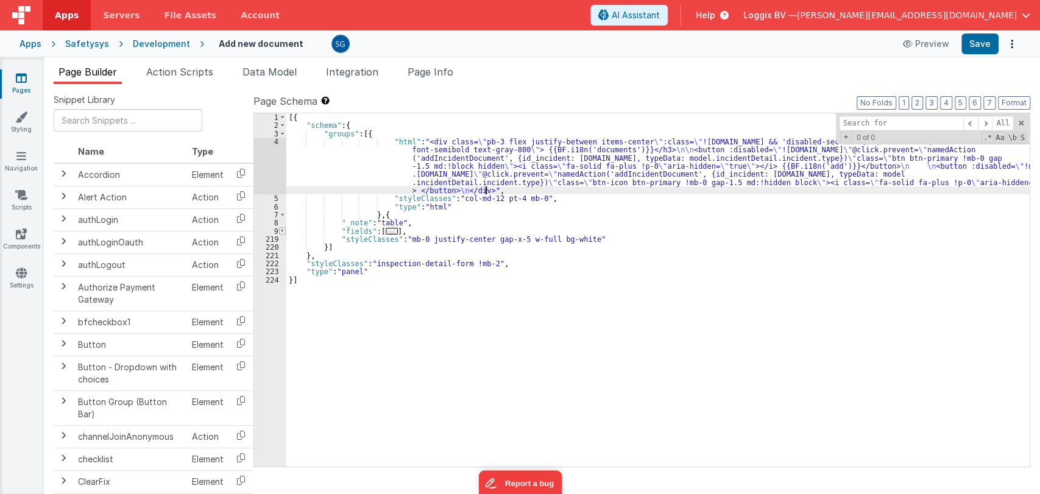
click at [282, 228] on span at bounding box center [282, 231] width 7 height 8
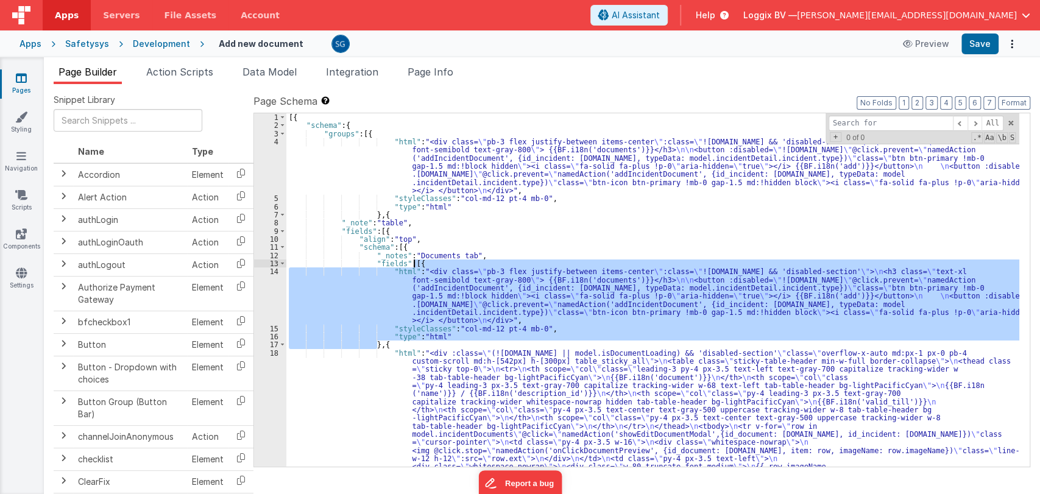
drag, startPoint x: 377, startPoint y: 344, endPoint x: 414, endPoint y: 264, distance: 88.6
click at [414, 264] on div "[{ "schema" : { "groups" : [{ "html" : "<div class= \" pb-3 flex justify-betwee…" at bounding box center [652, 419] width 733 height 613
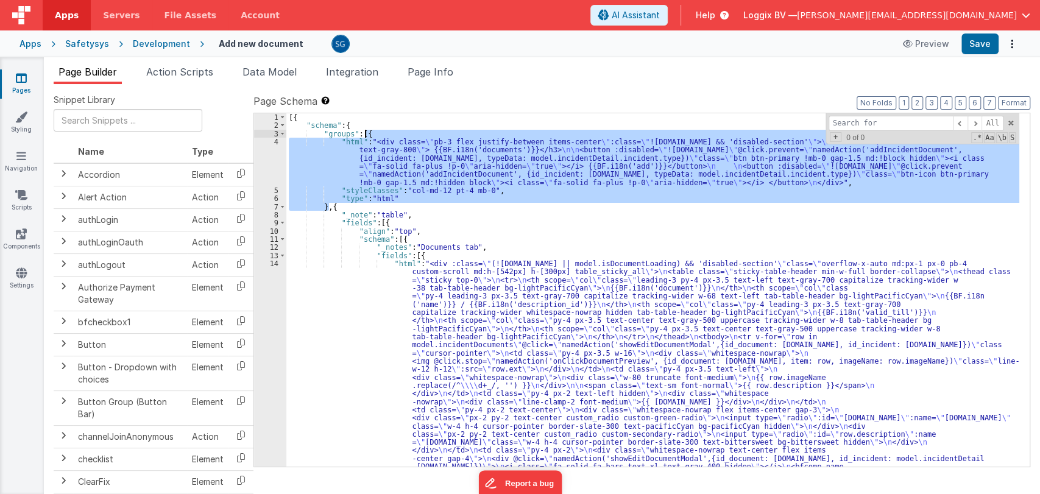
drag, startPoint x: 329, startPoint y: 206, endPoint x: 366, endPoint y: 133, distance: 82.5
click at [366, 133] on div "[{ "schema" : { "groups" : [{ "html" : "<div class= \" pb-3 flex justify-betwee…" at bounding box center [652, 419] width 733 height 613
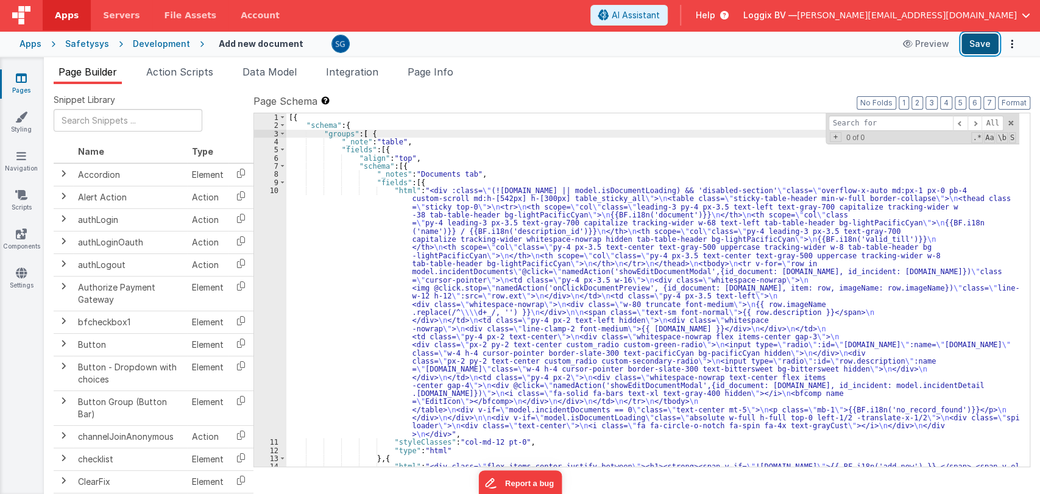
click at [980, 54] on button "Save" at bounding box center [979, 44] width 37 height 21
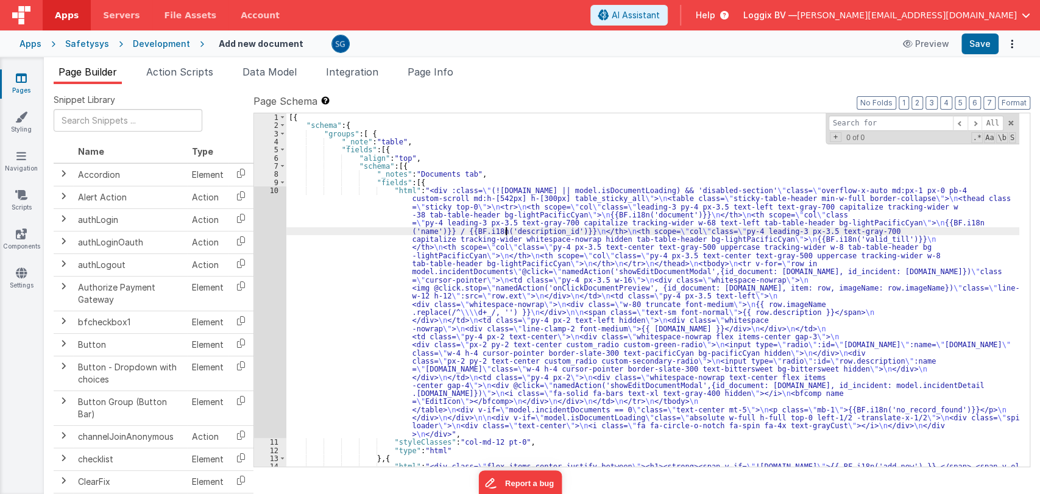
click at [504, 227] on div "[{ "schema" : { "groups" : [ { "_note" : "table" , "fields" : [{ "align" : "top…" at bounding box center [652, 306] width 733 height 386
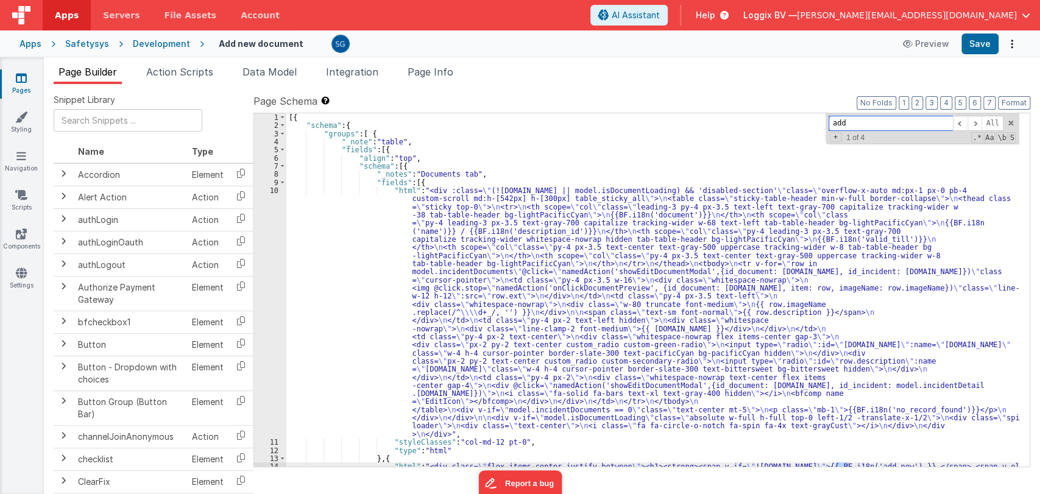
type input "add"
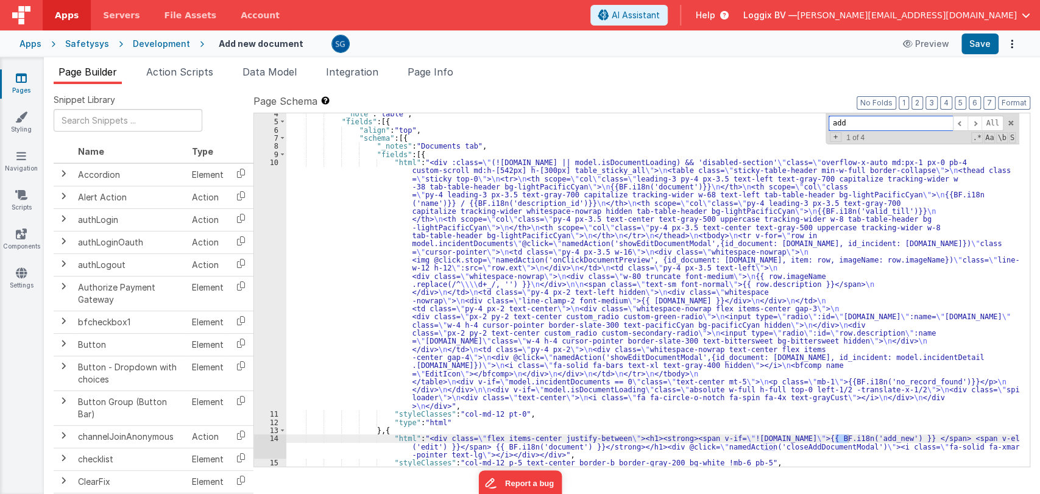
scroll to position [28, 0]
click at [282, 152] on span at bounding box center [282, 154] width 7 height 8
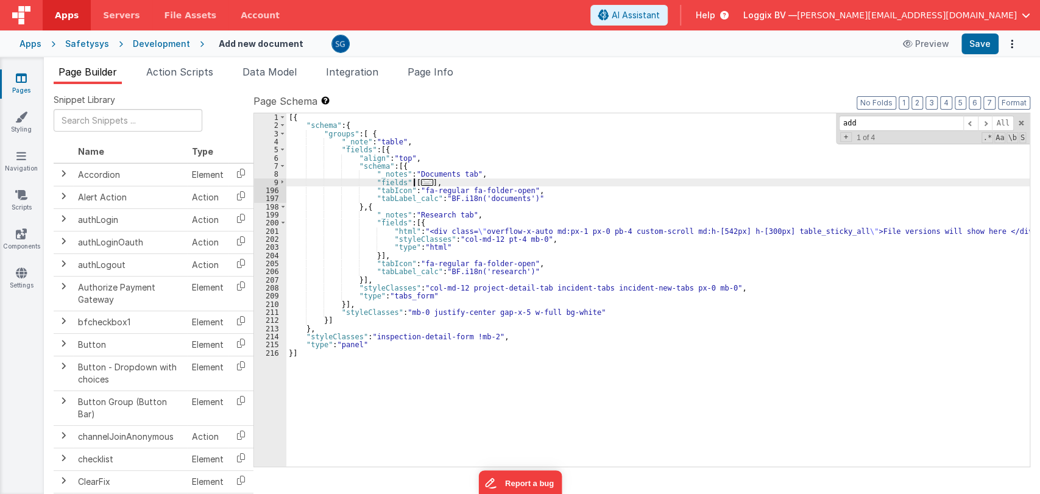
click at [421, 181] on span "..." at bounding box center [427, 182] width 12 height 7
click at [419, 181] on div "[{ "schema" : { "groups" : [ { "_note" : "table" , "fields" : [{ "align" : "top…" at bounding box center [657, 298] width 743 height 370
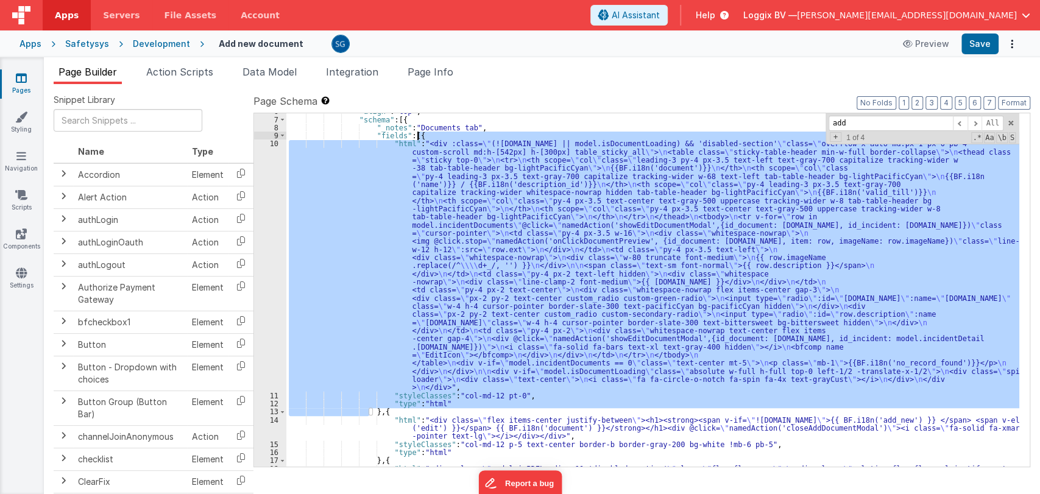
scroll to position [46, 0]
click at [394, 406] on div ""align" : "top" , "schema" : [{ "_notes" : "Documents tab" , "fields" : [{ "htm…" at bounding box center [652, 289] width 733 height 353
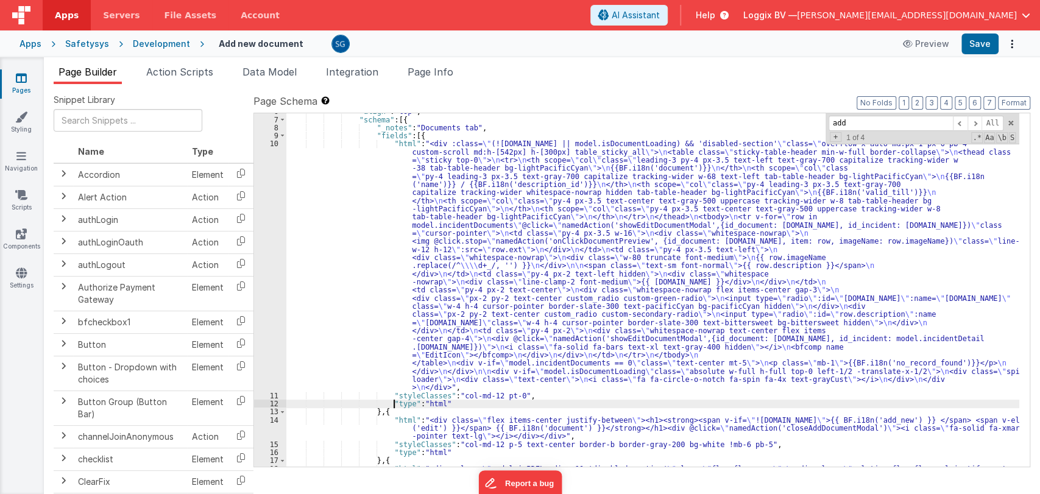
click at [379, 411] on div ""align" : "top" , "schema" : [{ "_notes" : "Documents tab" , "fields" : [{ "htm…" at bounding box center [652, 340] width 733 height 467
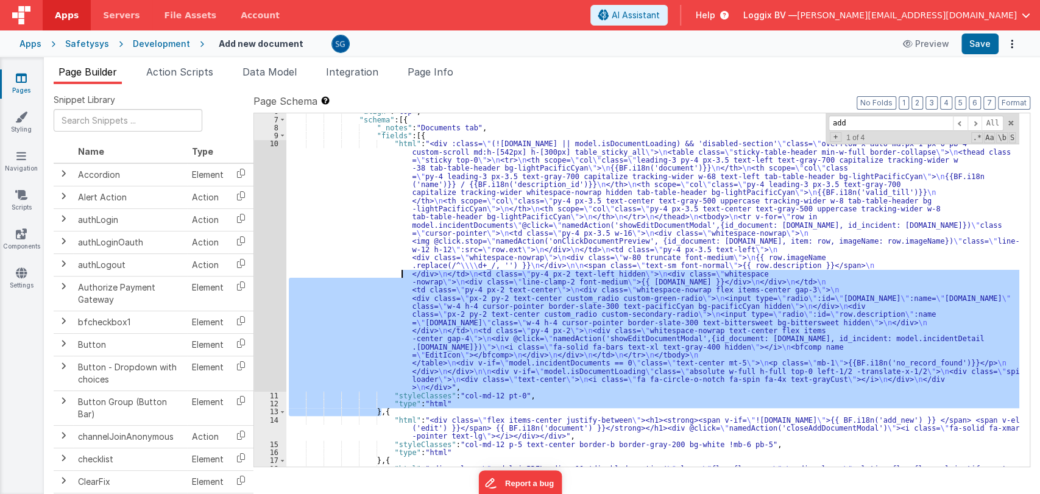
drag, startPoint x: 379, startPoint y: 411, endPoint x: 391, endPoint y: 255, distance: 156.4
click at [391, 255] on div ""align" : "top" , "schema" : [{ "_notes" : "Documents tab" , "fields" : [{ "htm…" at bounding box center [652, 340] width 733 height 467
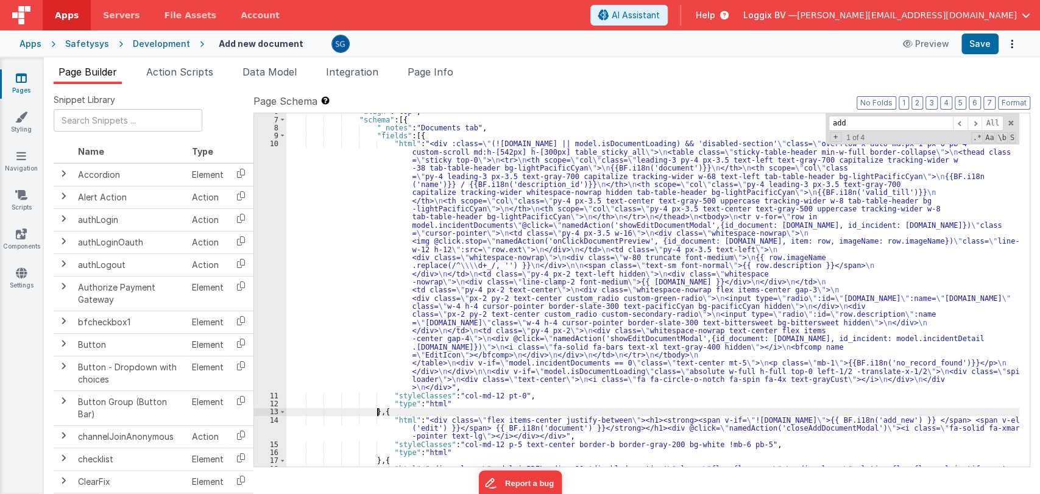
click at [378, 411] on div ""align" : "top" , "schema" : [{ "_notes" : "Documents tab" , "fields" : [{ "htm…" at bounding box center [652, 340] width 733 height 467
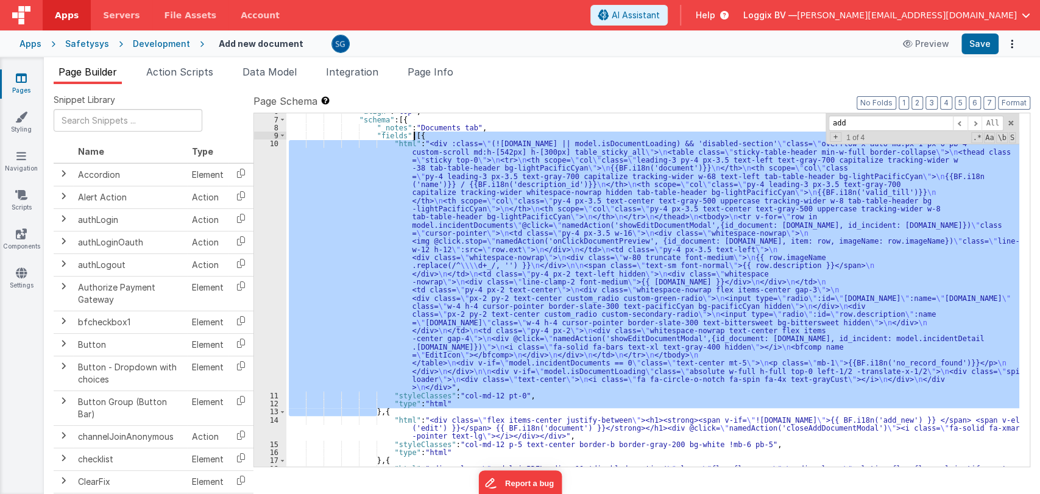
drag, startPoint x: 378, startPoint y: 411, endPoint x: 412, endPoint y: 139, distance: 273.8
click at [412, 139] on div ""align" : "top" , "schema" : [{ "_notes" : "Documents tab" , "fields" : [{ "htm…" at bounding box center [652, 340] width 733 height 467
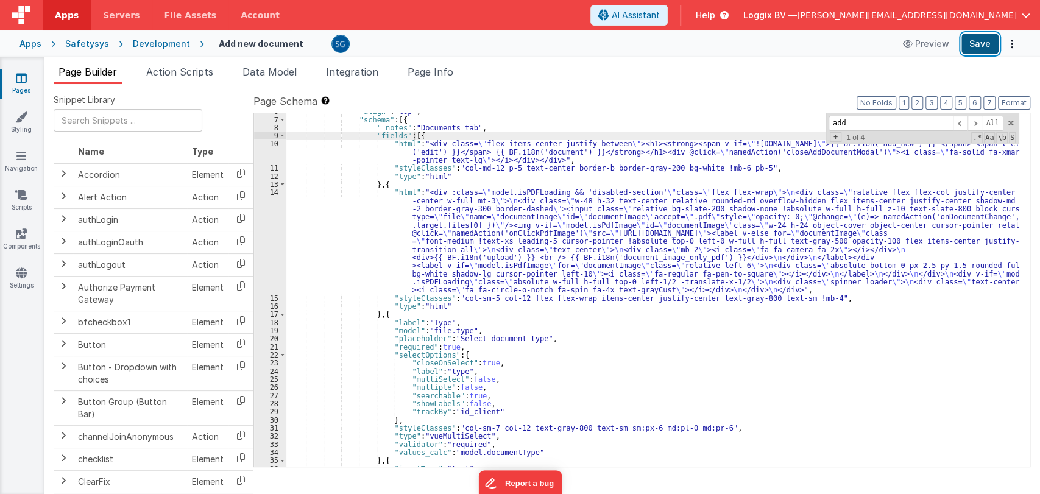
click at [981, 48] on button "Save" at bounding box center [979, 44] width 37 height 21
click at [1009, 123] on span at bounding box center [1010, 123] width 9 height 9
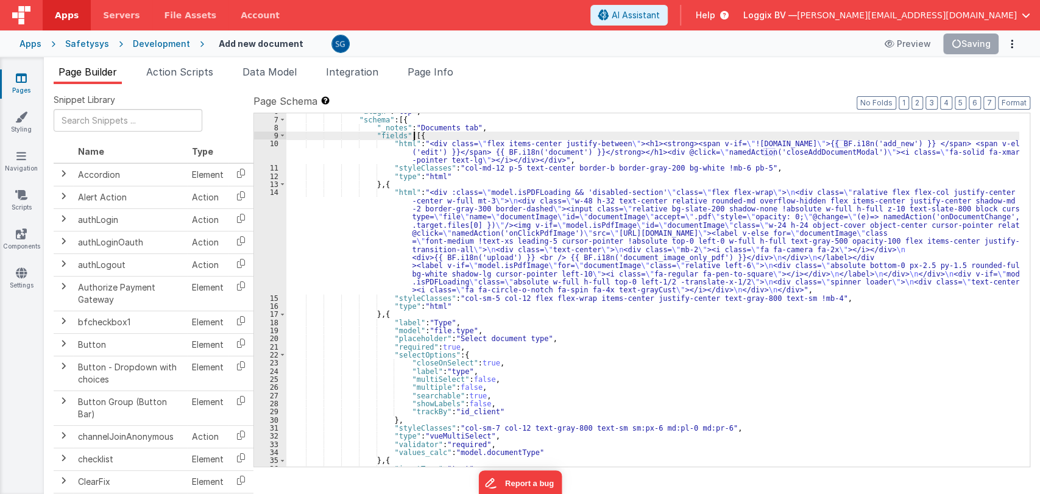
click at [1009, 123] on div ""align" : "top" , "schema" : [{ "_notes" : "Documents tab" , "fields" : [{ "htm…" at bounding box center [652, 292] width 733 height 370
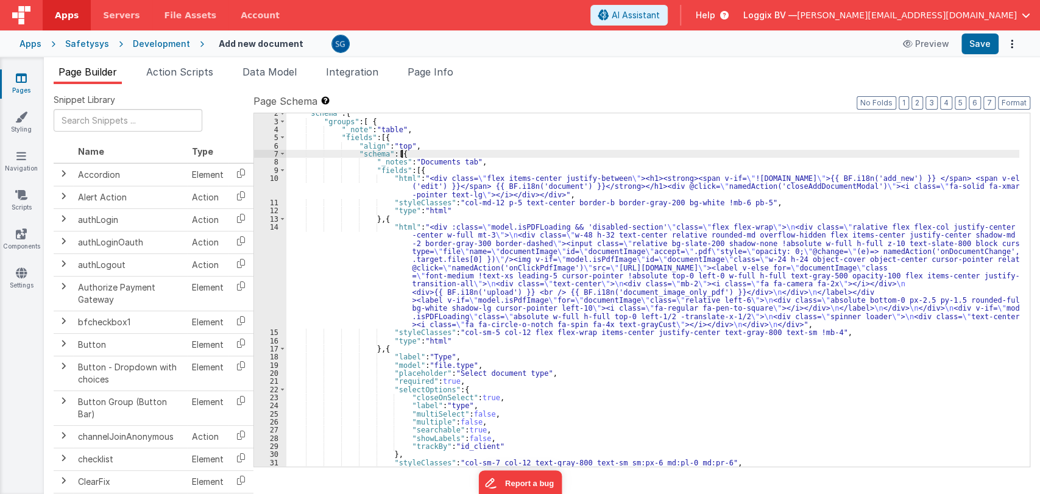
scroll to position [0, 0]
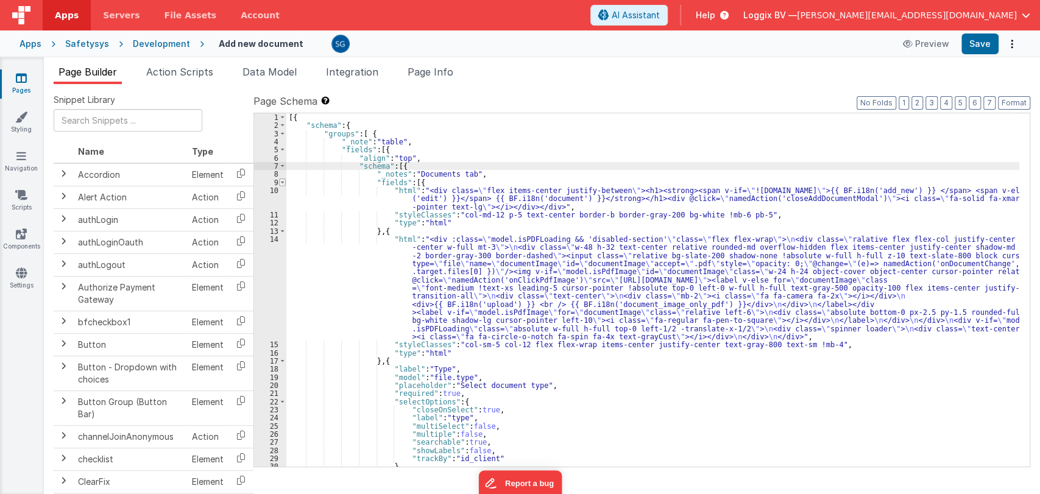
click at [283, 182] on span at bounding box center [282, 182] width 7 height 8
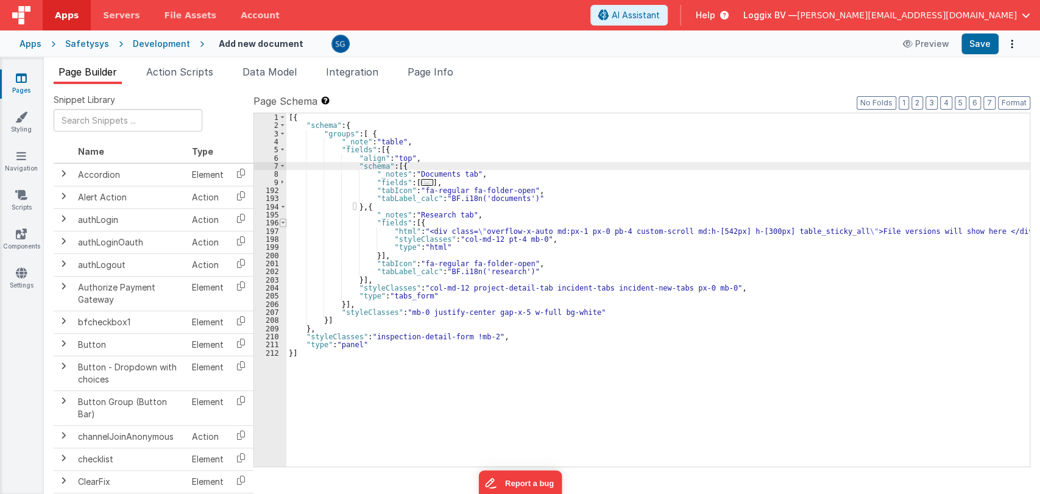
click at [282, 221] on span at bounding box center [283, 223] width 7 height 8
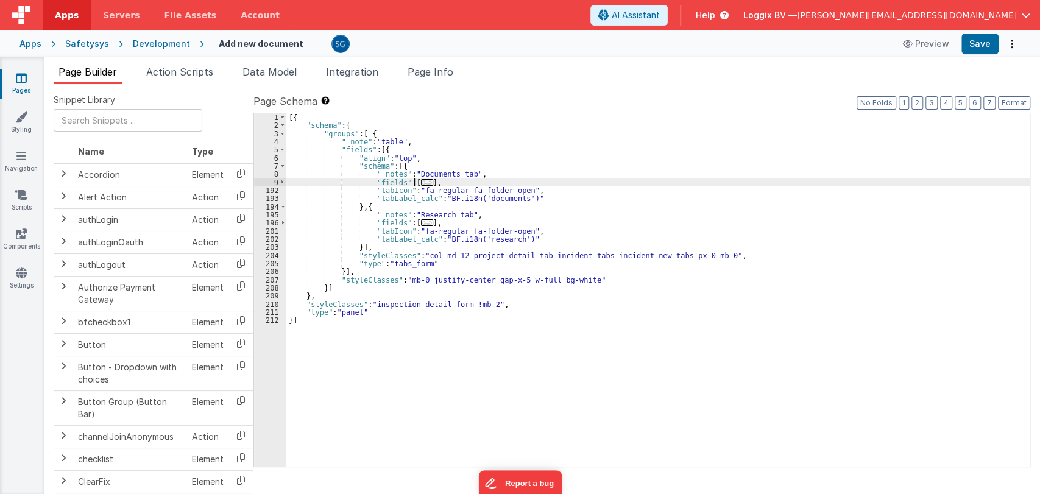
click at [421, 180] on span "..." at bounding box center [427, 182] width 12 height 7
click at [417, 180] on div "[{ "schema" : { "groups" : [ { "_note" : "table" , "fields" : [{ "align" : "top…" at bounding box center [657, 298] width 743 height 370
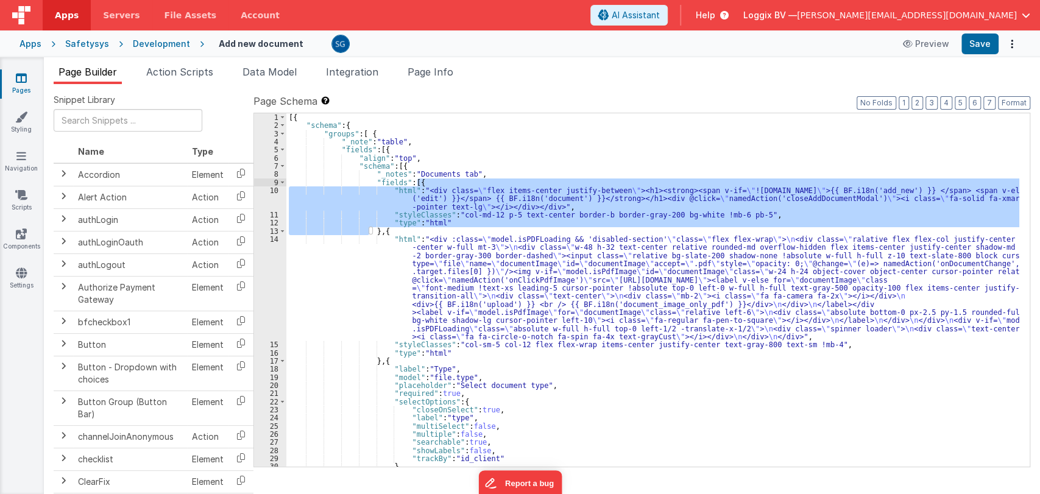
click at [390, 230] on div "[{ "schema" : { "groups" : [ { "_note" : "table" , "fields" : [{ "align" : "top…" at bounding box center [652, 298] width 733 height 370
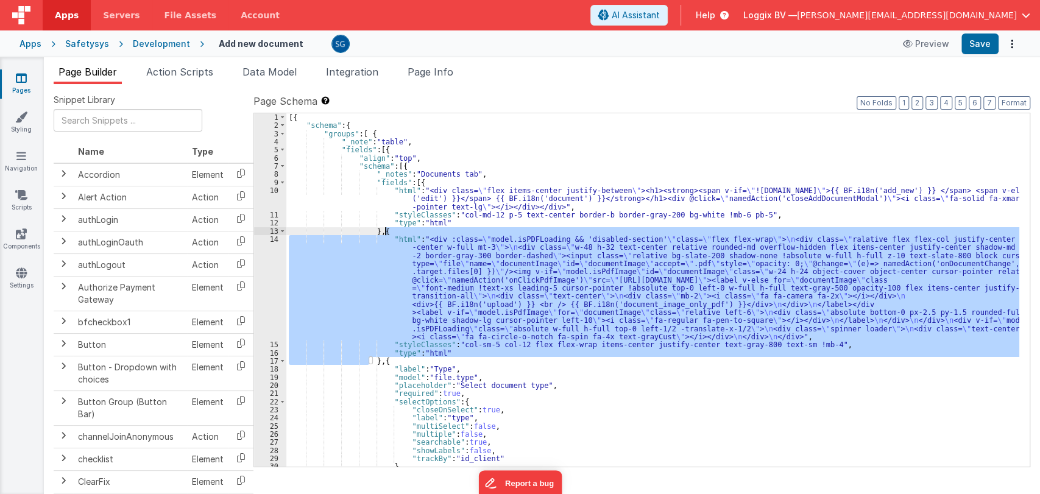
click at [390, 230] on div "[{ "schema" : { "groups" : [ { "_note" : "table" , "fields" : [{ "align" : "top…" at bounding box center [652, 298] width 733 height 370
click at [397, 230] on div "[{ "schema" : { "groups" : [ { "_note" : "table" , "fields" : [{ "align" : "top…" at bounding box center [652, 289] width 733 height 353
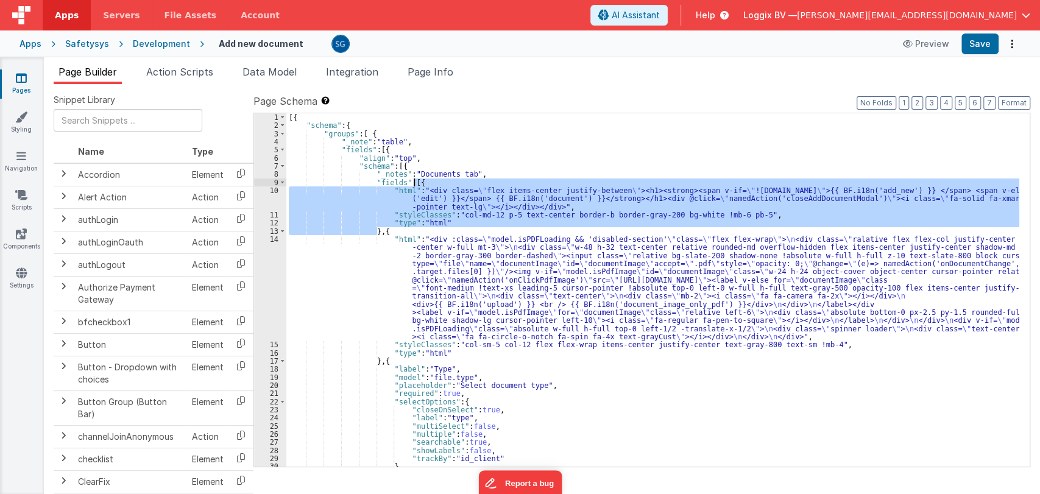
drag, startPoint x: 376, startPoint y: 232, endPoint x: 414, endPoint y: 185, distance: 61.1
click at [414, 185] on div "[{ "schema" : { "groups" : [ { "_note" : "table" , "fields" : [{ "align" : "top…" at bounding box center [652, 298] width 733 height 370
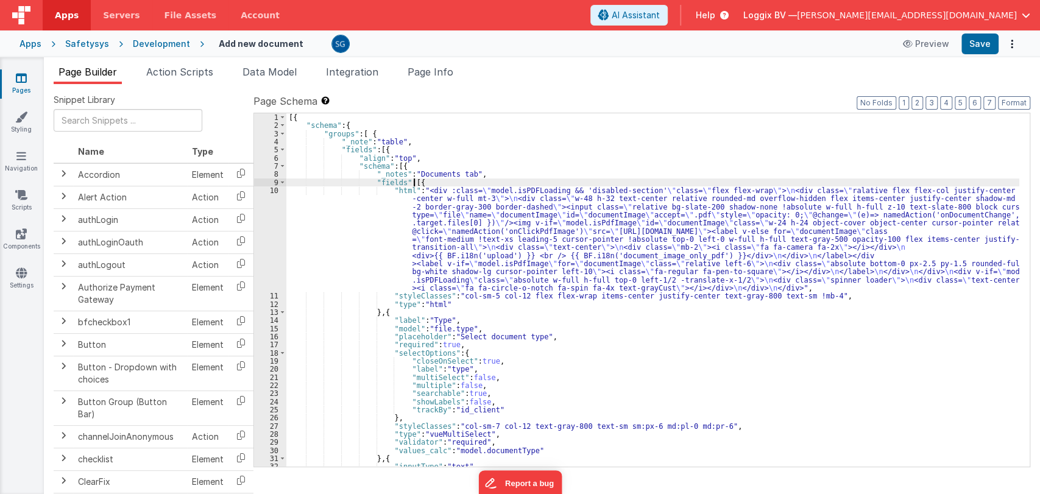
click at [379, 150] on div "[{ "schema" : { "groups" : [ { "_note" : "table" , "fields" : [{ "align" : "top…" at bounding box center [652, 298] width 733 height 370
paste textarea
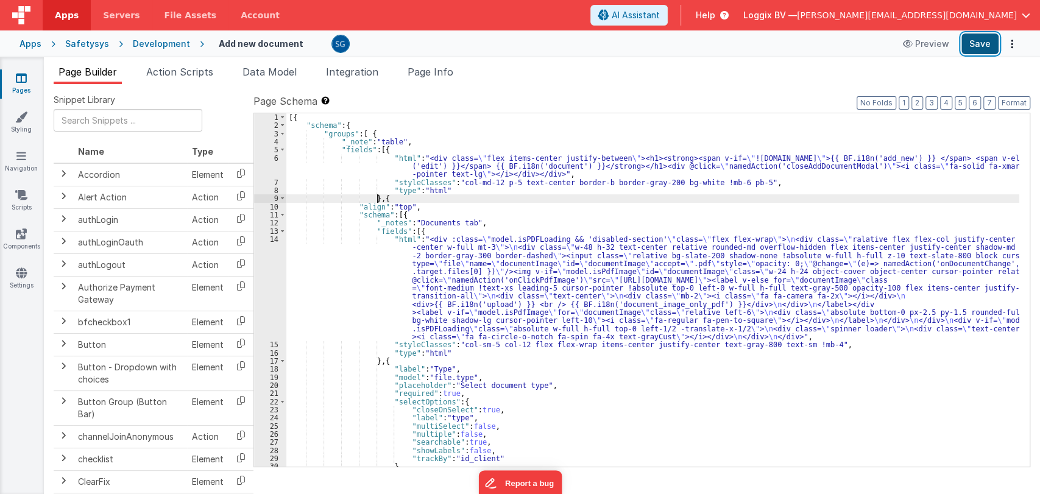
click at [970, 48] on button "Save" at bounding box center [979, 44] width 37 height 21
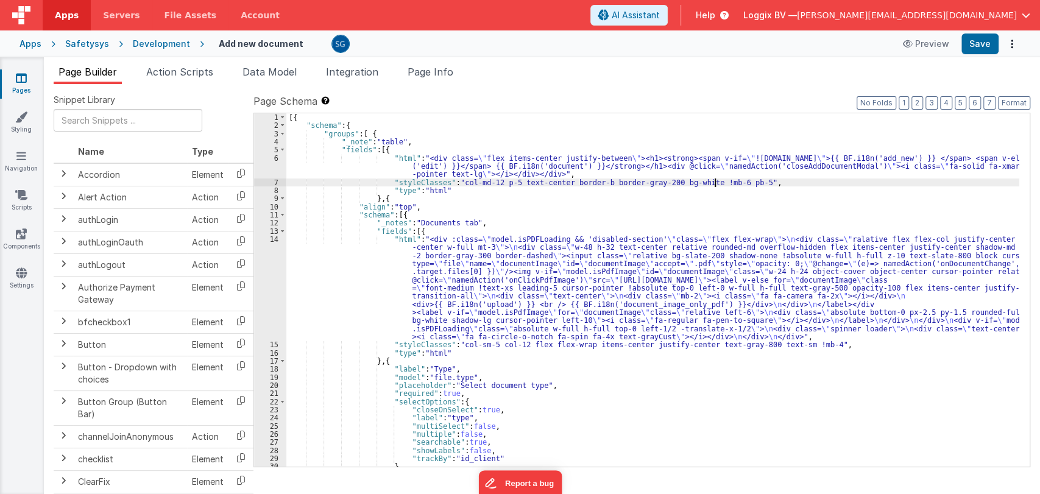
click at [716, 184] on div "[{ "schema" : { "groups" : [ { "_note" : "table" , "fields" : [{ "html" : "<div…" at bounding box center [652, 298] width 733 height 370
click at [982, 43] on button "Save" at bounding box center [979, 44] width 37 height 21
click at [591, 183] on div "[{ "schema" : { "groups" : [ { "_note" : "table" , "fields" : [{ "html" : "<div…" at bounding box center [652, 298] width 733 height 370
drag, startPoint x: 591, startPoint y: 183, endPoint x: 578, endPoint y: 185, distance: 13.0
click at [580, 185] on div "[{ "schema" : { "groups" : [ { "_note" : "table" , "fields" : [{ "html" : "<div…" at bounding box center [652, 298] width 733 height 370
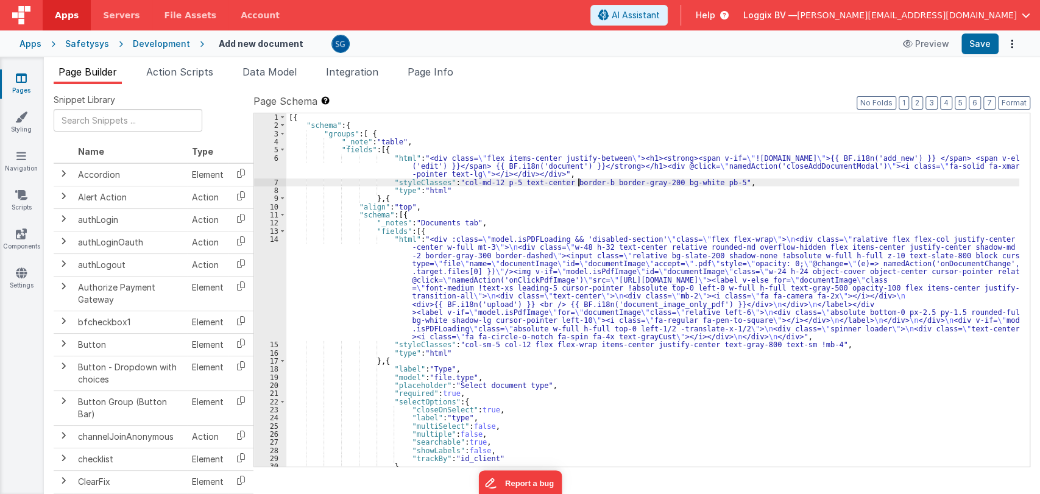
click at [578, 185] on div "[{ "schema" : { "groups" : [ { "_note" : "table" , "fields" : [{ "html" : "<div…" at bounding box center [652, 298] width 733 height 370
click at [577, 185] on div "[{ "schema" : { "groups" : [ { "_note" : "table" , "fields" : [{ "html" : "<div…" at bounding box center [652, 298] width 733 height 370
click at [557, 182] on div "[{ "schema" : { "groups" : [ { "_note" : "table" , "fields" : [{ "html" : "<div…" at bounding box center [652, 298] width 733 height 370
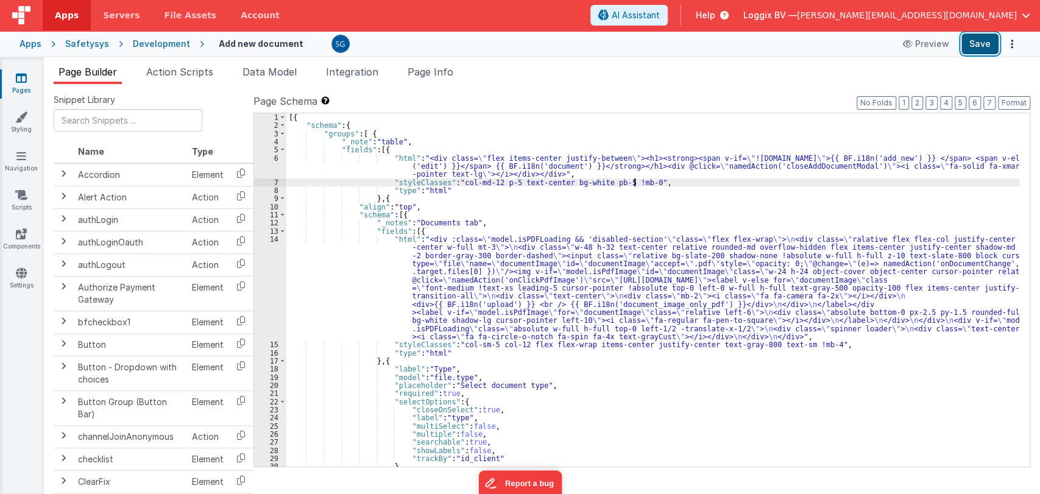
click at [990, 45] on button "Save" at bounding box center [979, 44] width 37 height 21
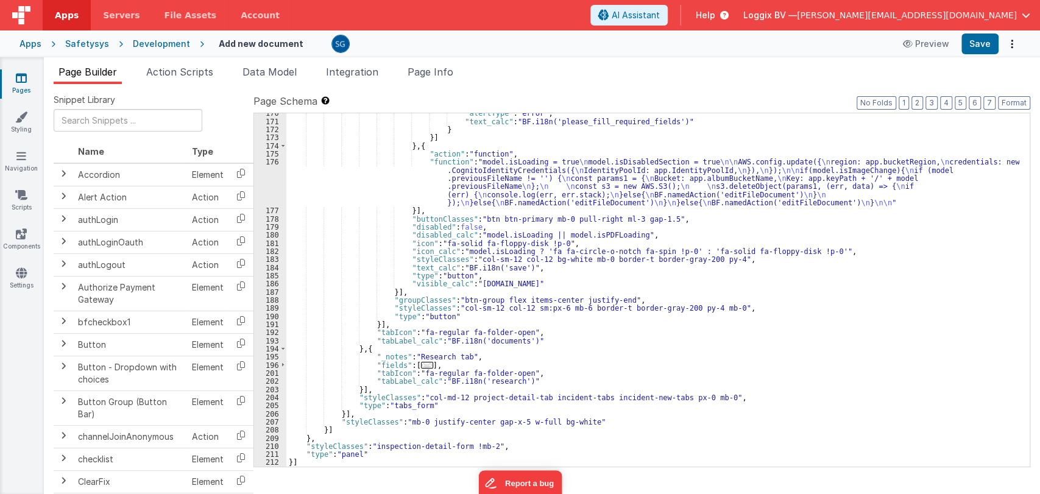
scroll to position [1596, 0]
click at [421, 364] on span "..." at bounding box center [427, 365] width 12 height 7
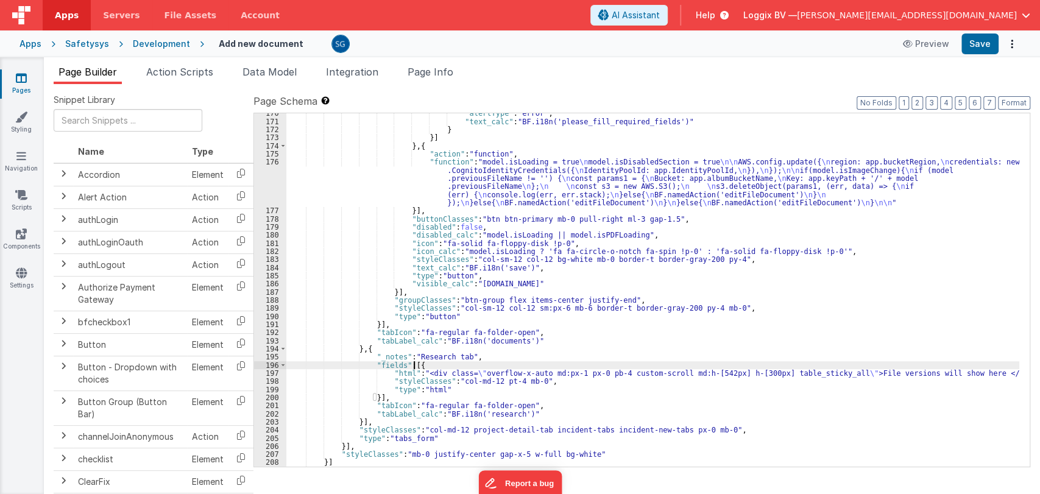
click at [705, 371] on div ""alertType" : "error" , "text_calc" : "BF.i18n('please_fill_required_fields')" …" at bounding box center [652, 294] width 733 height 370
click at [973, 51] on button "Save" at bounding box center [979, 44] width 37 height 21
click at [705, 249] on div ""alertType" : "error" , "text_calc" : "BF.i18n('please_fill_required_fields')" …" at bounding box center [652, 294] width 733 height 370
click at [679, 283] on div ""alertType" : "error" , "text_calc" : "BF.i18n('please_fill_required_fields')" …" at bounding box center [652, 294] width 733 height 370
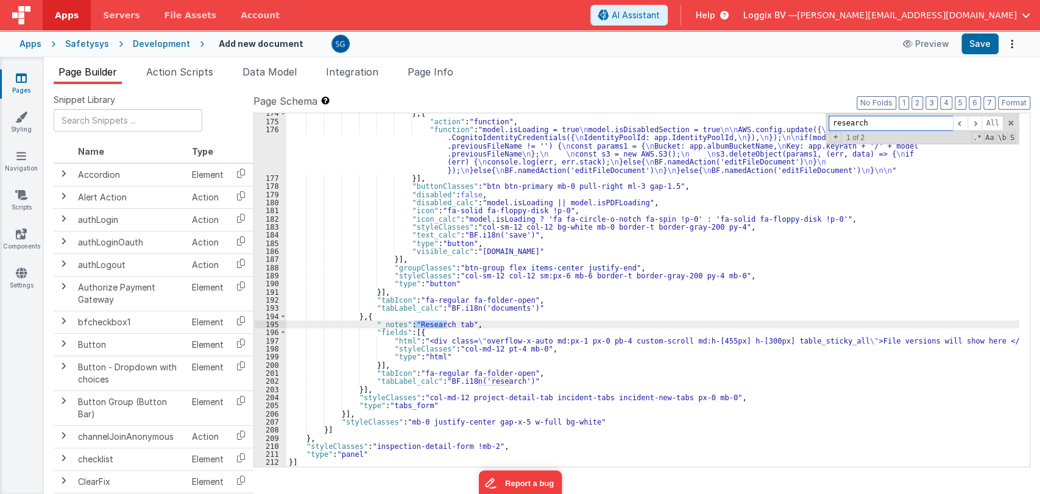
scroll to position [1628, 0]
type input "research"
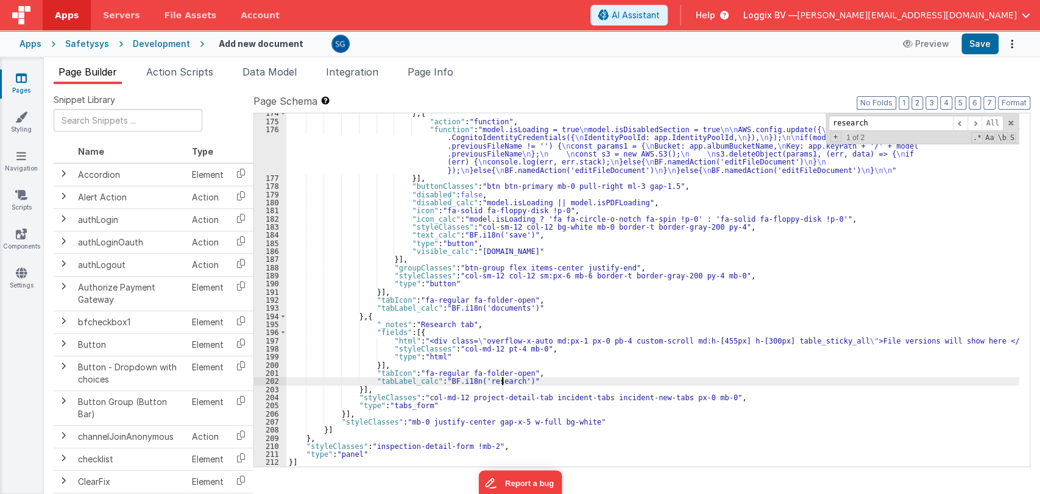
click at [500, 384] on div "} , { "action" : "function" , "function" : "model.isLoading = true \n model.isD…" at bounding box center [652, 294] width 733 height 370
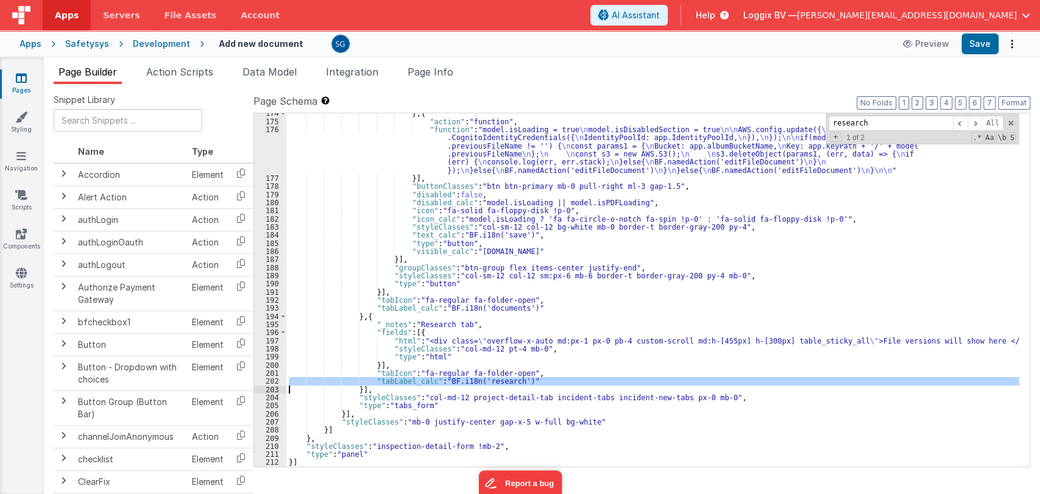
click at [500, 384] on div "} , { "action" : "function" , "function" : "model.isLoading = true \n model.isD…" at bounding box center [652, 289] width 733 height 353
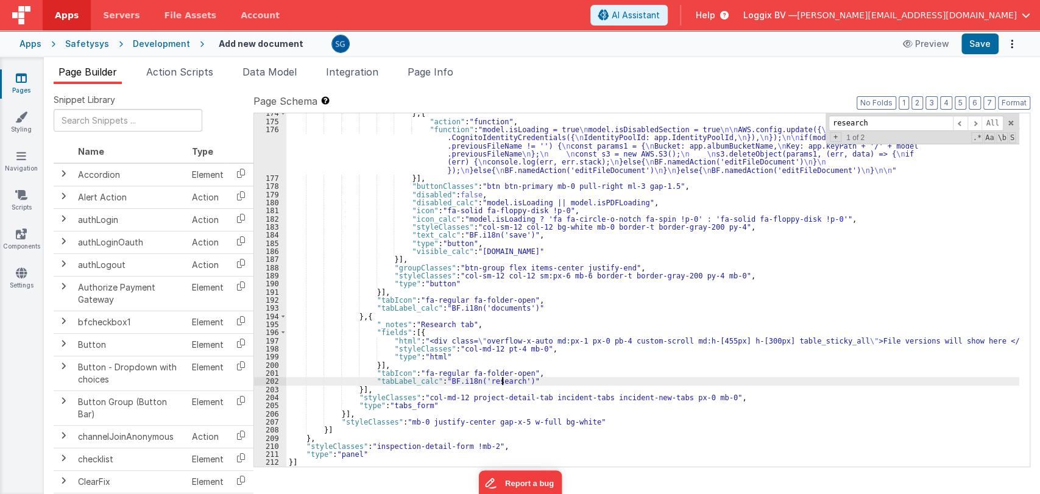
click at [500, 382] on div "} , { "action" : "function" , "function" : "model.isLoading = true \n model.isD…" at bounding box center [652, 294] width 733 height 370
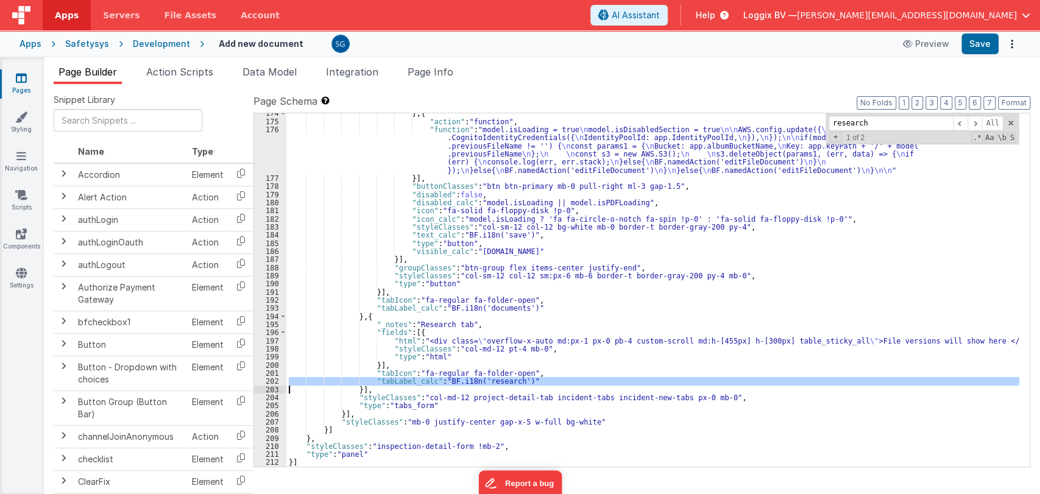
click at [501, 381] on div "} , { "action" : "function" , "function" : "model.isLoading = true \n model.isD…" at bounding box center [652, 289] width 733 height 353
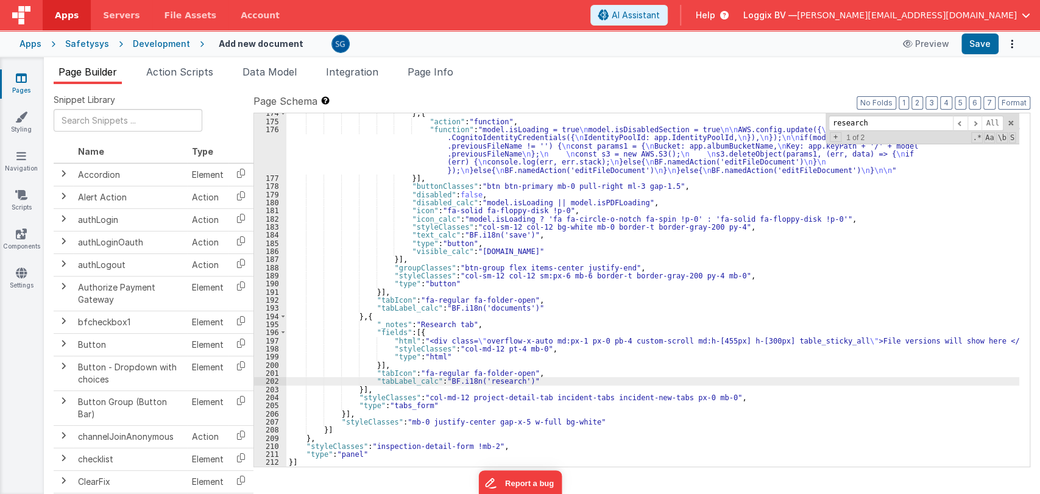
click at [509, 381] on div "} , { "action" : "function" , "function" : "model.isLoading = true \n model.isD…" at bounding box center [652, 294] width 733 height 370
click at [495, 381] on div "} , { "action" : "function" , "function" : "model.isLoading = true \n model.isD…" at bounding box center [652, 294] width 733 height 370
click at [493, 383] on div "} , { "action" : "function" , "function" : "model.isLoading = true \n model.isD…" at bounding box center [652, 294] width 733 height 370
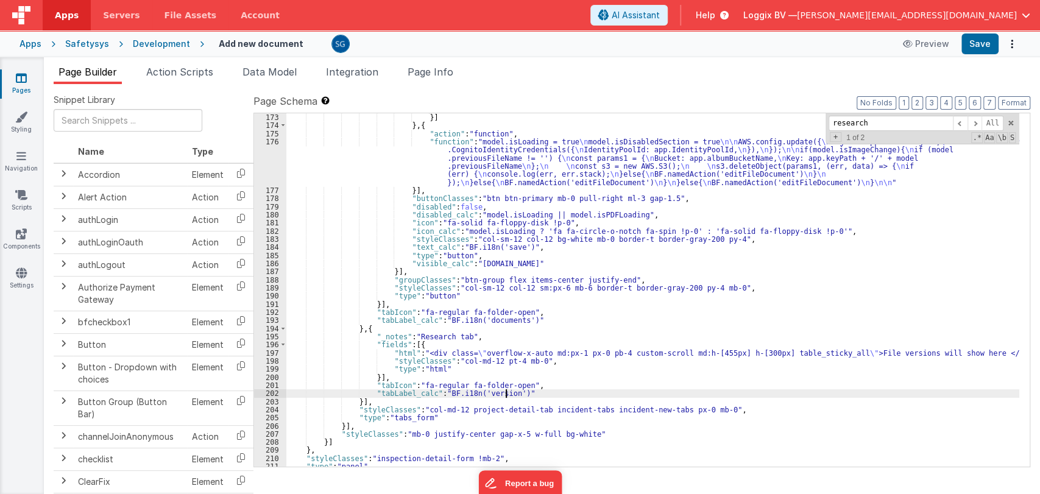
scroll to position [1609, 0]
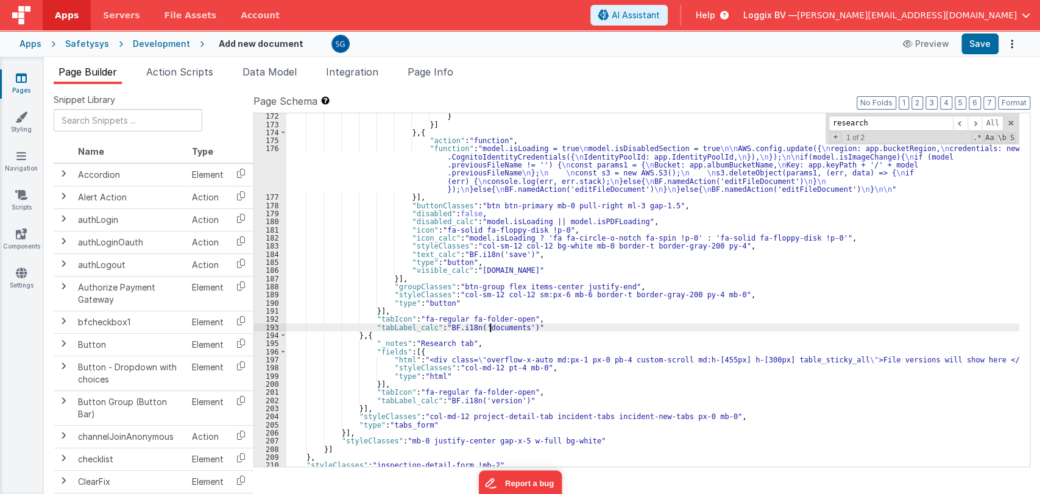
click at [489, 328] on div "} }] } , { "action" : "function" , "function" : "model.isLoading = true \n mode…" at bounding box center [652, 297] width 733 height 370
click at [444, 342] on div "} }] } , { "action" : "function" , "function" : "model.isLoading = true \n mode…" at bounding box center [652, 297] width 733 height 370
click at [471, 344] on div "} }] } , { "action" : "function" , "function" : "model.isLoading = true \n mode…" at bounding box center [652, 297] width 733 height 370
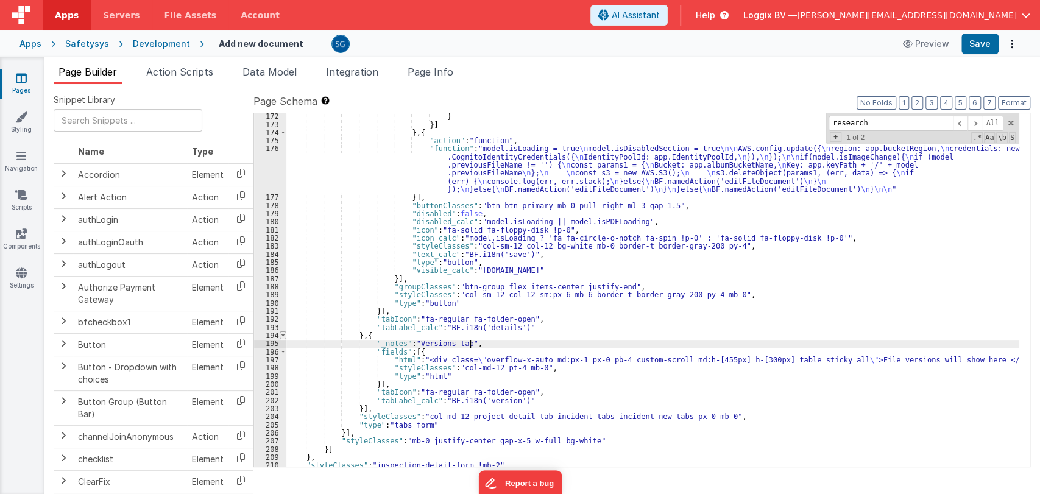
click at [281, 334] on span at bounding box center [283, 335] width 7 height 8
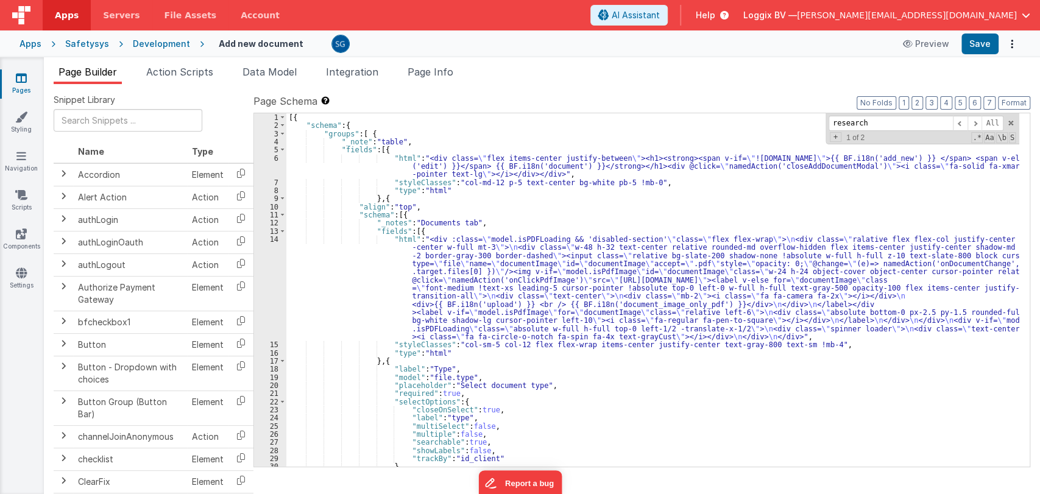
scroll to position [0, 0]
click at [426, 222] on div "[{ "schema" : { "groups" : [ { "_note" : "table" , "fields" : [{ "html" : "<div…" at bounding box center [652, 298] width 733 height 370
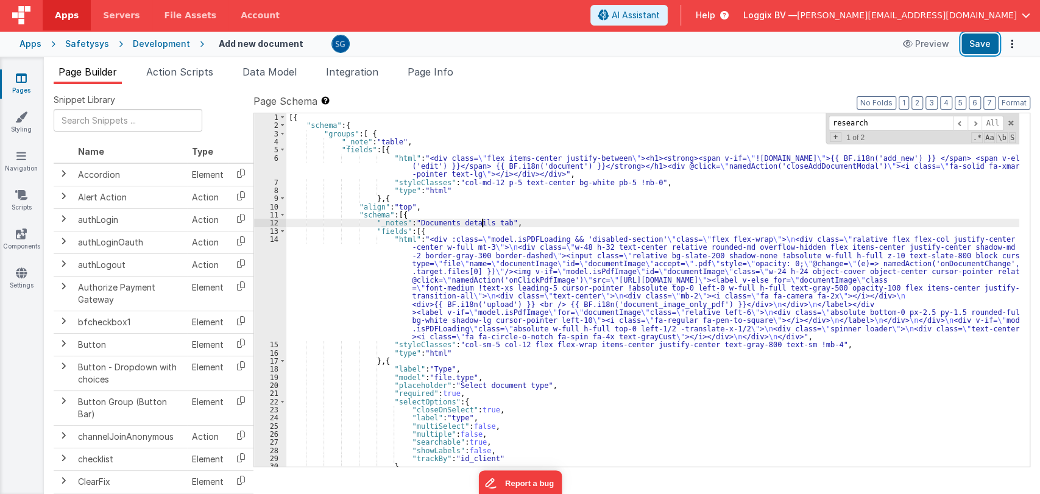
click at [964, 55] on div "Apps Safetysys Development Add new document Preview Save" at bounding box center [520, 43] width 1040 height 27
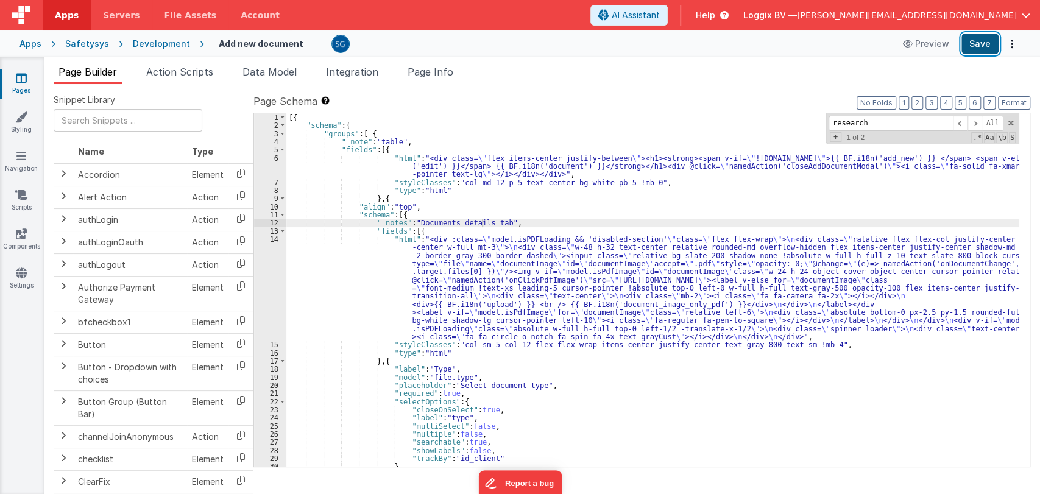
click at [975, 51] on button "Save" at bounding box center [979, 44] width 37 height 21
click at [1006, 122] on span at bounding box center [1010, 123] width 9 height 9
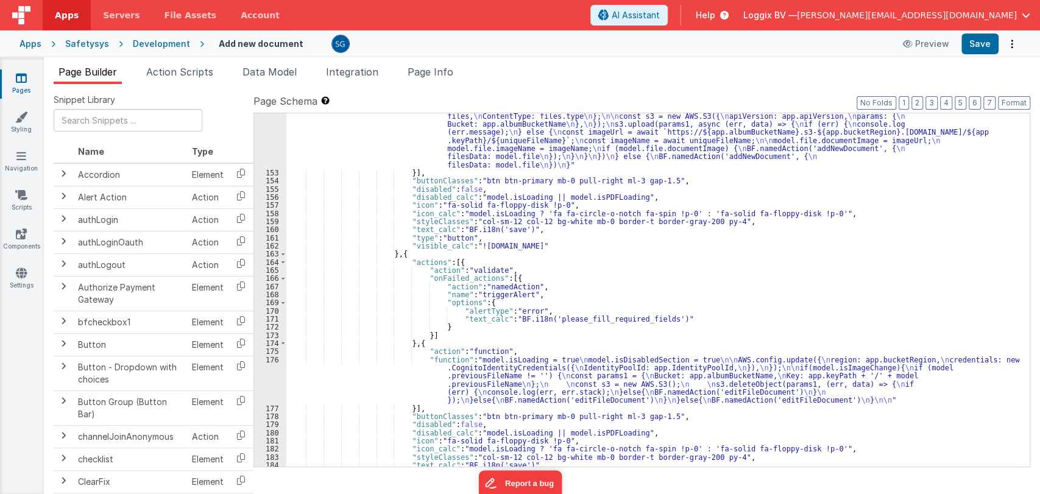
scroll to position [1555, 0]
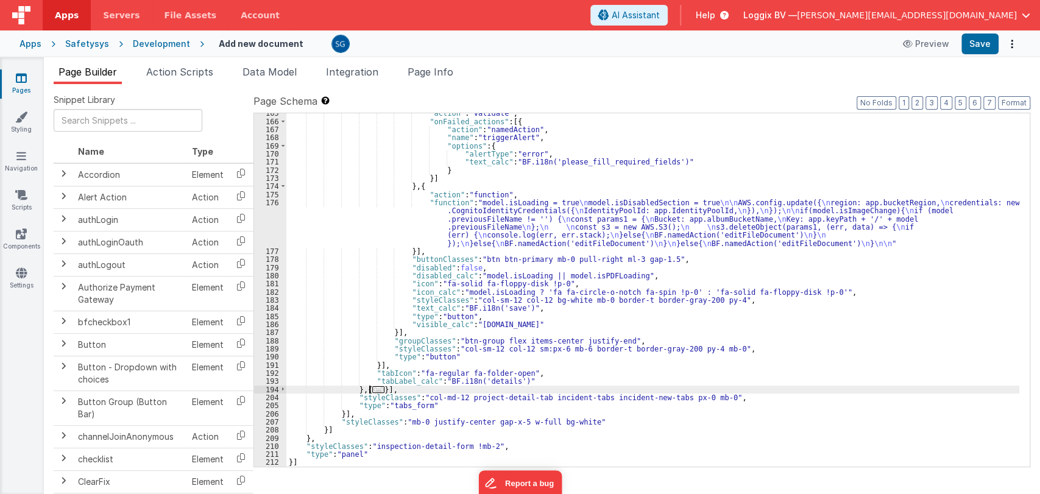
click at [375, 391] on span "..." at bounding box center [378, 389] width 12 height 7
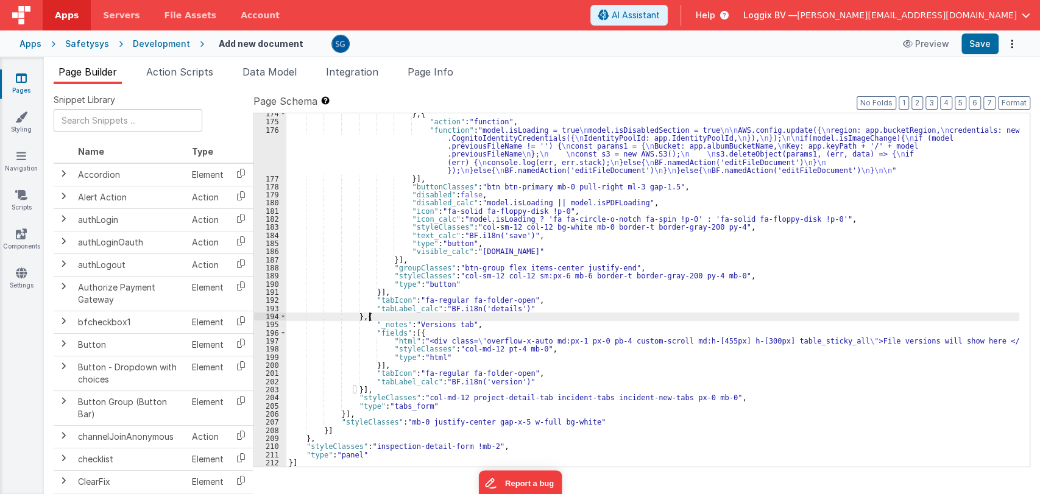
scroll to position [1628, 0]
click at [702, 339] on div "} , { "action" : "function" , "function" : "model.isLoading = true \n model.isD…" at bounding box center [652, 295] width 733 height 370
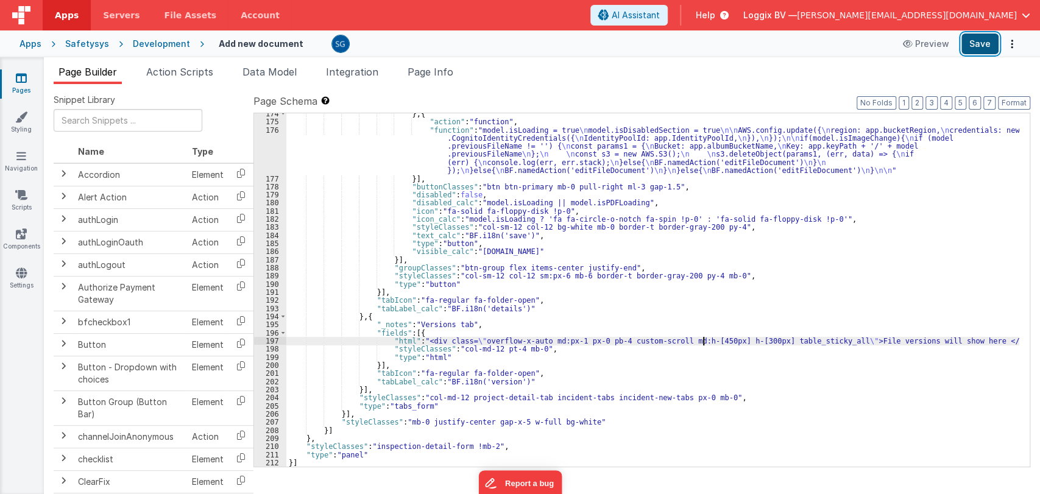
click at [979, 43] on button "Save" at bounding box center [979, 44] width 37 height 21
click at [524, 380] on div "} , { "action" : "function" , "function" : "model.isLoading = true \n model.isD…" at bounding box center [652, 295] width 733 height 370
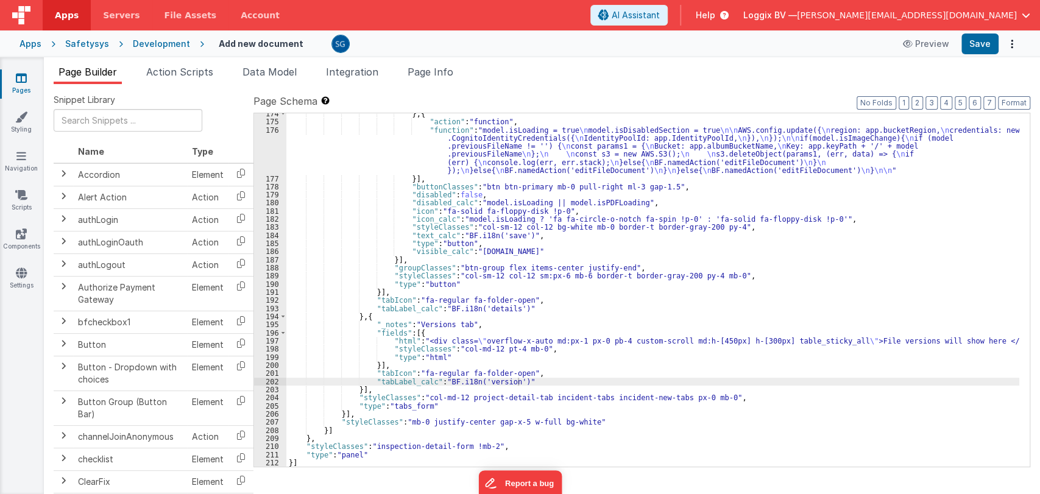
click at [295, 72] on span "Data Model" at bounding box center [269, 72] width 54 height 12
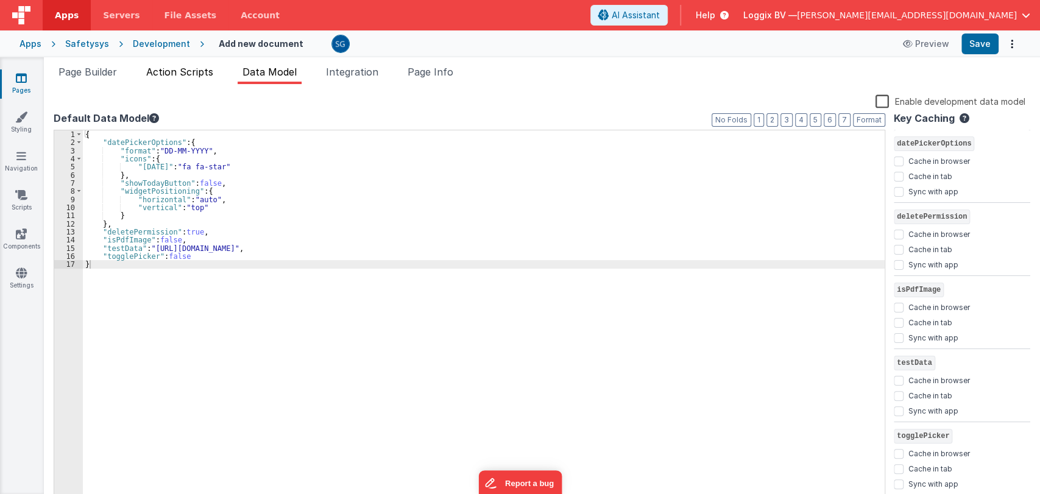
click at [185, 69] on span "Action Scripts" at bounding box center [179, 72] width 67 height 12
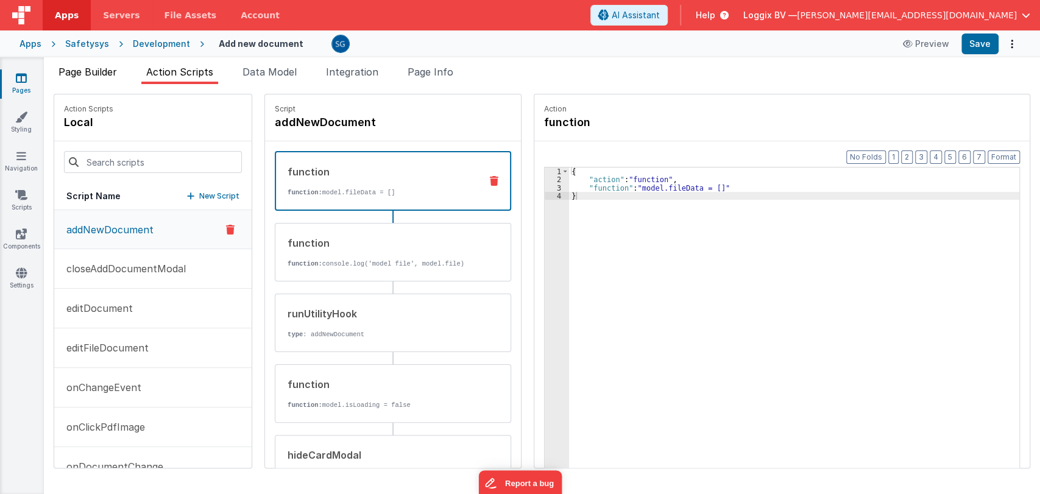
click at [102, 69] on span "Page Builder" at bounding box center [87, 72] width 58 height 12
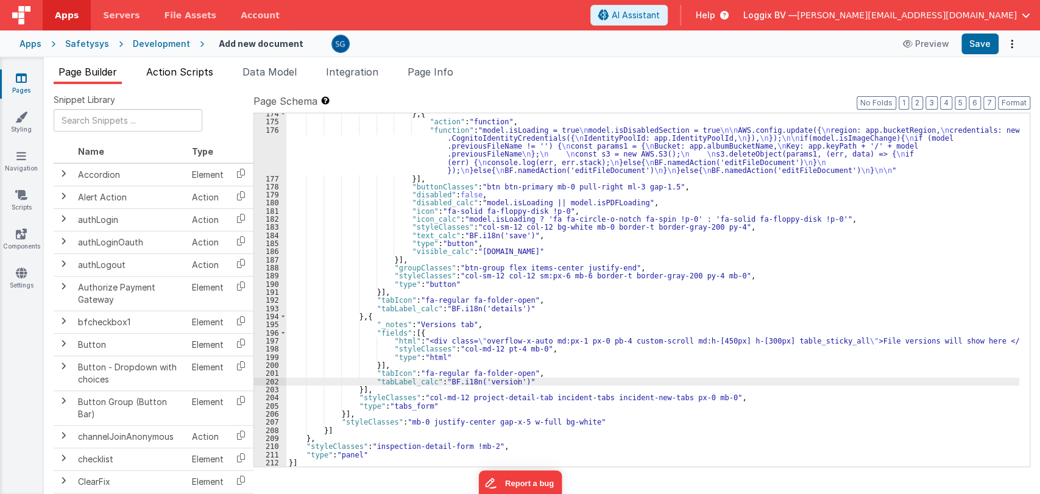
click at [168, 69] on span "Action Scripts" at bounding box center [179, 72] width 67 height 12
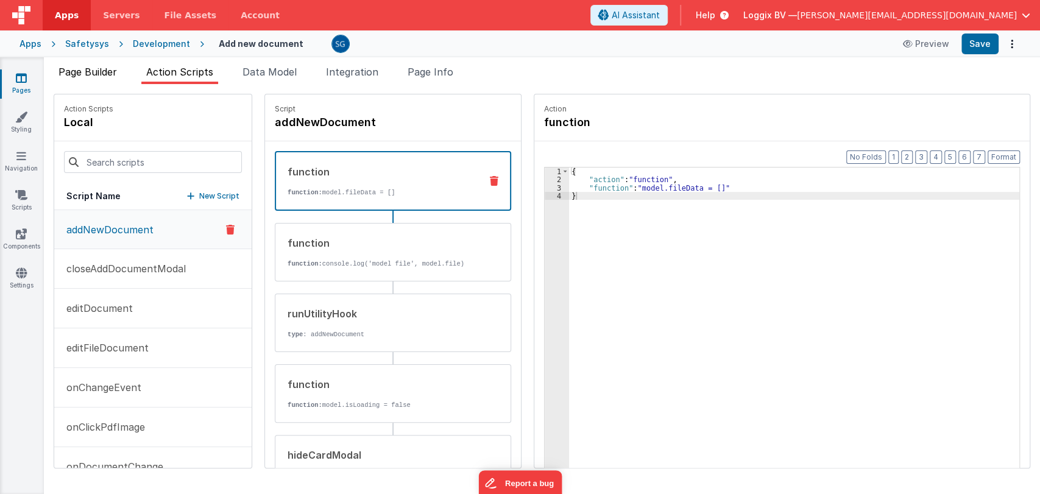
click at [112, 73] on span "Page Builder" at bounding box center [87, 72] width 58 height 12
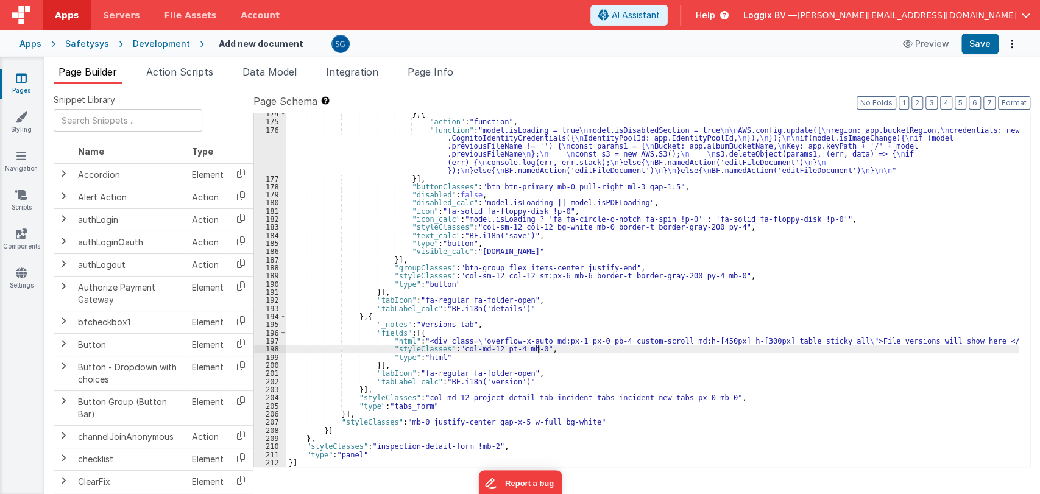
click at [691, 346] on div "} , { "action" : "function" , "function" : "model.isLoading = true \n model.isD…" at bounding box center [652, 295] width 733 height 370
click at [538, 338] on div "} , { "action" : "function" , "function" : "model.isLoading = true \n model.isD…" at bounding box center [652, 295] width 733 height 370
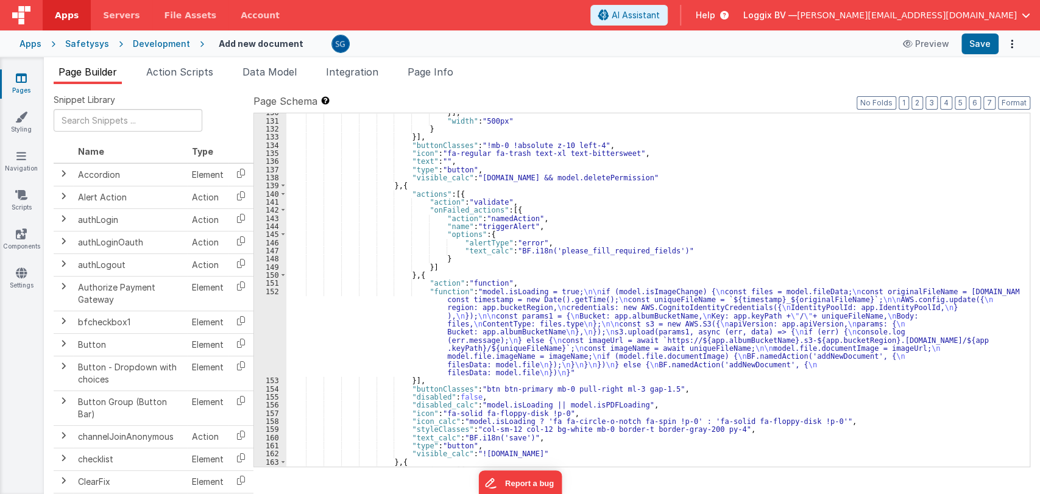
scroll to position [1190, 0]
click at [253, 71] on span "Data Model" at bounding box center [269, 72] width 54 height 12
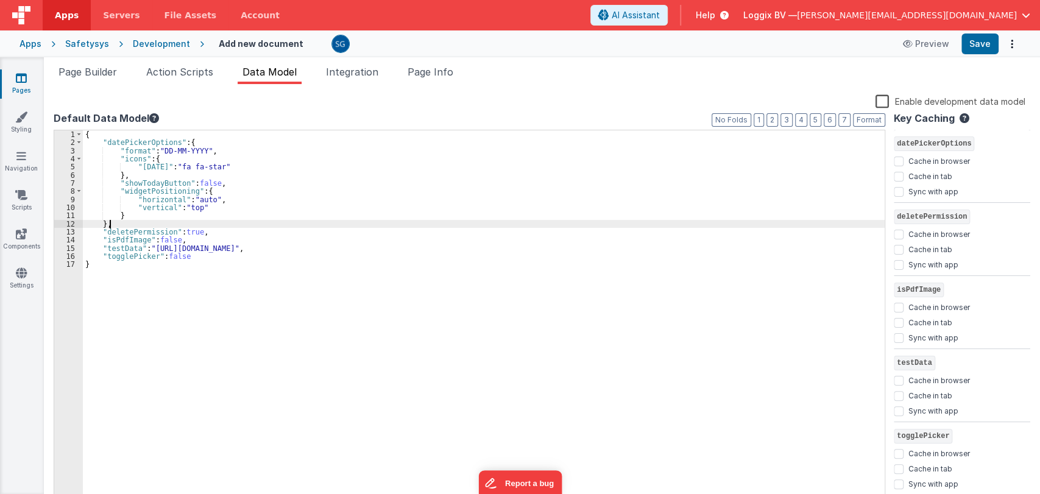
click at [121, 221] on div "{ "datePickerOptions" : { "format" : "DD-MM-YYYY" , "icons" : { "today" : "fa f…" at bounding box center [484, 323] width 802 height 386
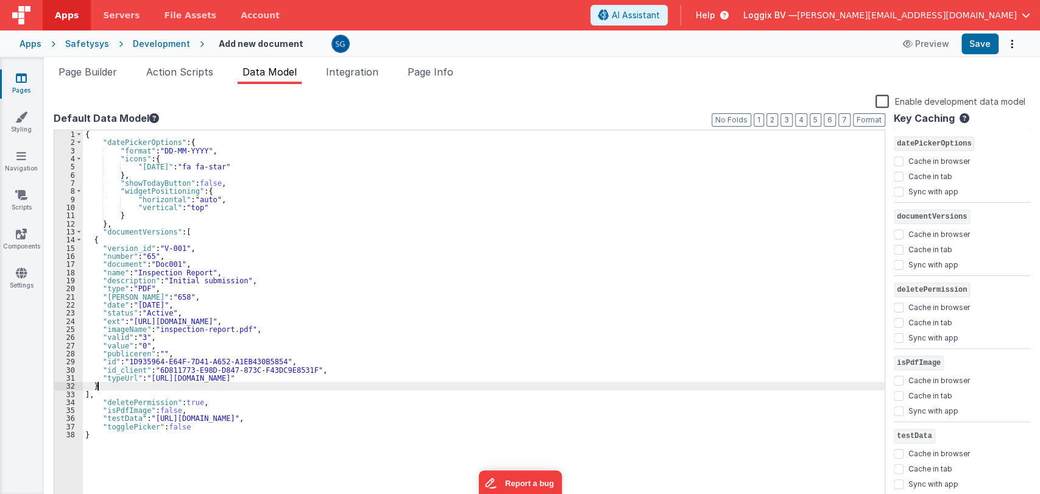
click at [123, 384] on div "{ "datePickerOptions" : { "format" : "DD-MM-YYYY" , "icons" : { "today" : "fa f…" at bounding box center [484, 323] width 802 height 386
click at [873, 122] on button "Format" at bounding box center [869, 119] width 32 height 13
click at [978, 43] on button "Save" at bounding box center [979, 44] width 37 height 21
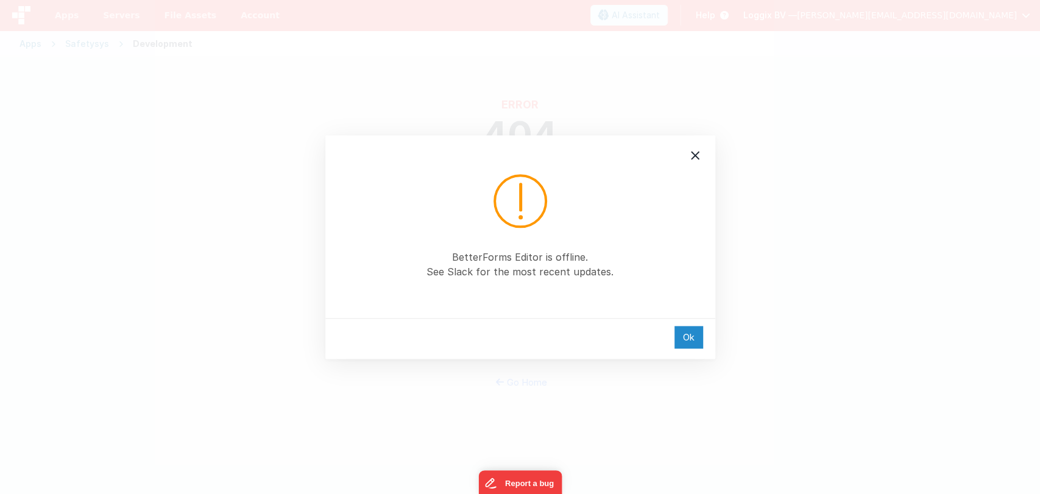
click at [691, 340] on div "Ok" at bounding box center [688, 337] width 29 height 23
type input "[PERSON_NAME][EMAIL_ADDRESS][DOMAIN_NAME]"
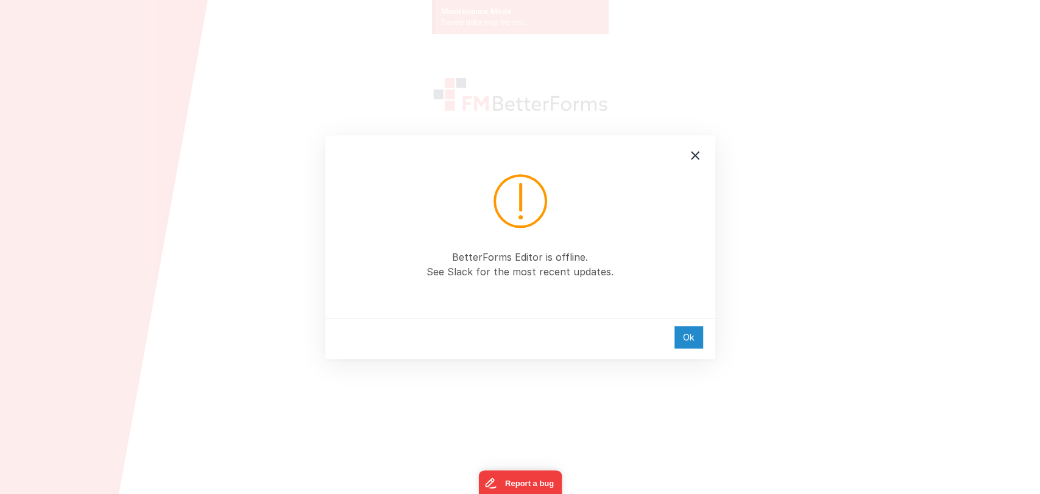
click at [679, 342] on div "Ok" at bounding box center [688, 337] width 29 height 23
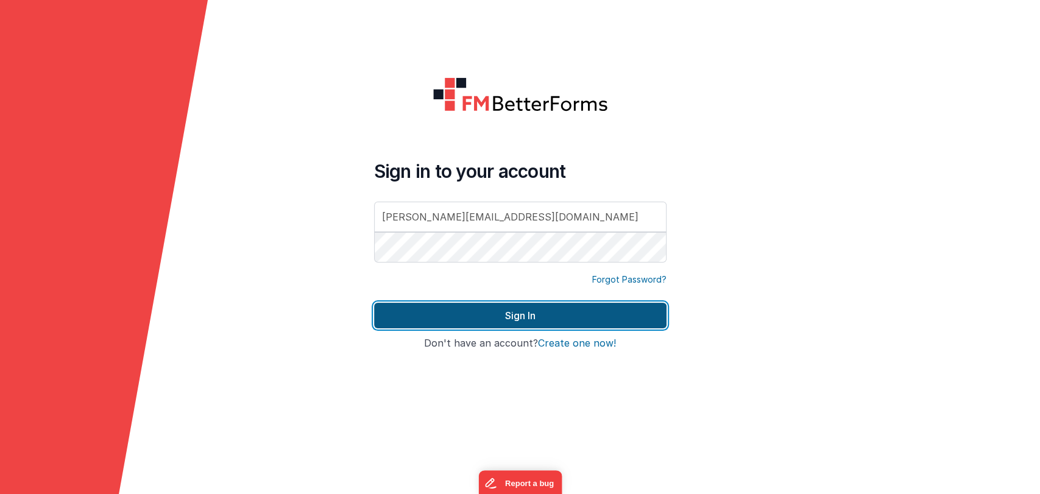
click at [529, 317] on button "Sign In" at bounding box center [520, 316] width 292 height 26
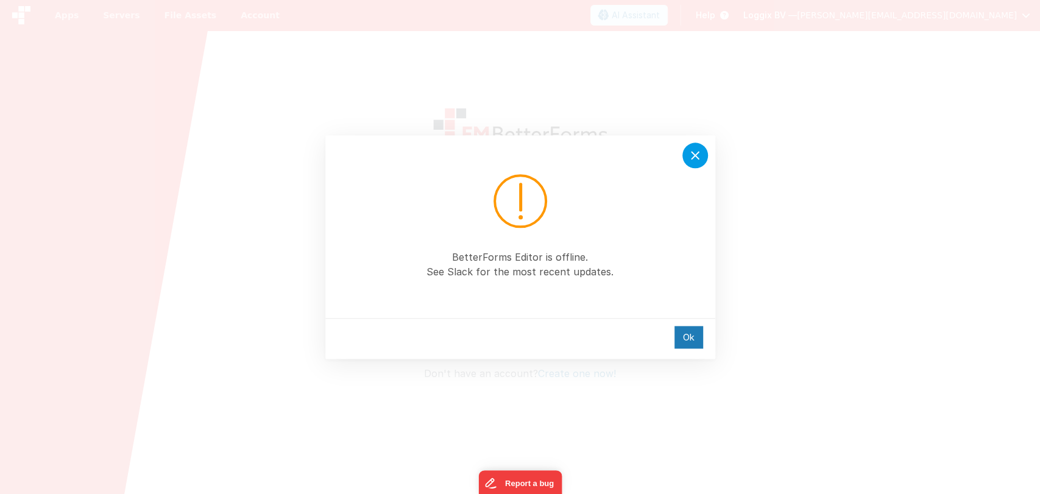
click at [697, 158] on icon at bounding box center [695, 155] width 9 height 9
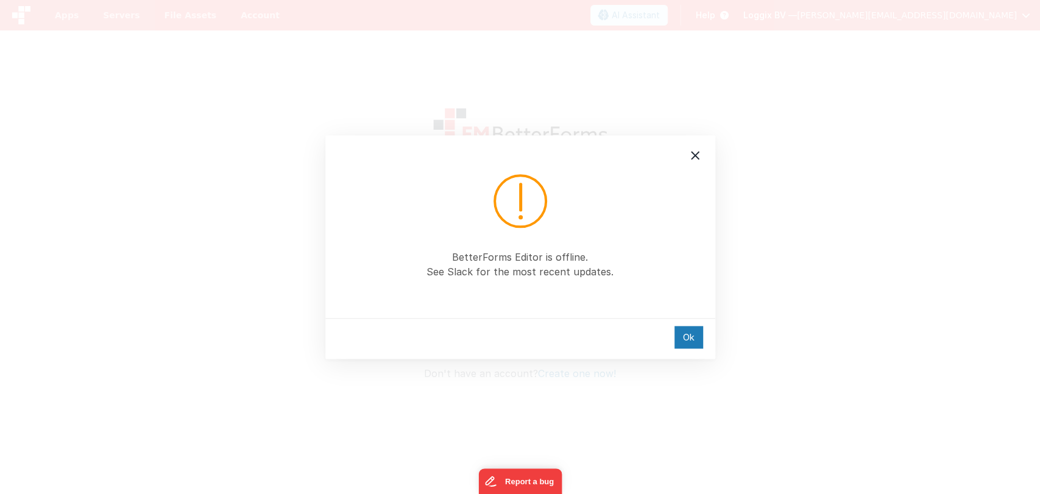
type input "[PERSON_NAME][EMAIL_ADDRESS][DOMAIN_NAME]"
click at [102, 166] on div "BetterForms Editor is offline. See Slack for the most recent updates. Ok" at bounding box center [520, 247] width 1040 height 494
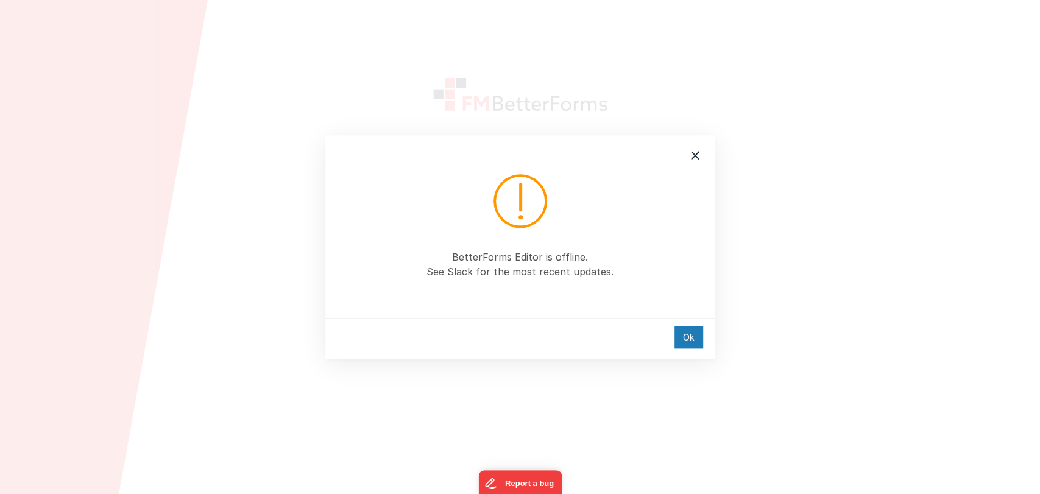
click at [682, 331] on div "Ok" at bounding box center [688, 337] width 29 height 23
click at [687, 332] on div "Ok" at bounding box center [520, 338] width 390 height 41
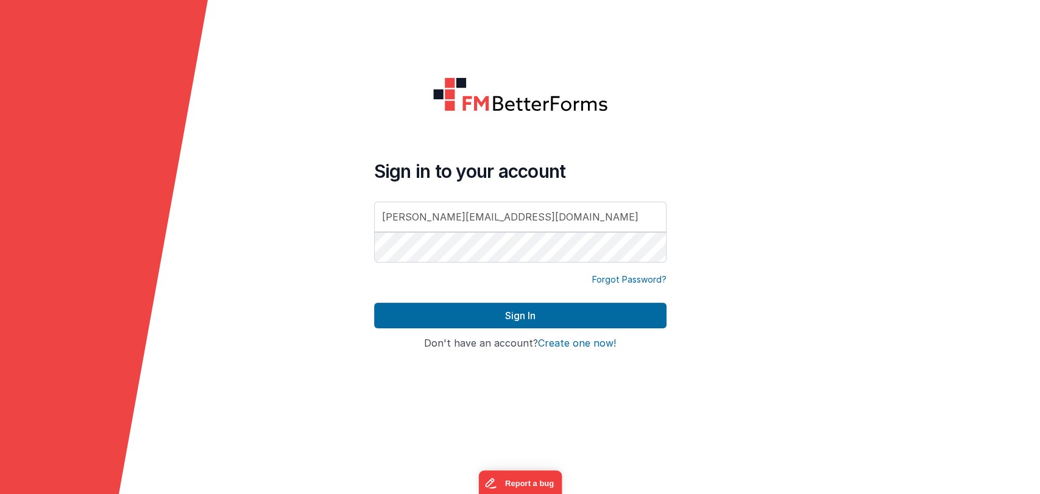
click at [503, 318] on div "Sign in to your account satyam@loggix.com Forgot Password? Sign In Sign in with…" at bounding box center [520, 247] width 1040 height 494
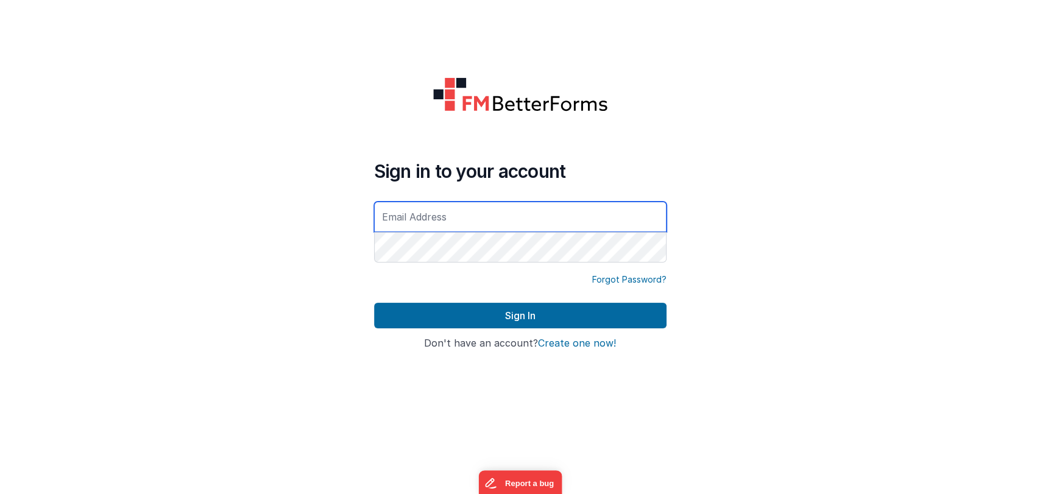
type input "[PERSON_NAME][EMAIL_ADDRESS][DOMAIN_NAME]"
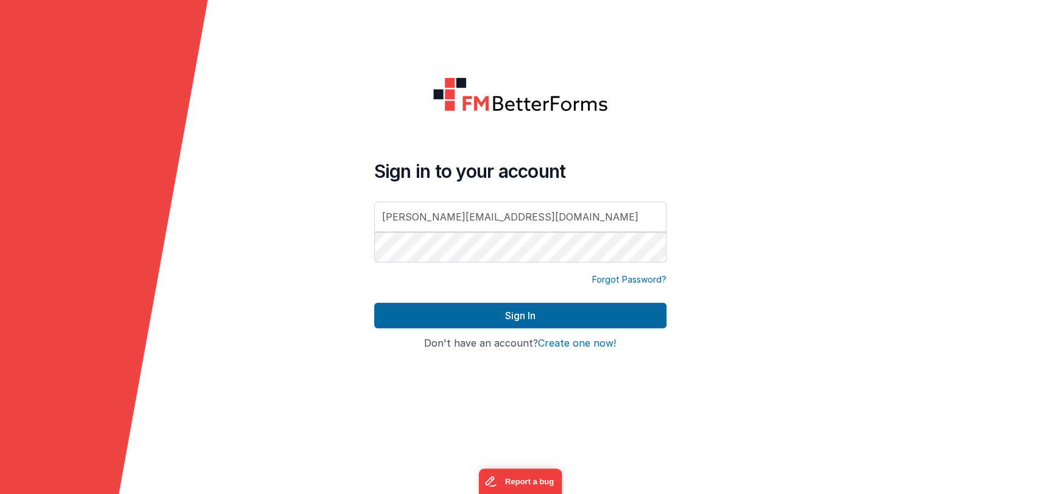
click at [328, 157] on form "Sign in to your account satyam@loggix.com Forgot Password? Sign In Sign in with…" at bounding box center [520, 247] width 1040 height 494
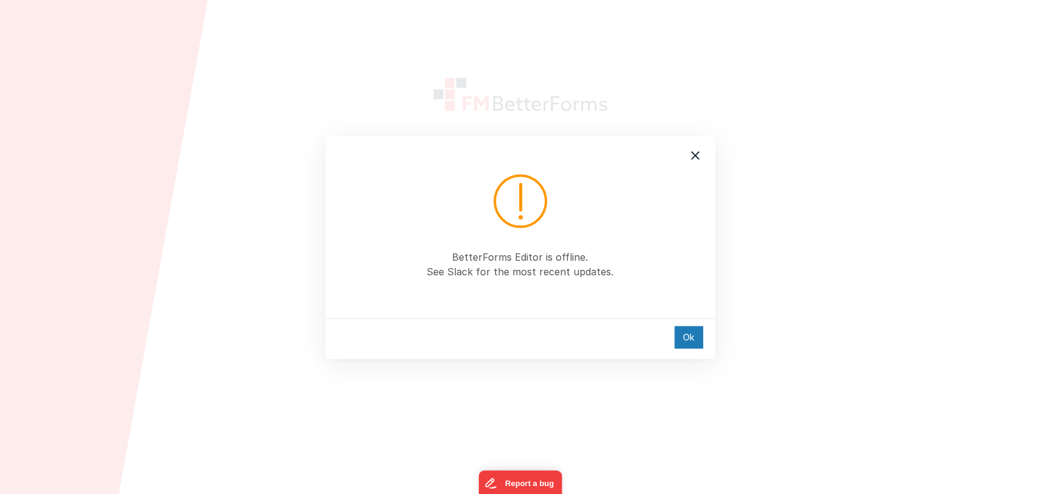
type input "[PERSON_NAME][EMAIL_ADDRESS][DOMAIN_NAME]"
click at [267, 120] on div "BetterForms Editor is offline. See Slack for the most recent updates. Ok" at bounding box center [520, 247] width 1040 height 494
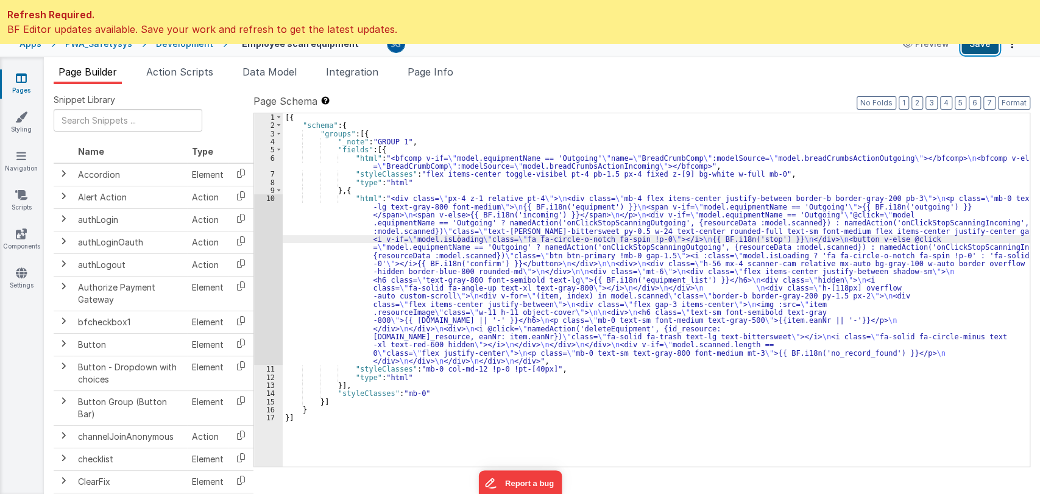
click at [973, 46] on button "Save" at bounding box center [979, 44] width 37 height 21
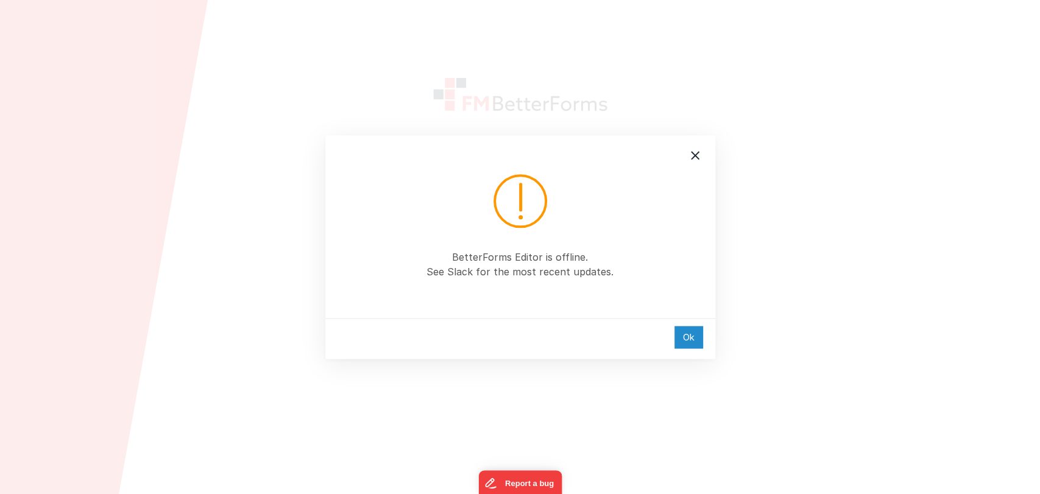
type input "[PERSON_NAME][EMAIL_ADDRESS][DOMAIN_NAME]"
click at [678, 336] on div "Ok" at bounding box center [688, 337] width 29 height 23
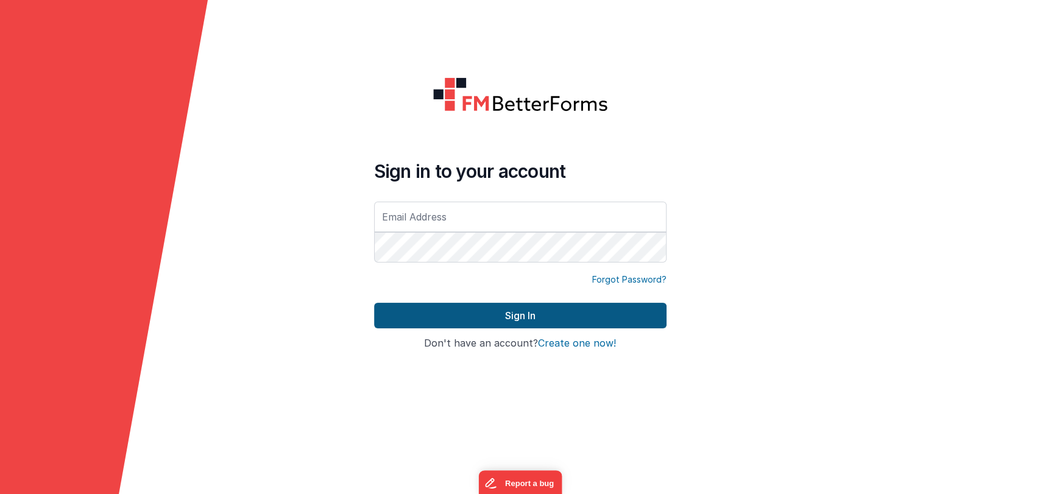
type input "[PERSON_NAME][EMAIL_ADDRESS][DOMAIN_NAME]"
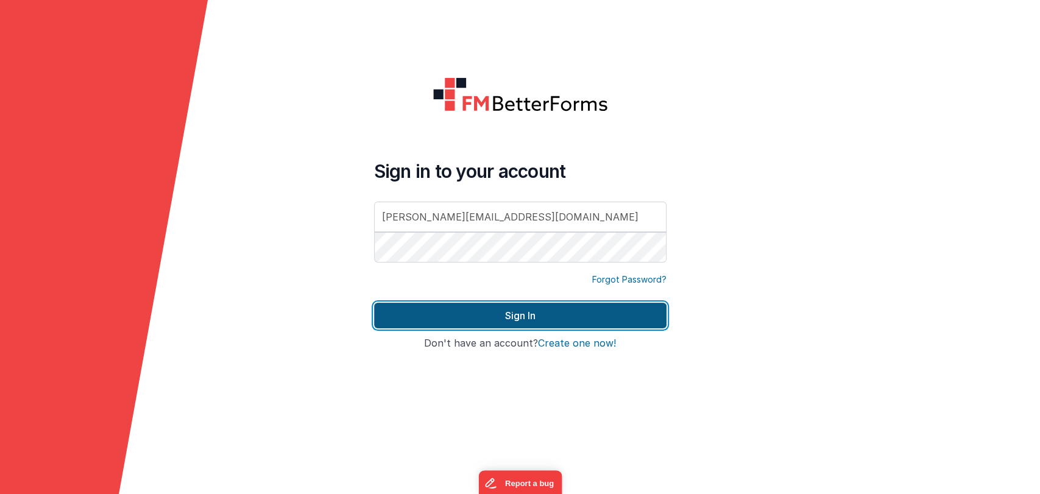
click at [492, 311] on button "Sign In" at bounding box center [520, 316] width 292 height 26
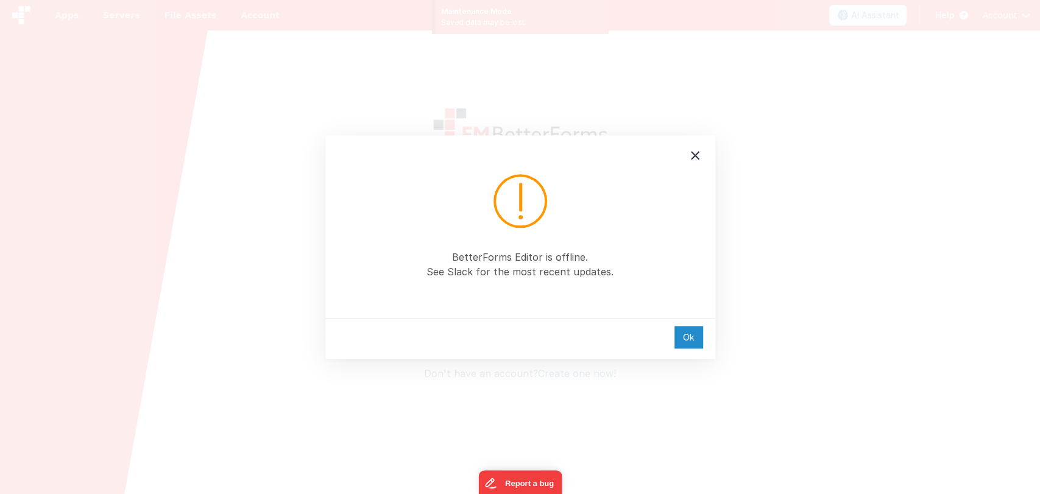
click at [691, 334] on div "Ok" at bounding box center [688, 337] width 29 height 23
